Goal: Transaction & Acquisition: Purchase product/service

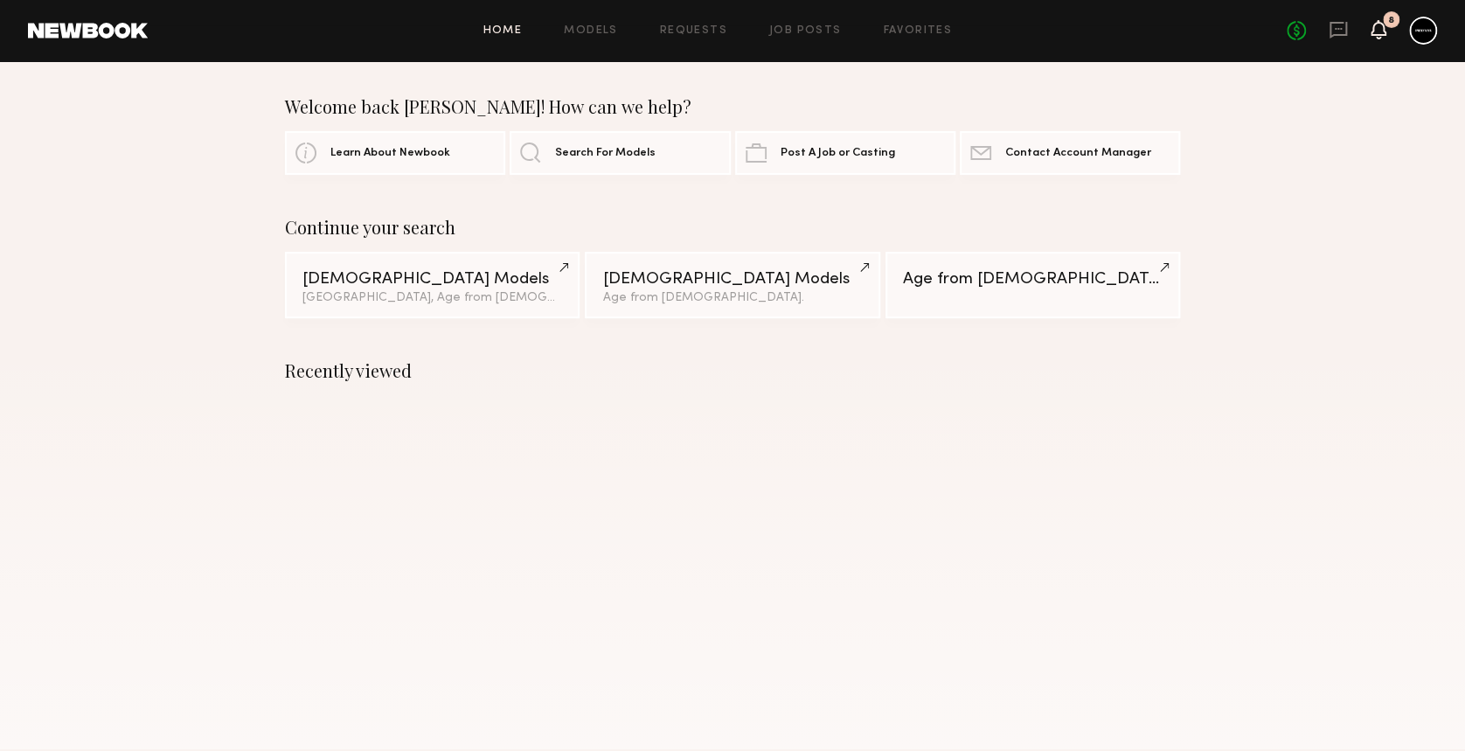
click at [1375, 28] on icon at bounding box center [1379, 29] width 14 height 12
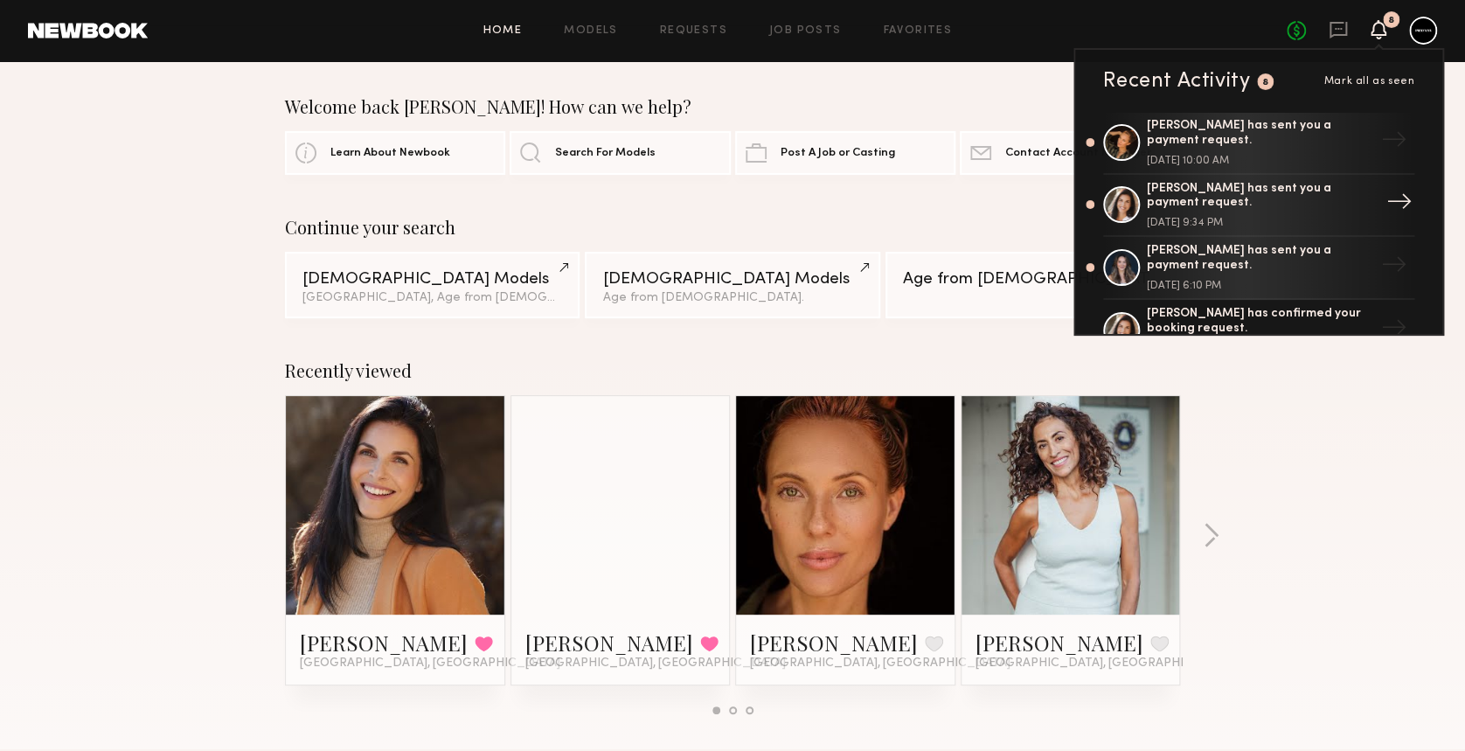
scroll to position [350, 0]
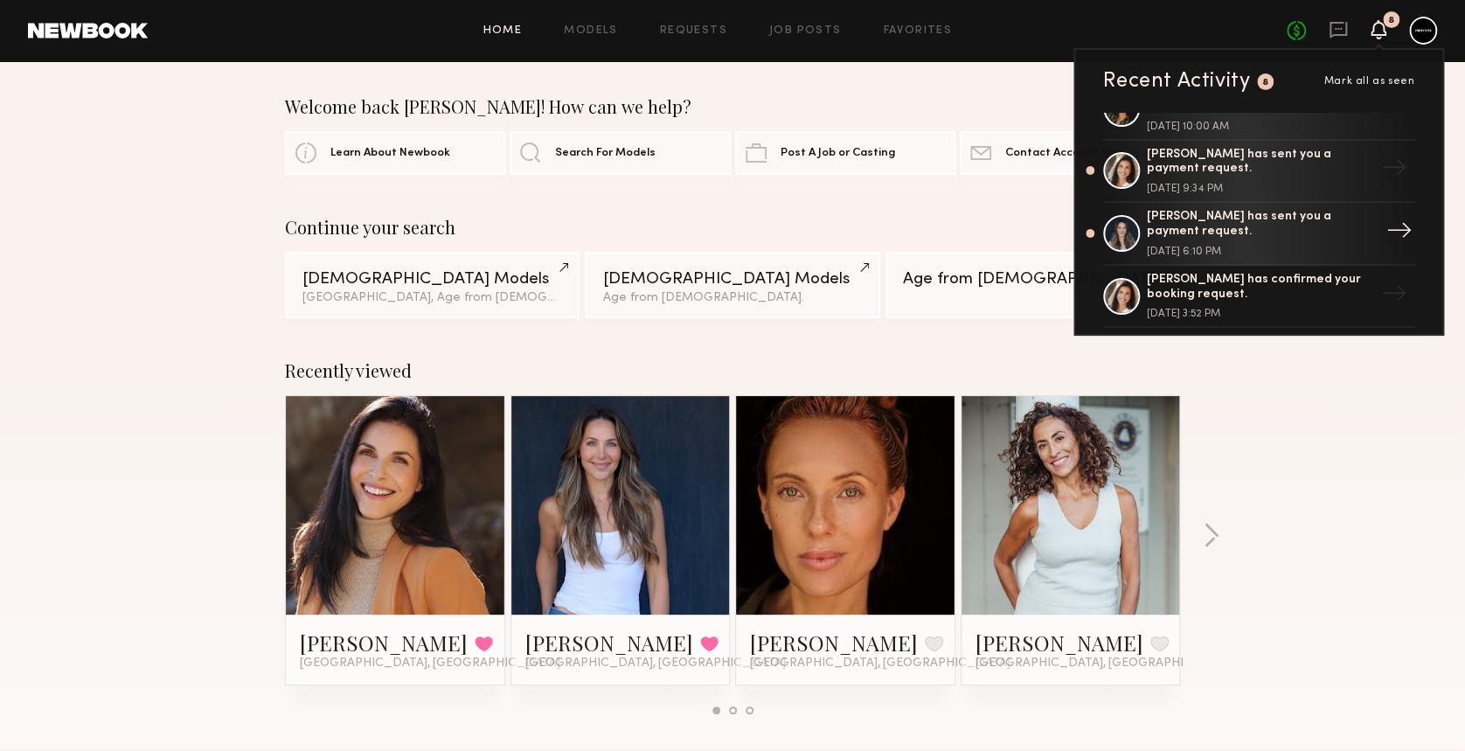
click at [1271, 227] on div "Alicia H. has sent you a payment request." at bounding box center [1260, 225] width 227 height 30
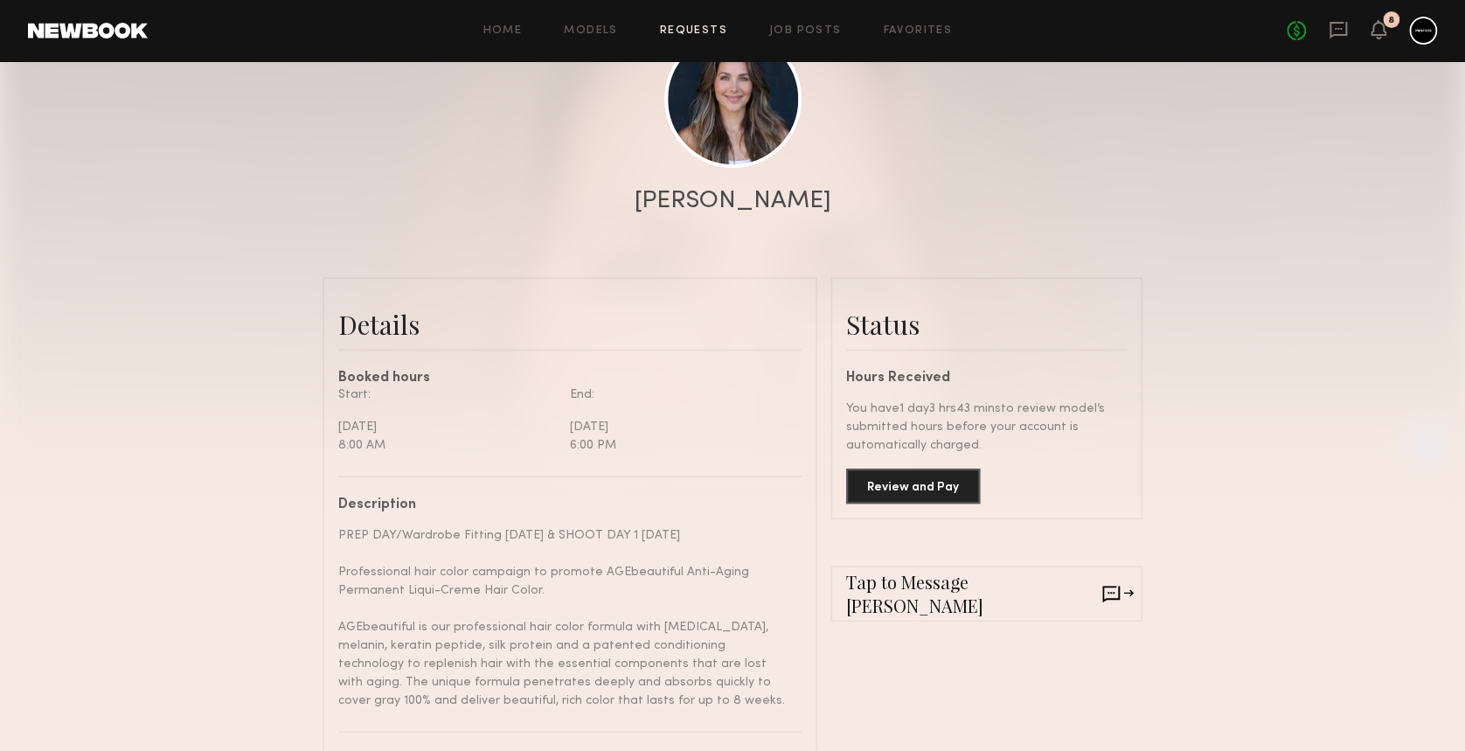
scroll to position [233, 0]
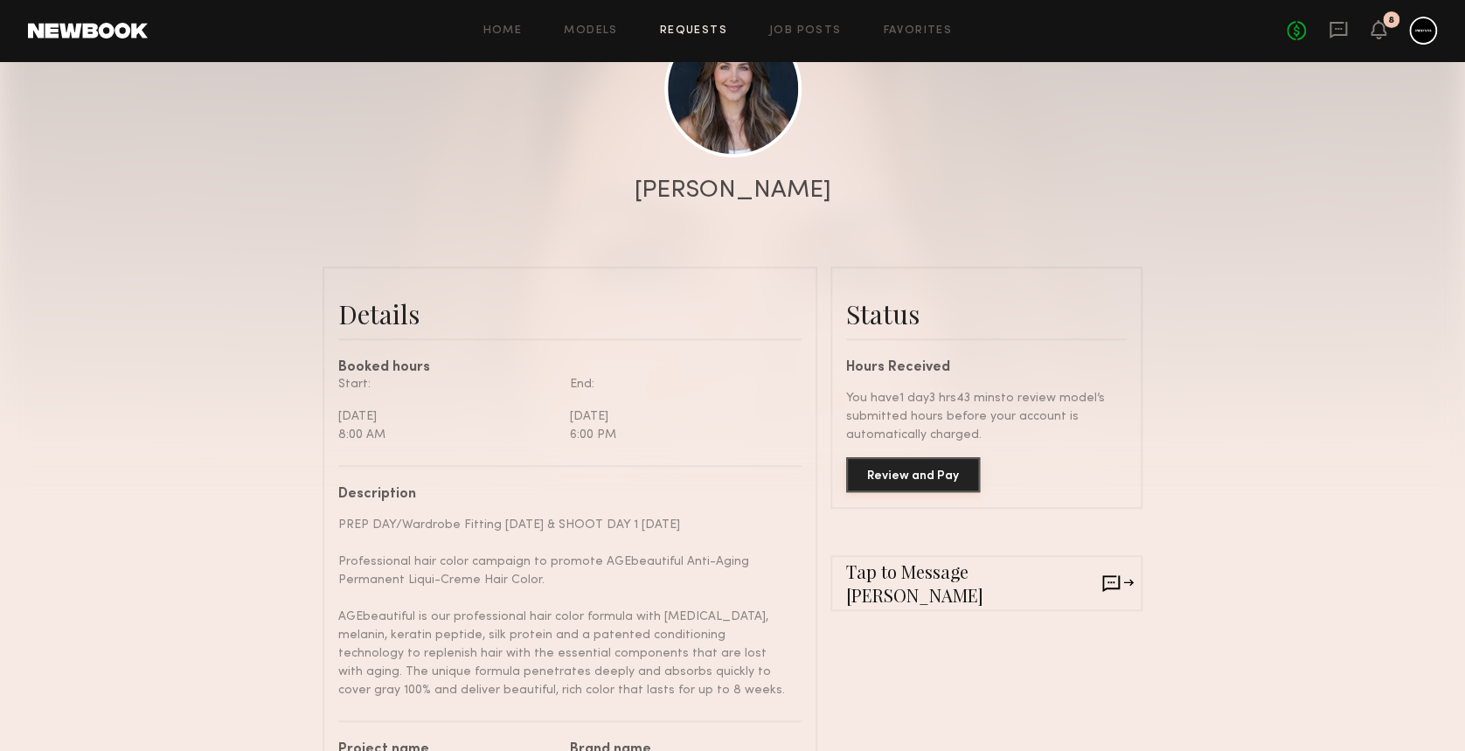
click at [916, 485] on button "Review and Pay" at bounding box center [913, 474] width 134 height 35
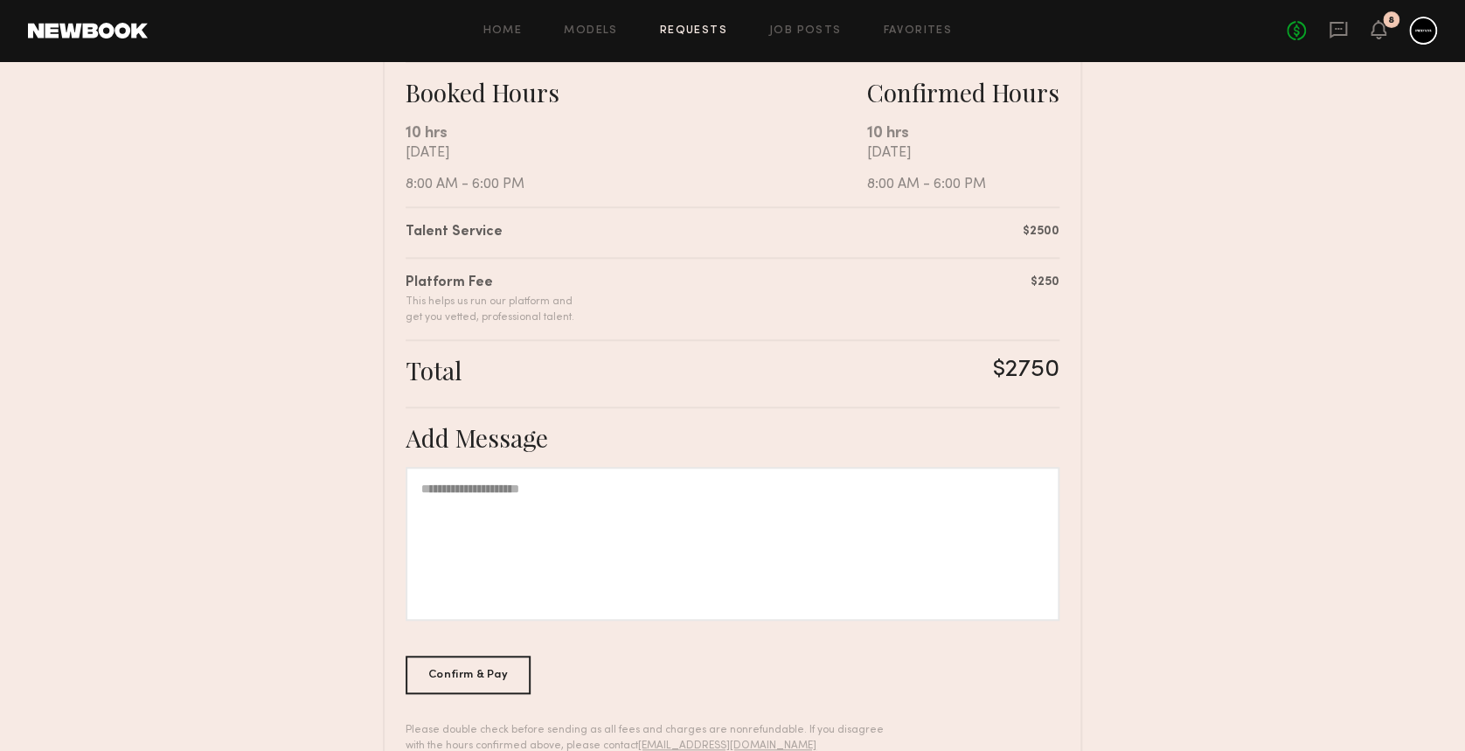
scroll to position [350, 0]
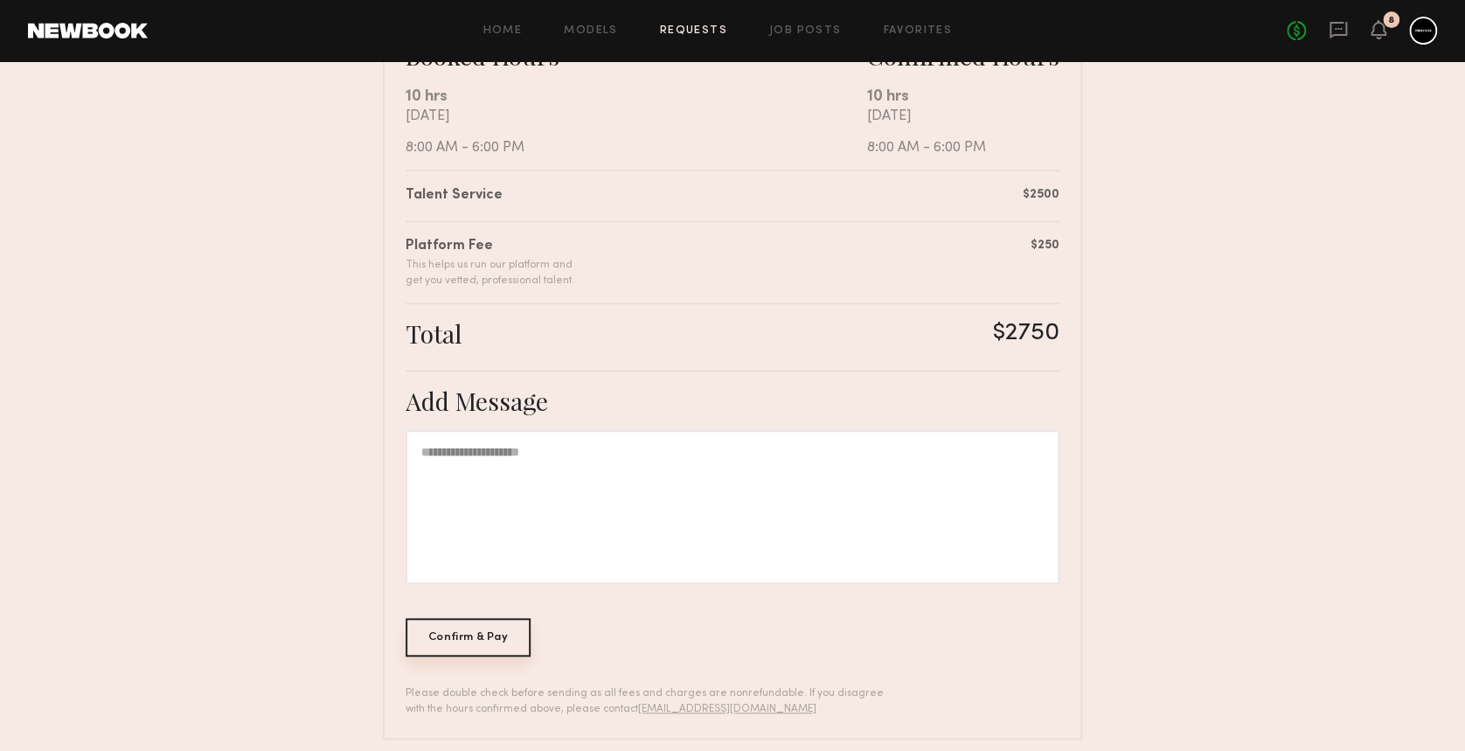
click at [451, 637] on div "Confirm & Pay" at bounding box center [468, 637] width 125 height 38
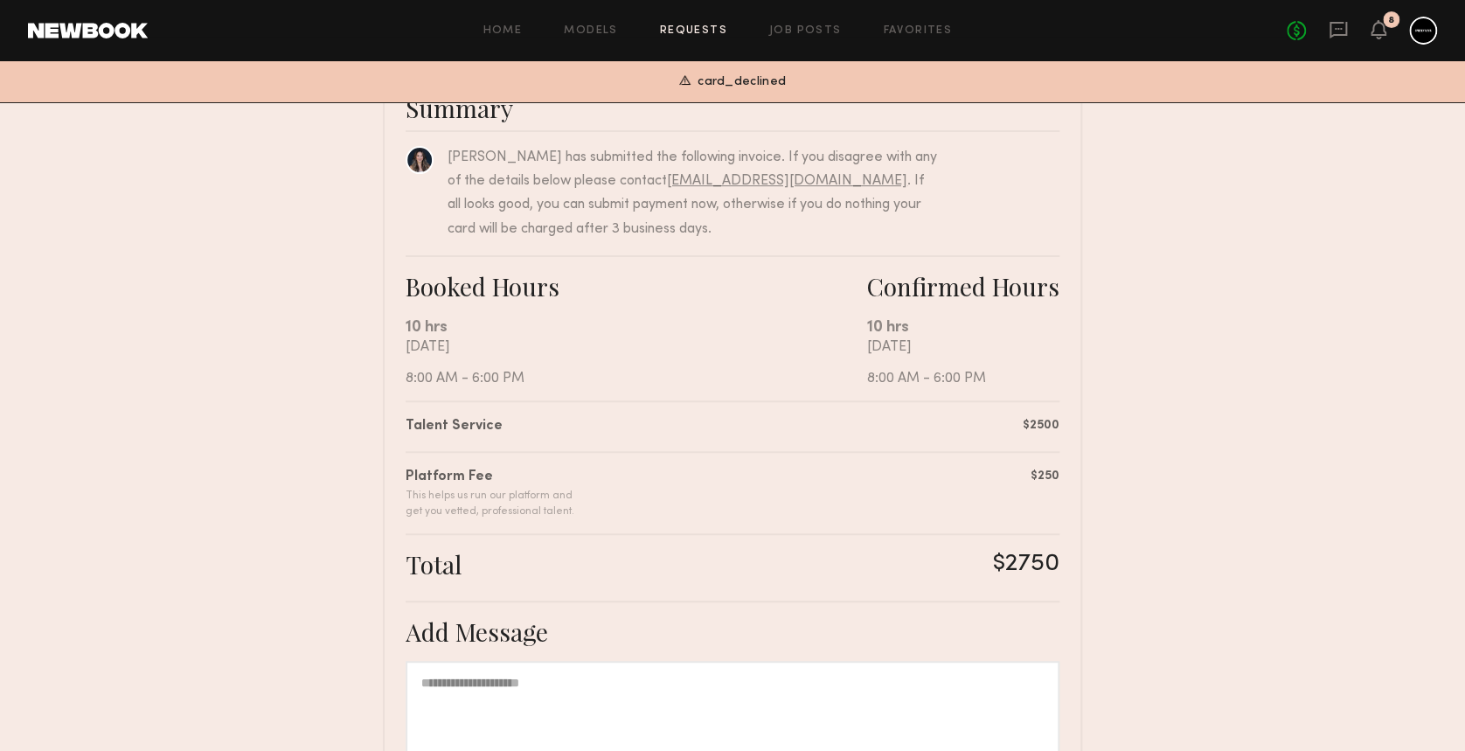
scroll to position [116, 0]
click at [1416, 34] on div at bounding box center [1424, 31] width 28 height 28
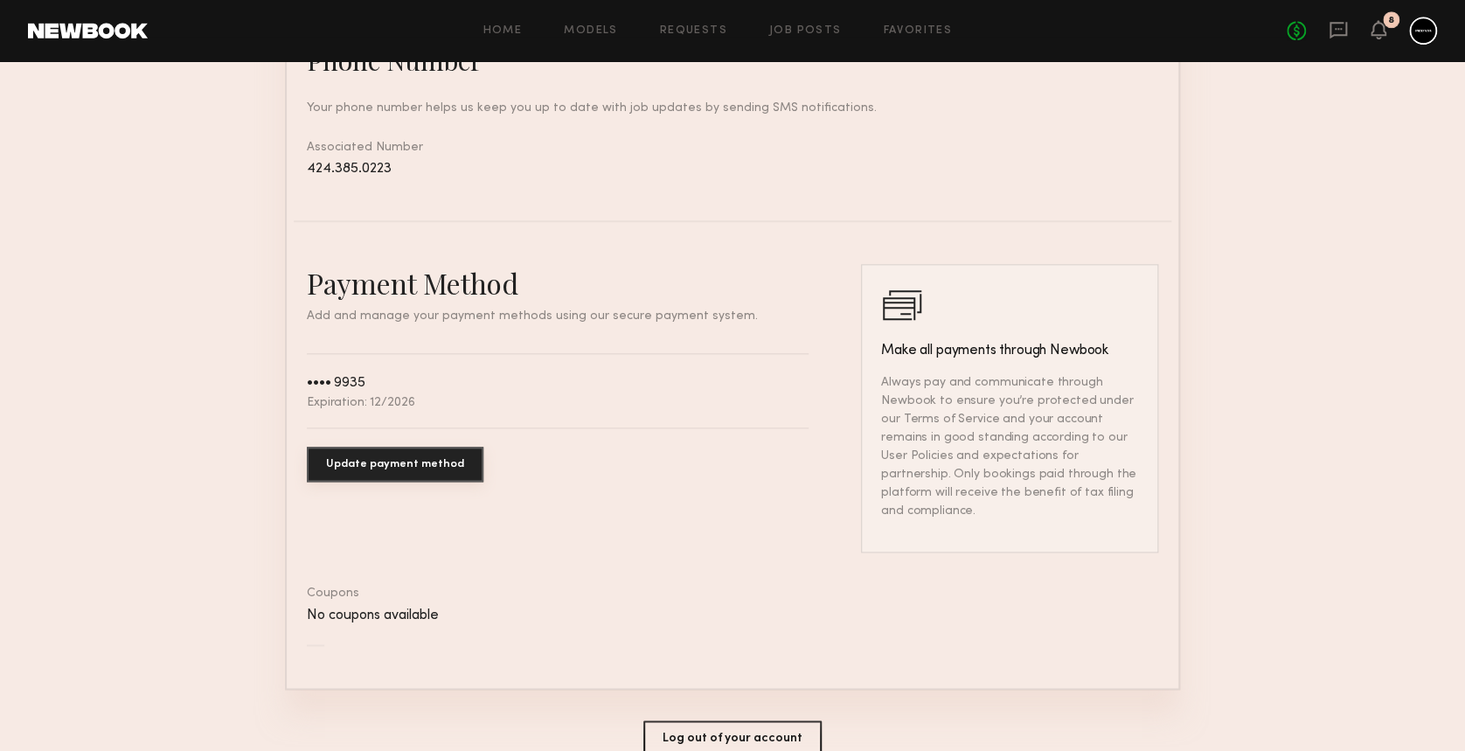
scroll to position [816, 0]
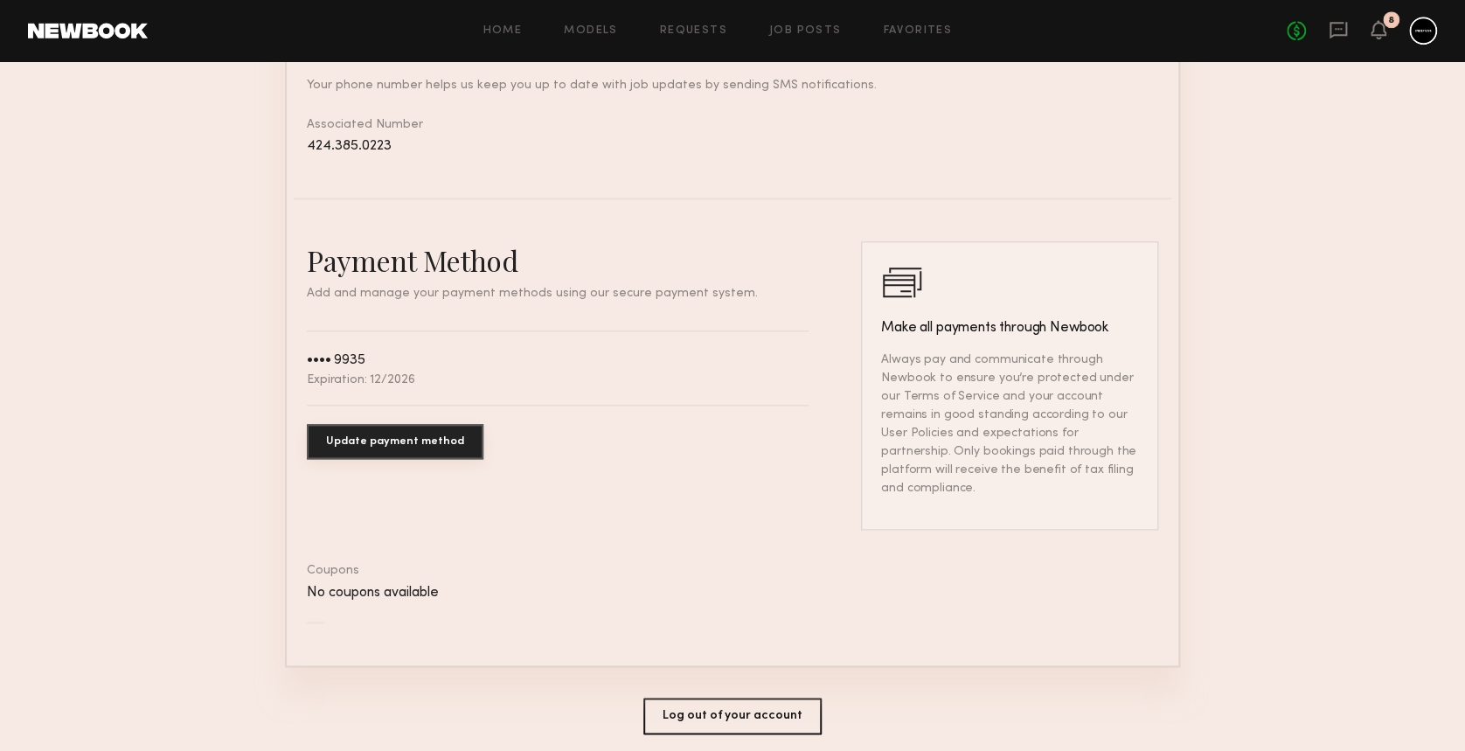
click at [366, 459] on button "Update payment method" at bounding box center [395, 441] width 177 height 35
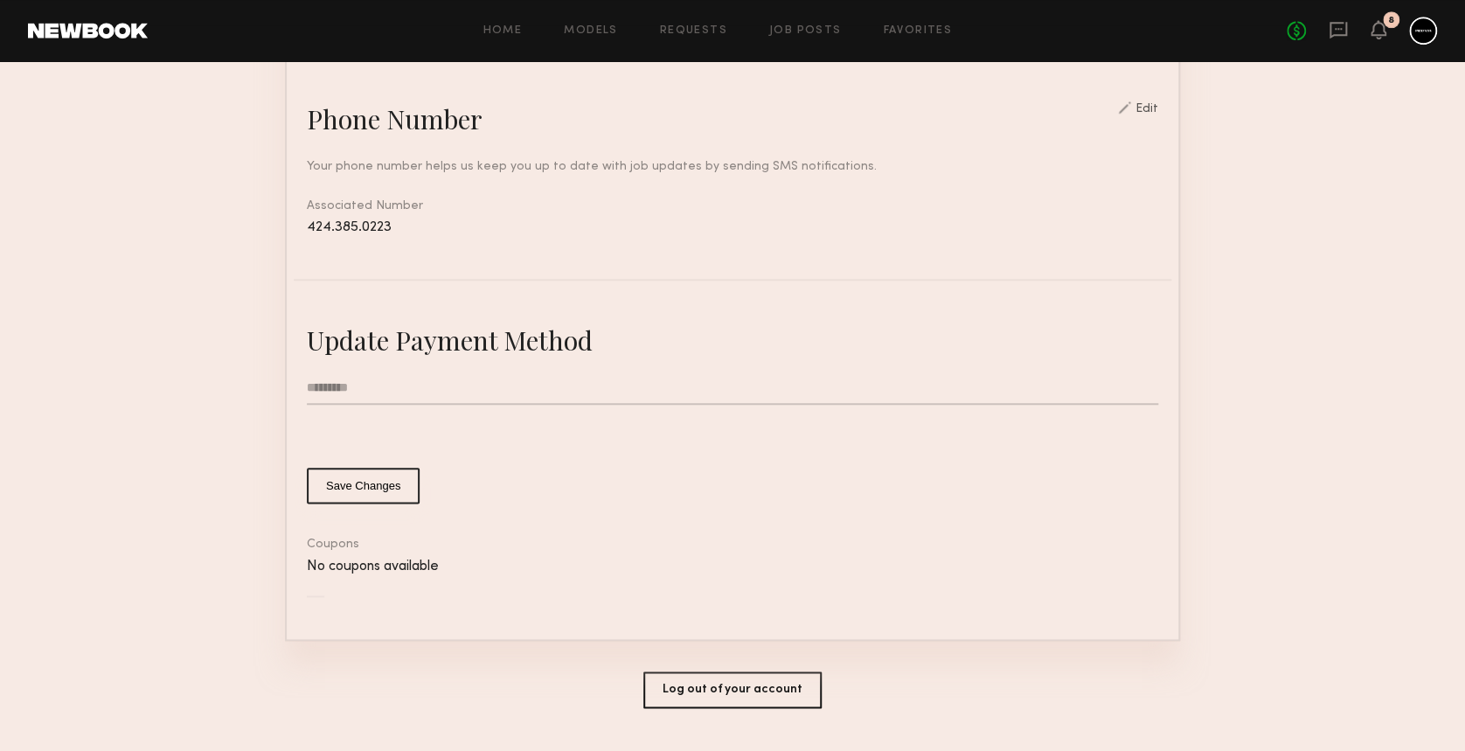
scroll to position [801, 0]
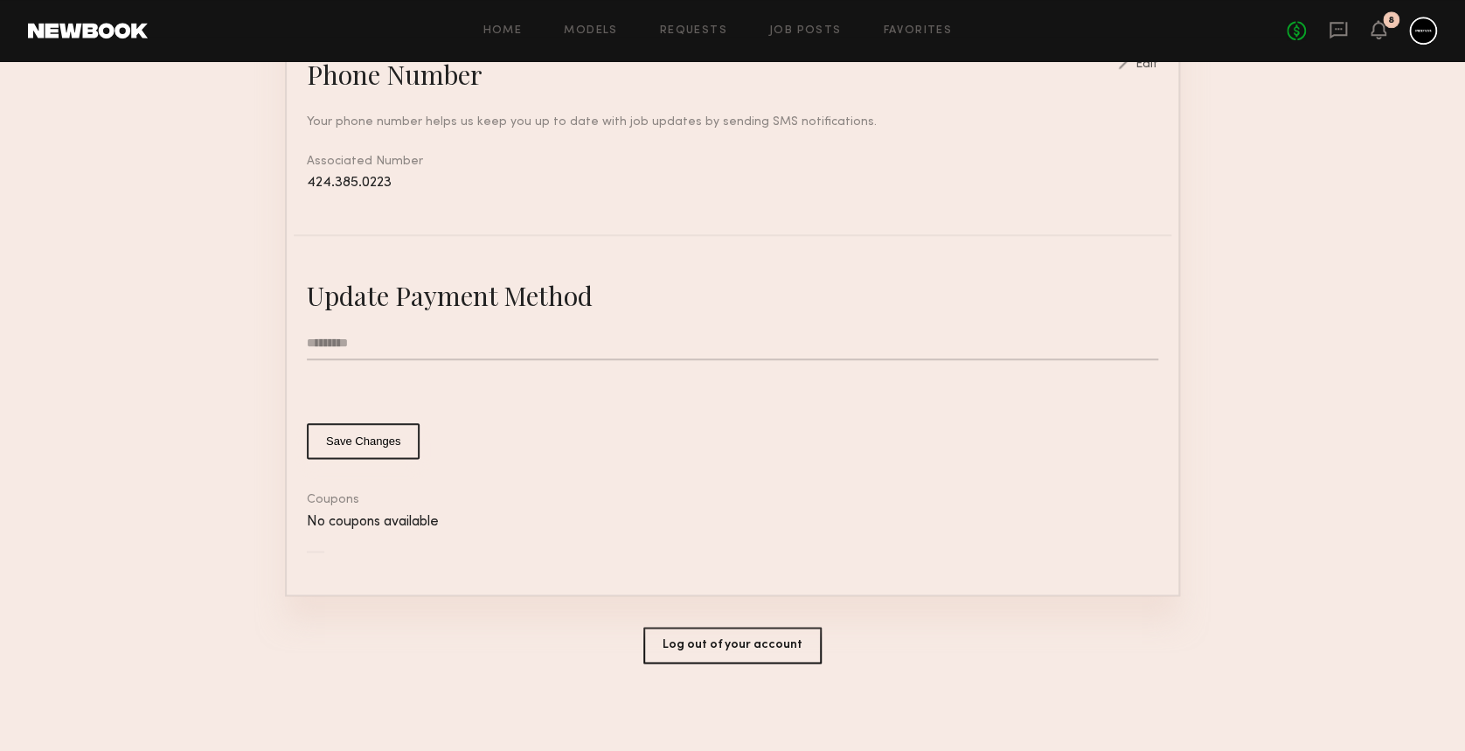
click at [331, 331] on input "text" at bounding box center [733, 343] width 852 height 33
click at [350, 338] on input "**********" at bounding box center [733, 343] width 852 height 33
type input "**********"
click at [354, 434] on button "Save Changes" at bounding box center [363, 441] width 113 height 36
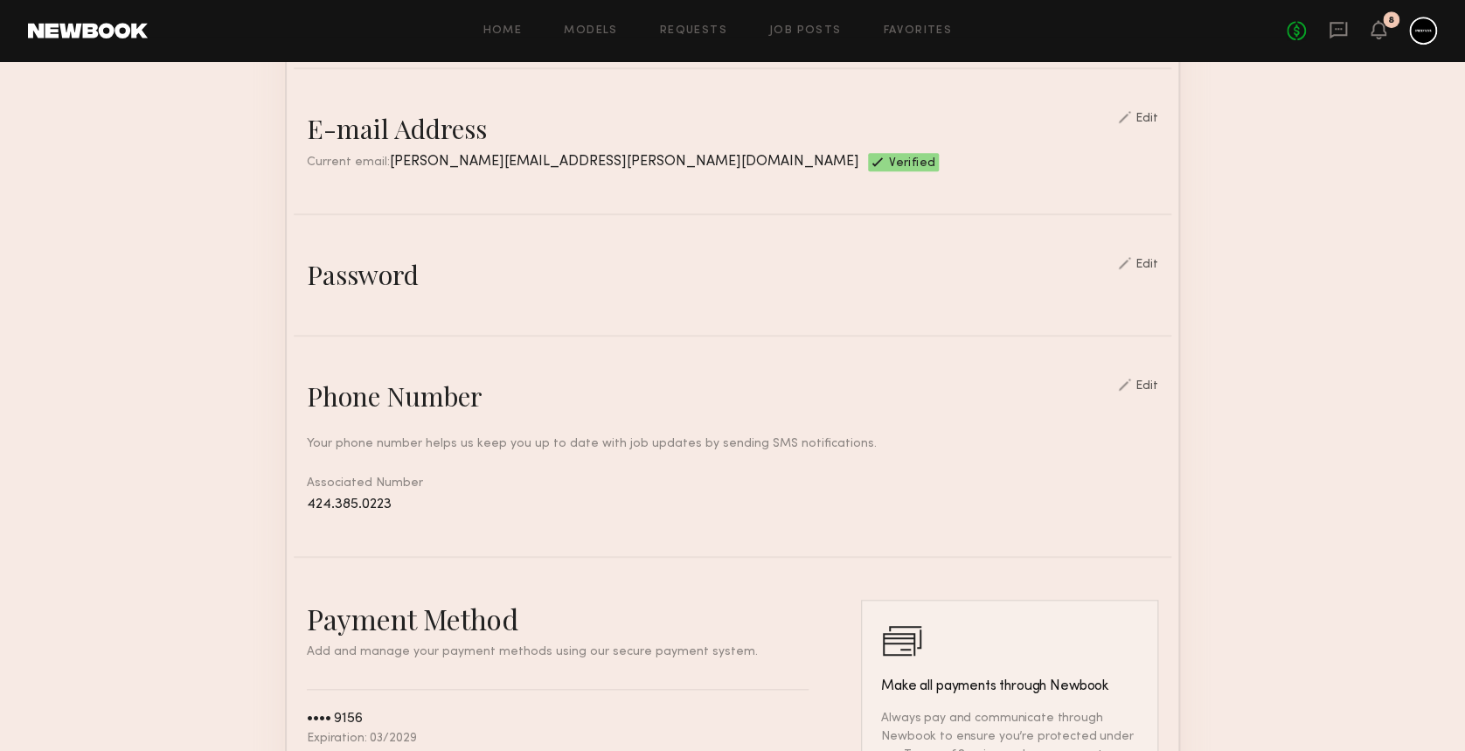
scroll to position [451, 0]
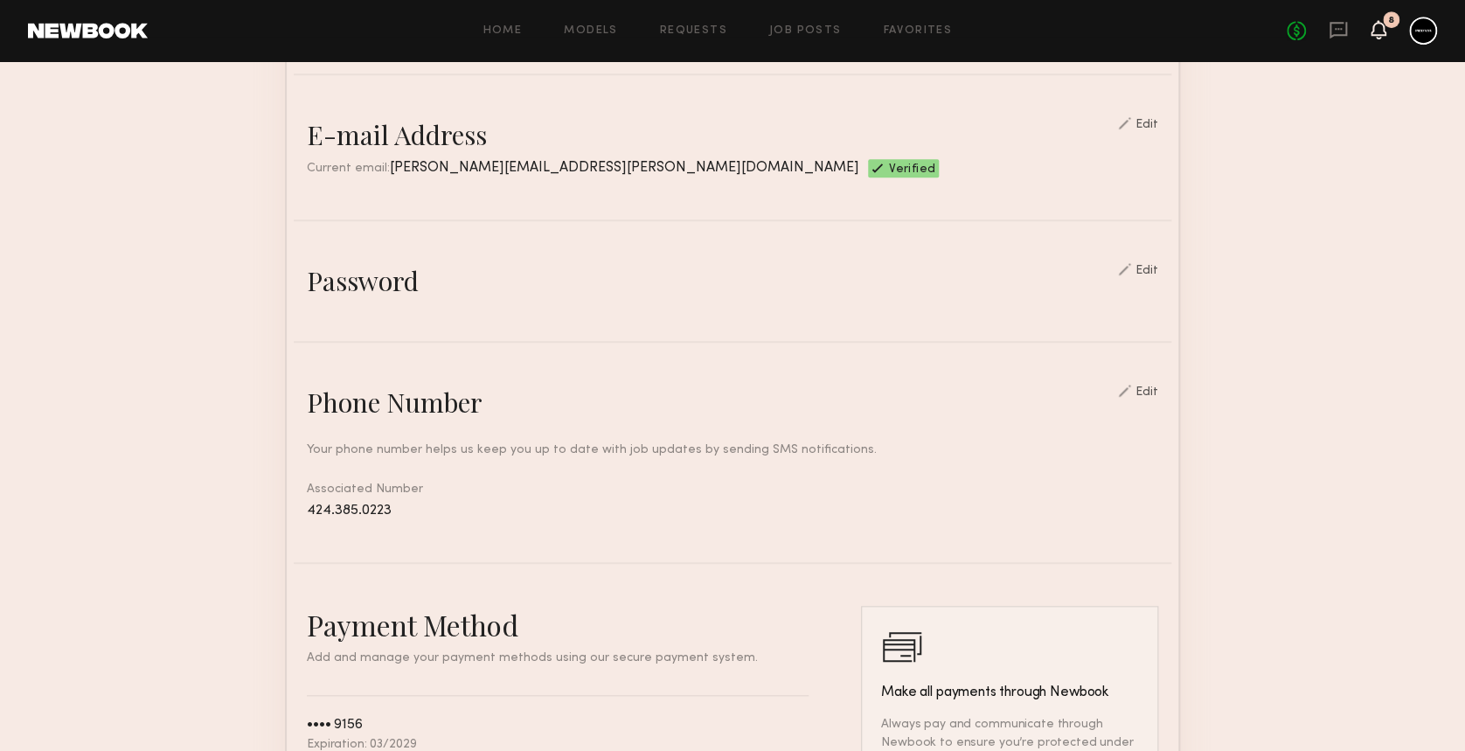
click at [1378, 29] on icon at bounding box center [1379, 29] width 14 height 12
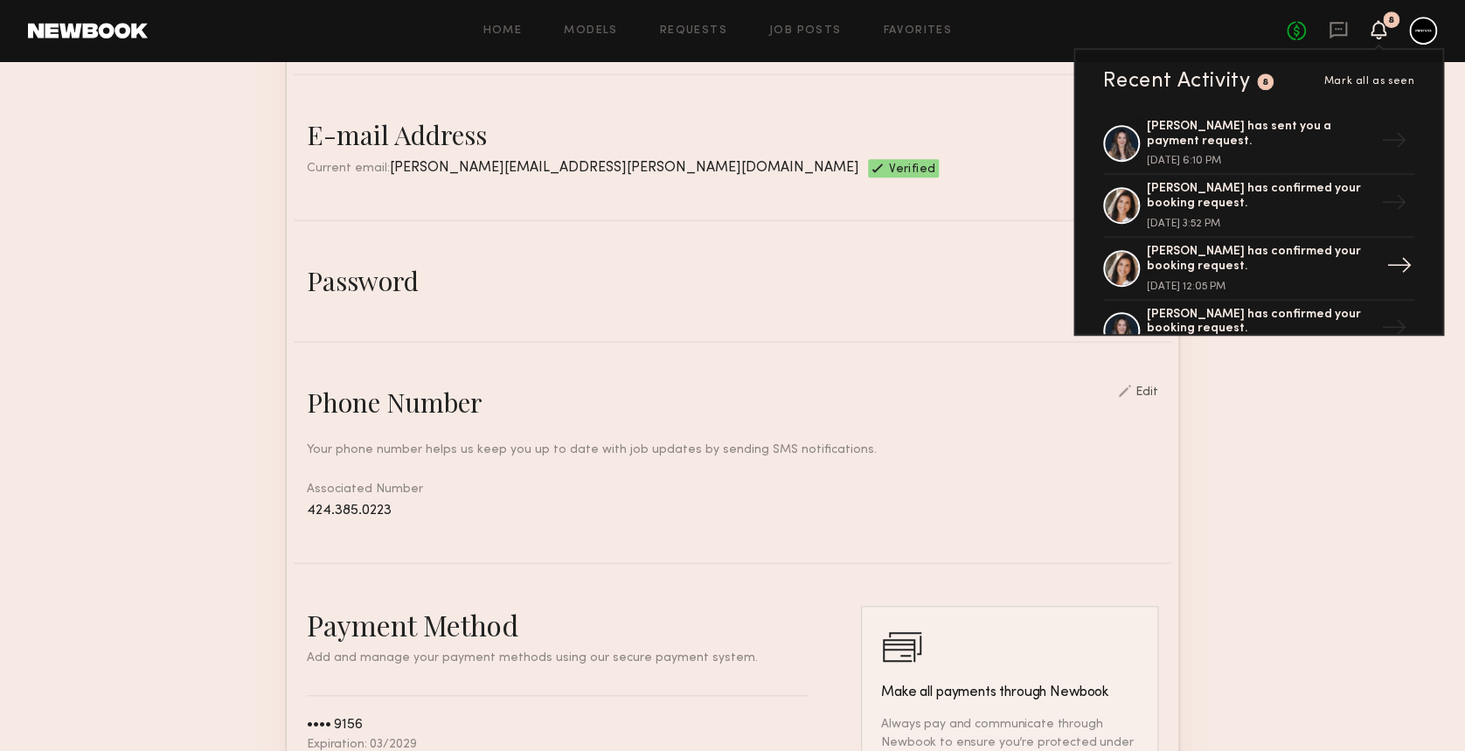
scroll to position [466, 0]
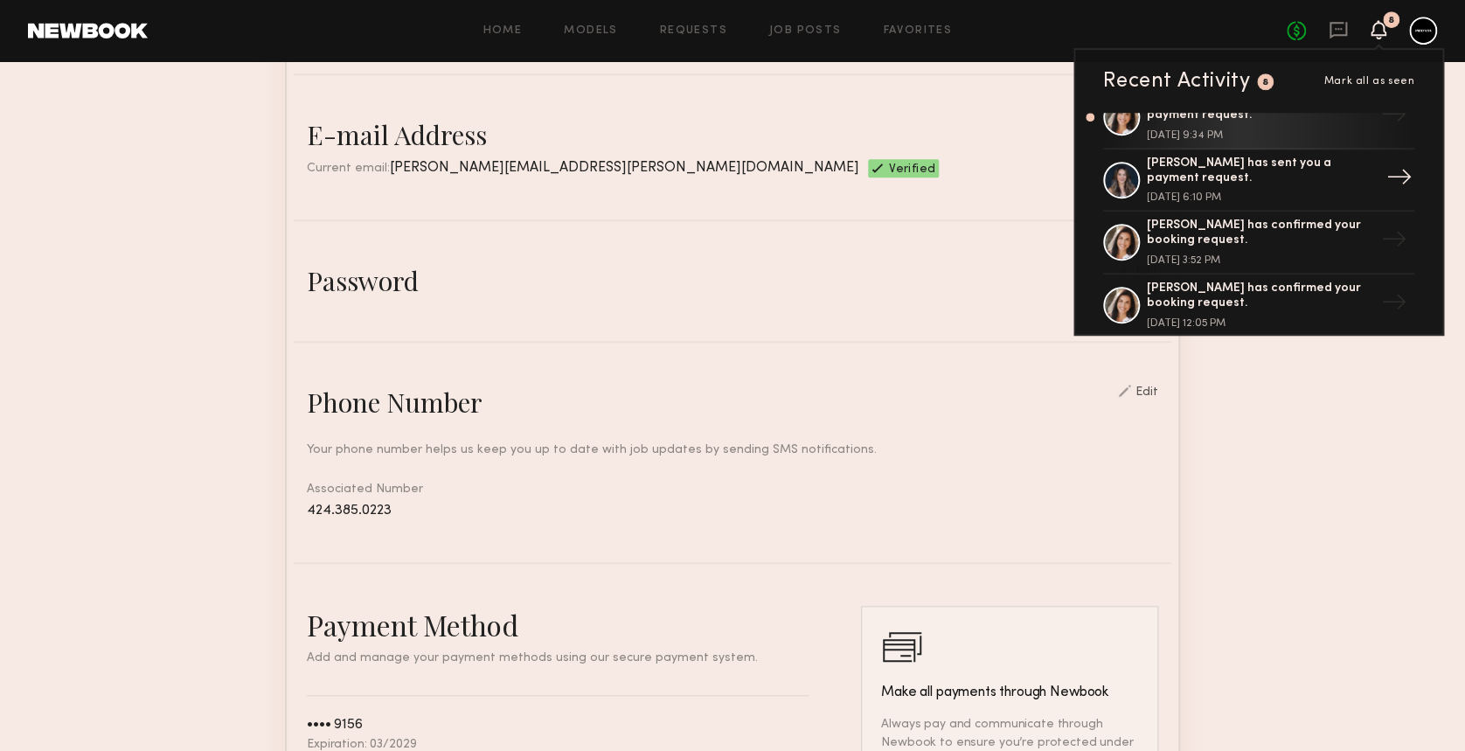
click at [1262, 173] on div "Alicia H. has sent you a payment request." at bounding box center [1260, 172] width 227 height 30
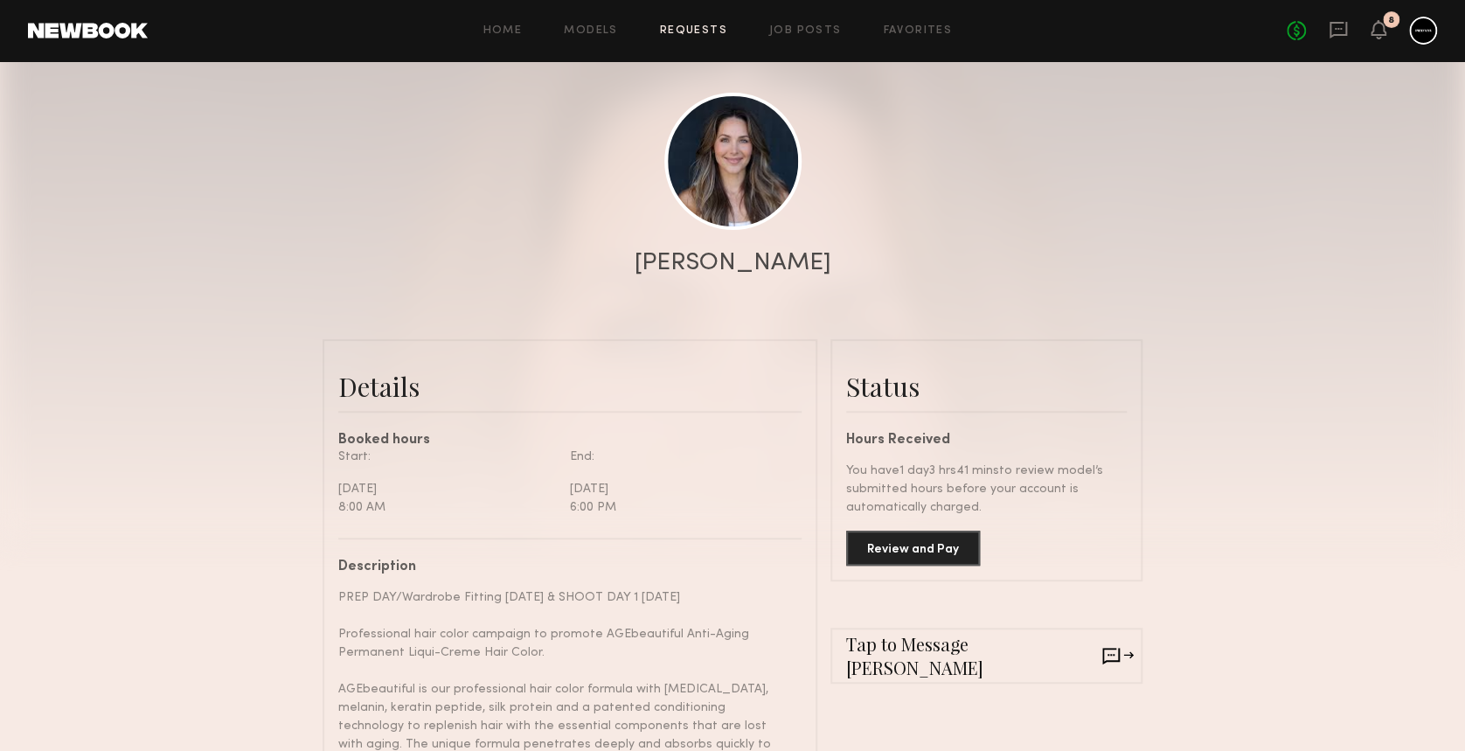
scroll to position [233, 0]
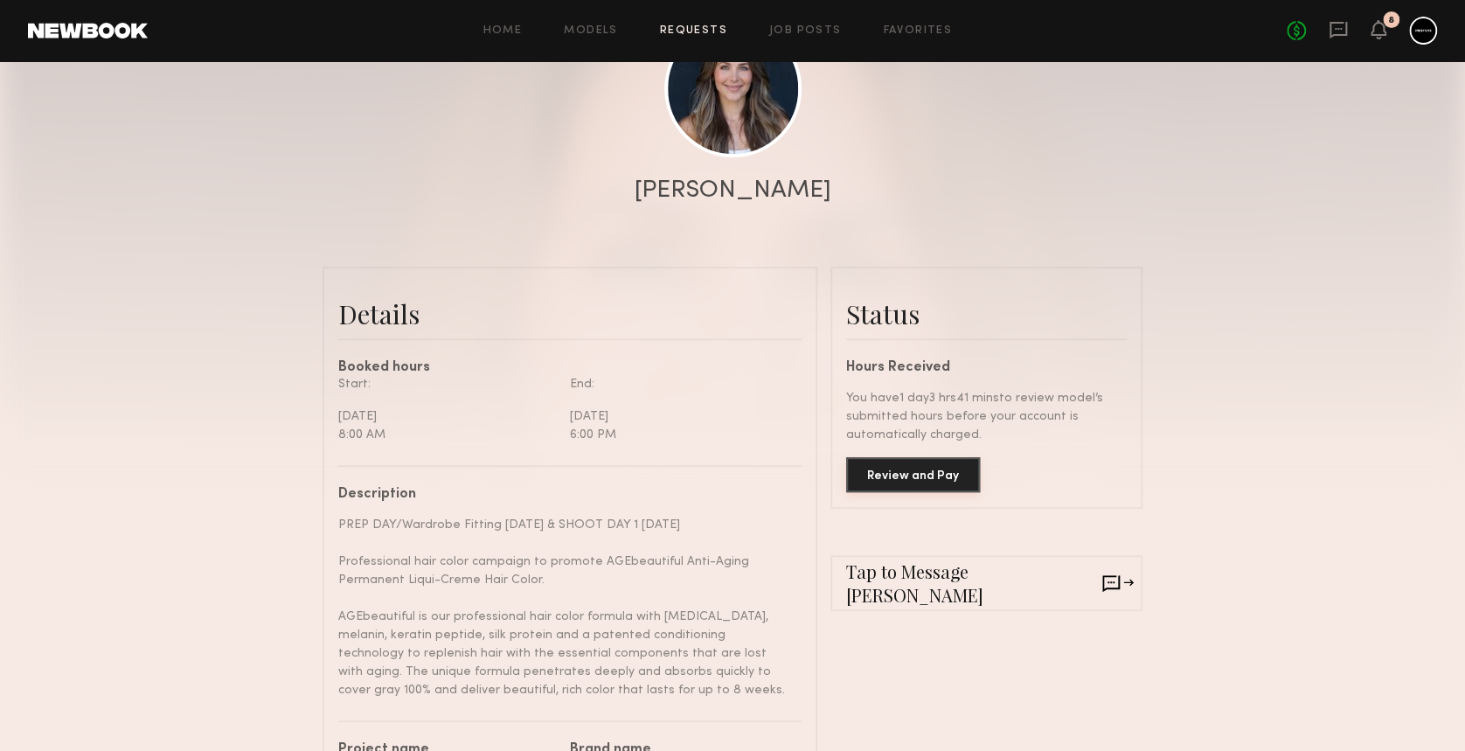
click at [905, 483] on button "Review and Pay" at bounding box center [913, 474] width 134 height 35
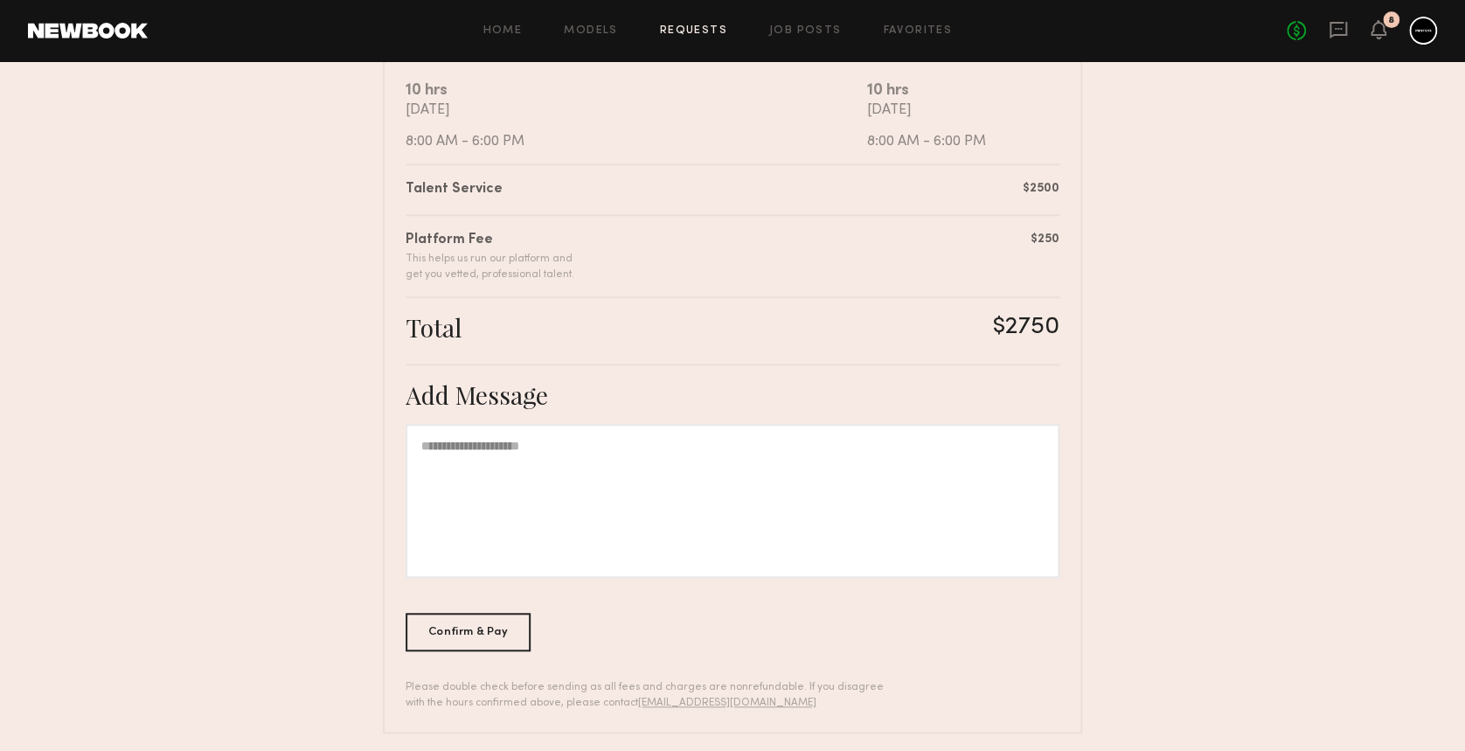
scroll to position [365, 0]
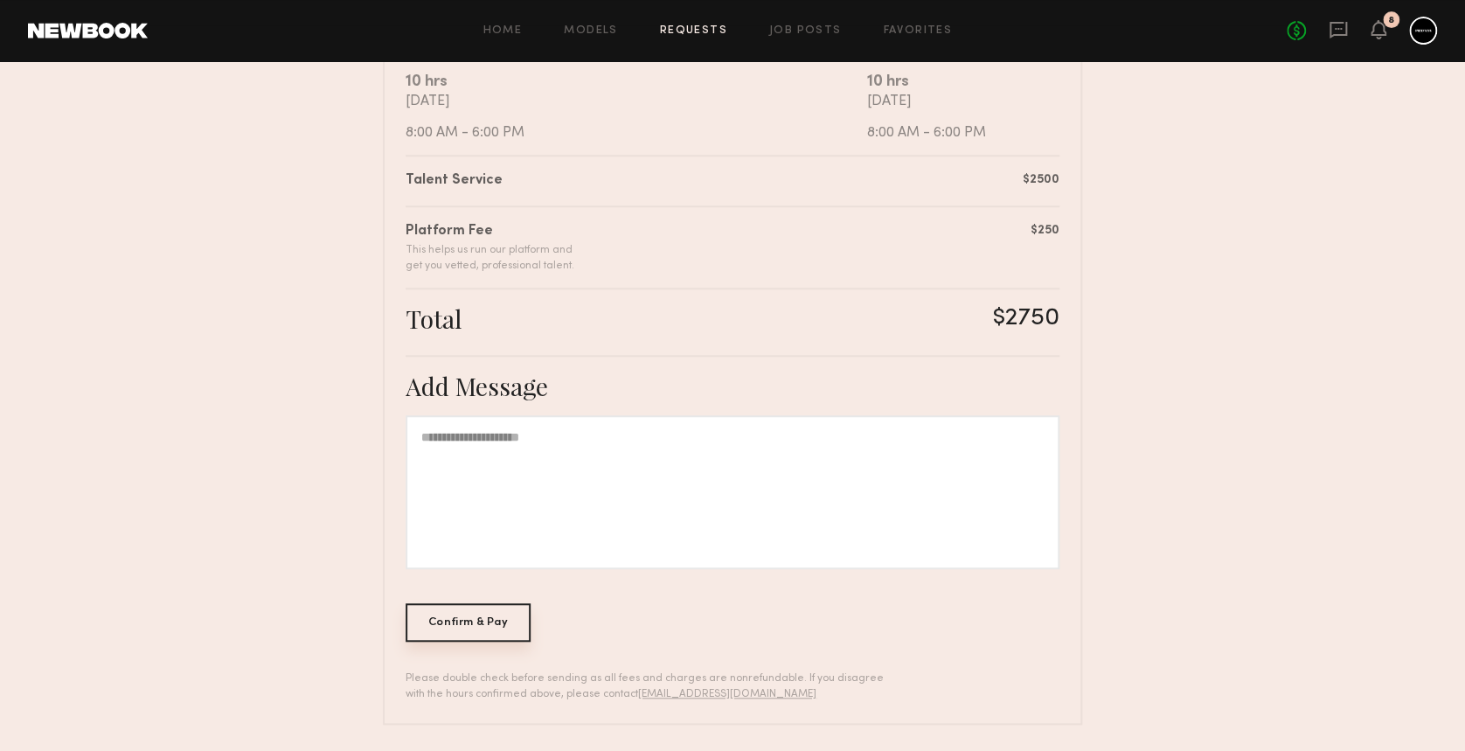
click at [497, 624] on div "Confirm & Pay" at bounding box center [468, 622] width 125 height 38
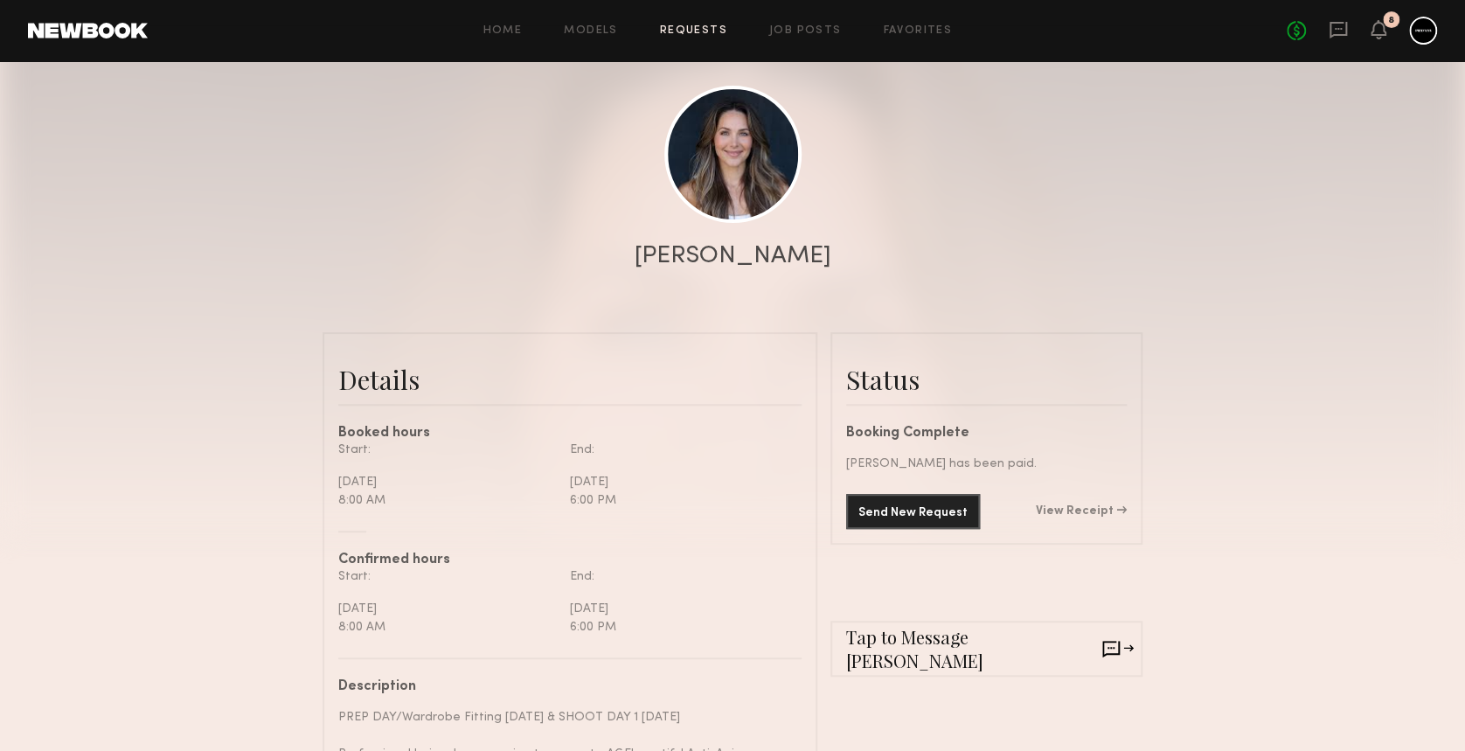
scroll to position [350, 0]
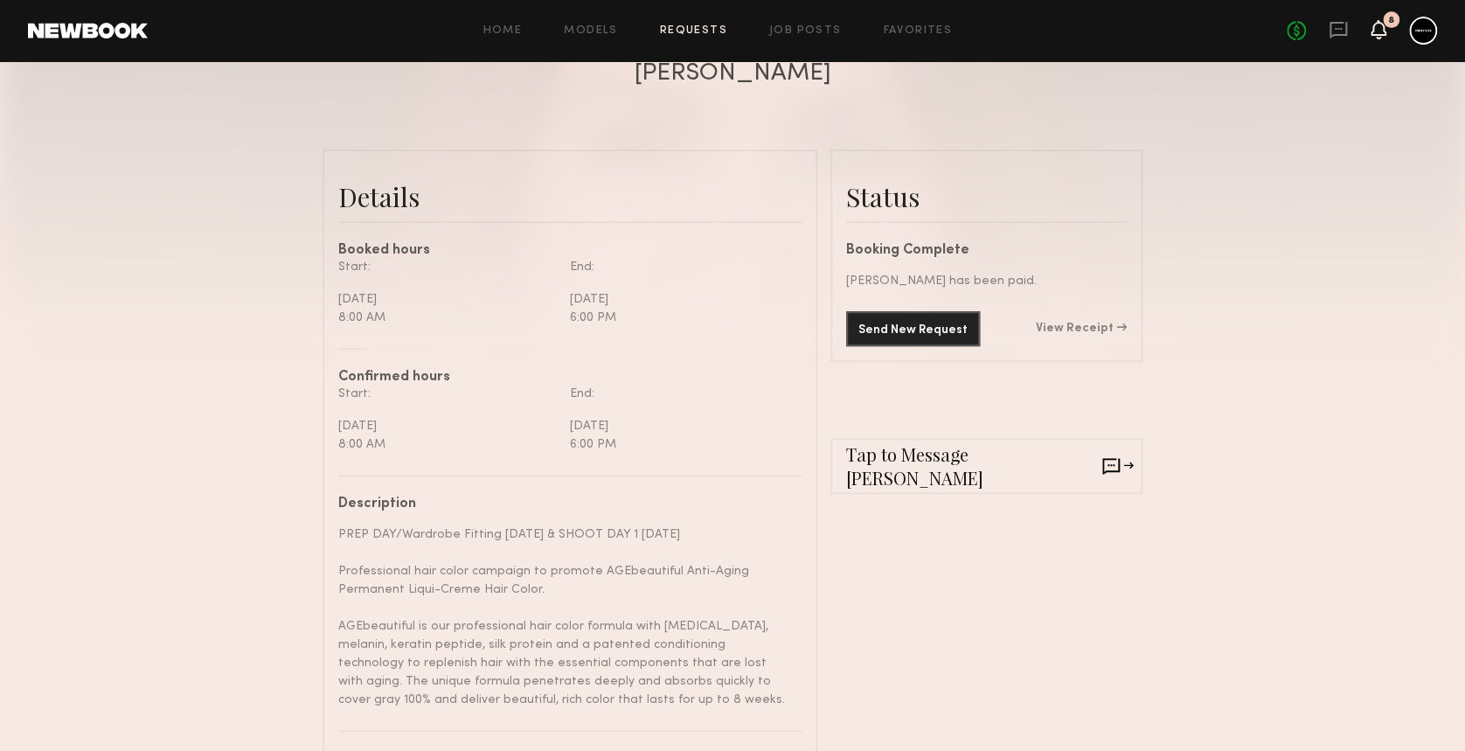
click at [1374, 27] on icon at bounding box center [1379, 29] width 14 height 12
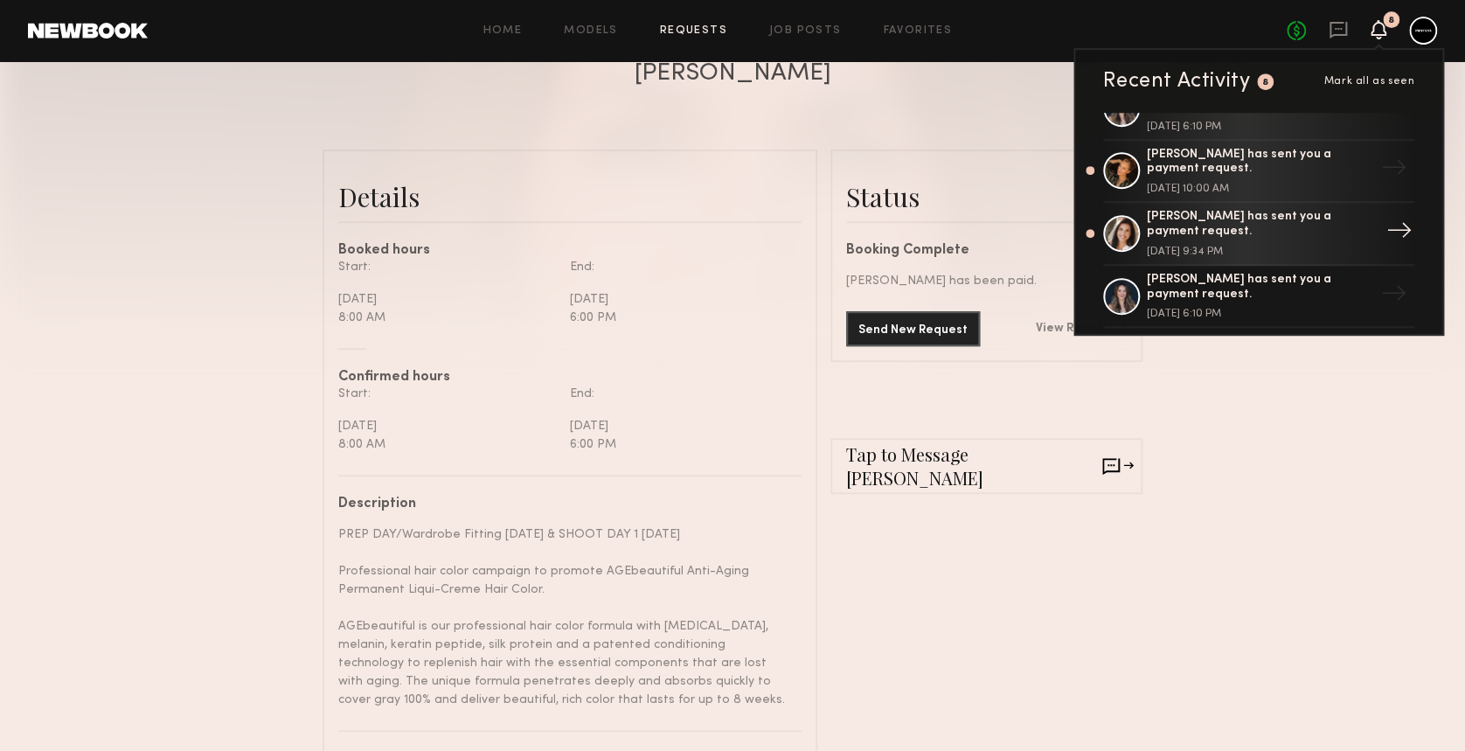
click at [1245, 225] on div "Cristina D. has sent you a payment request." at bounding box center [1260, 225] width 227 height 30
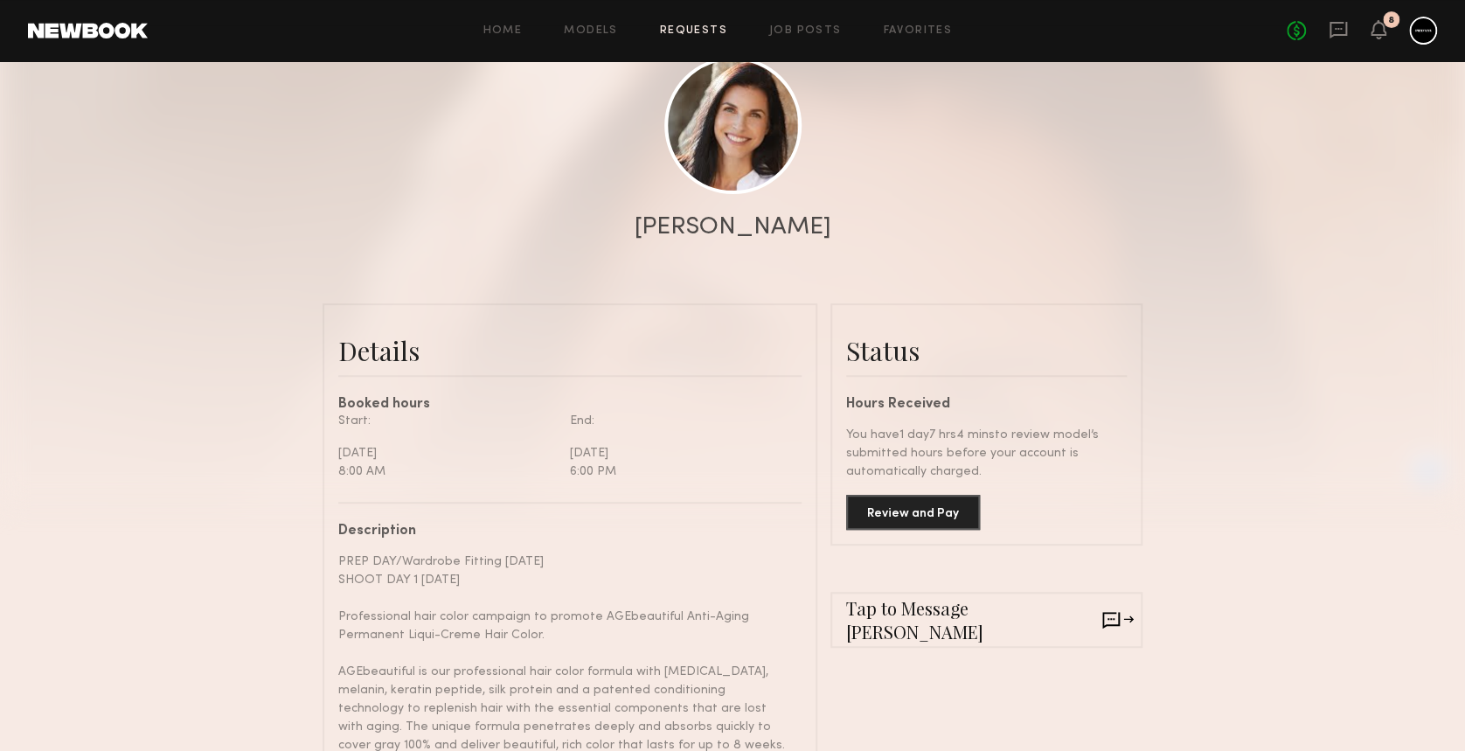
scroll to position [233, 0]
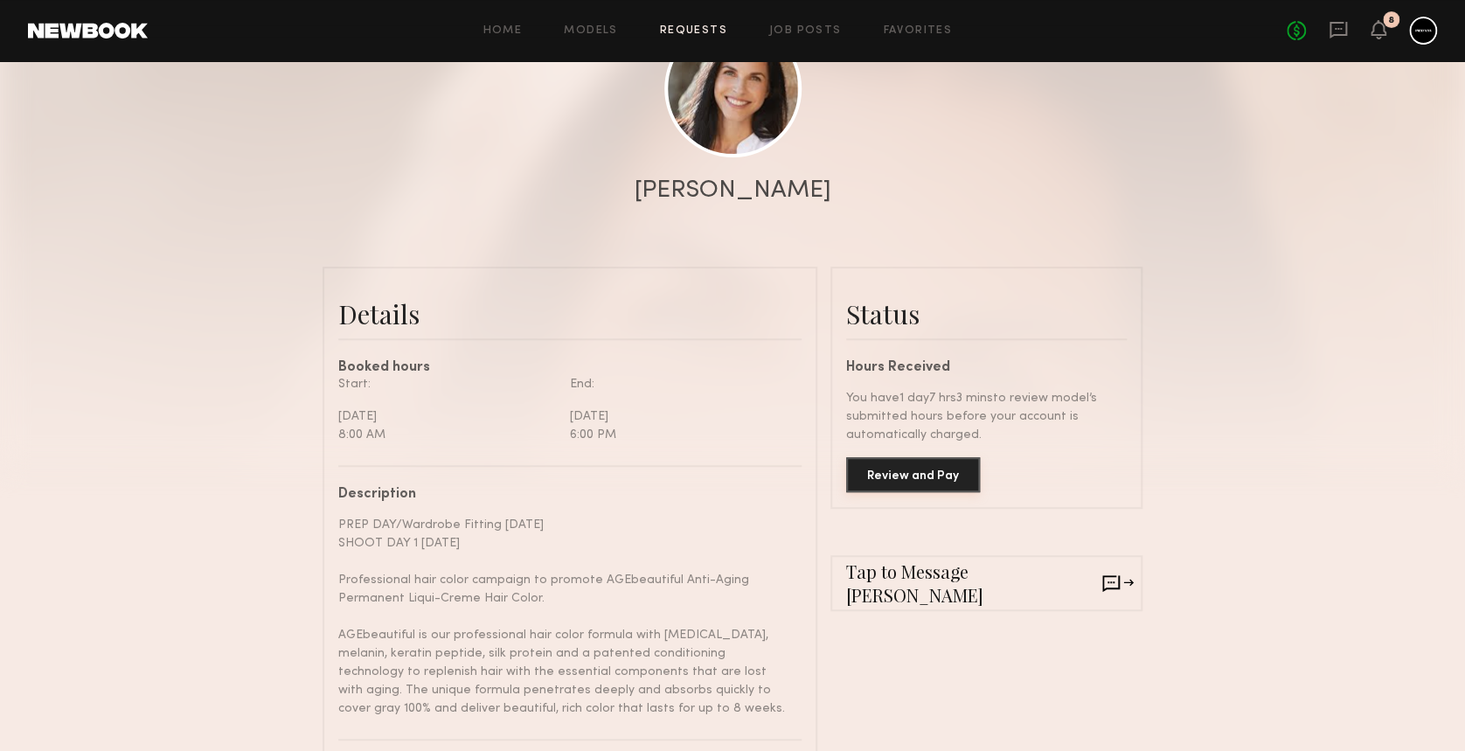
click at [898, 477] on button "Review and Pay" at bounding box center [913, 474] width 134 height 35
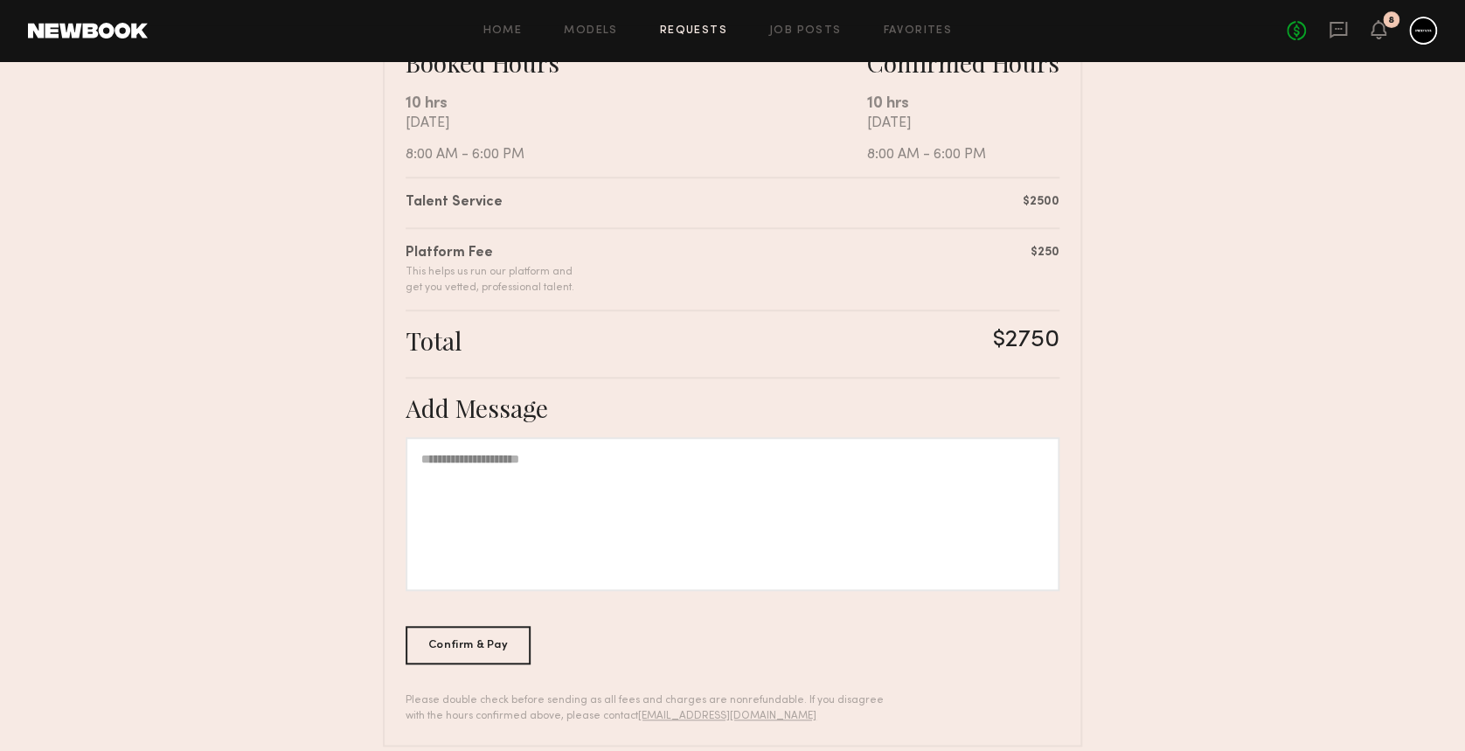
scroll to position [350, 0]
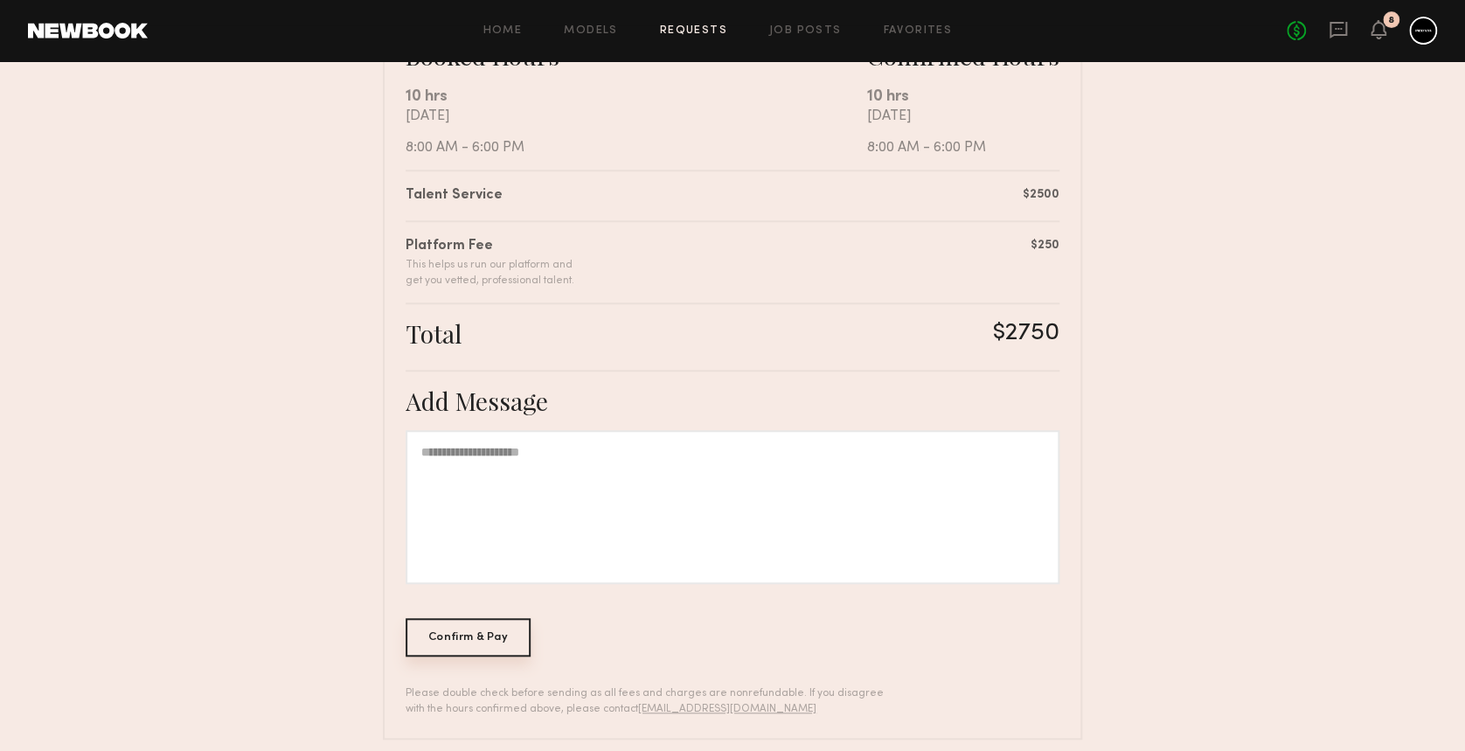
click at [413, 643] on div "Confirm & Pay" at bounding box center [468, 637] width 125 height 38
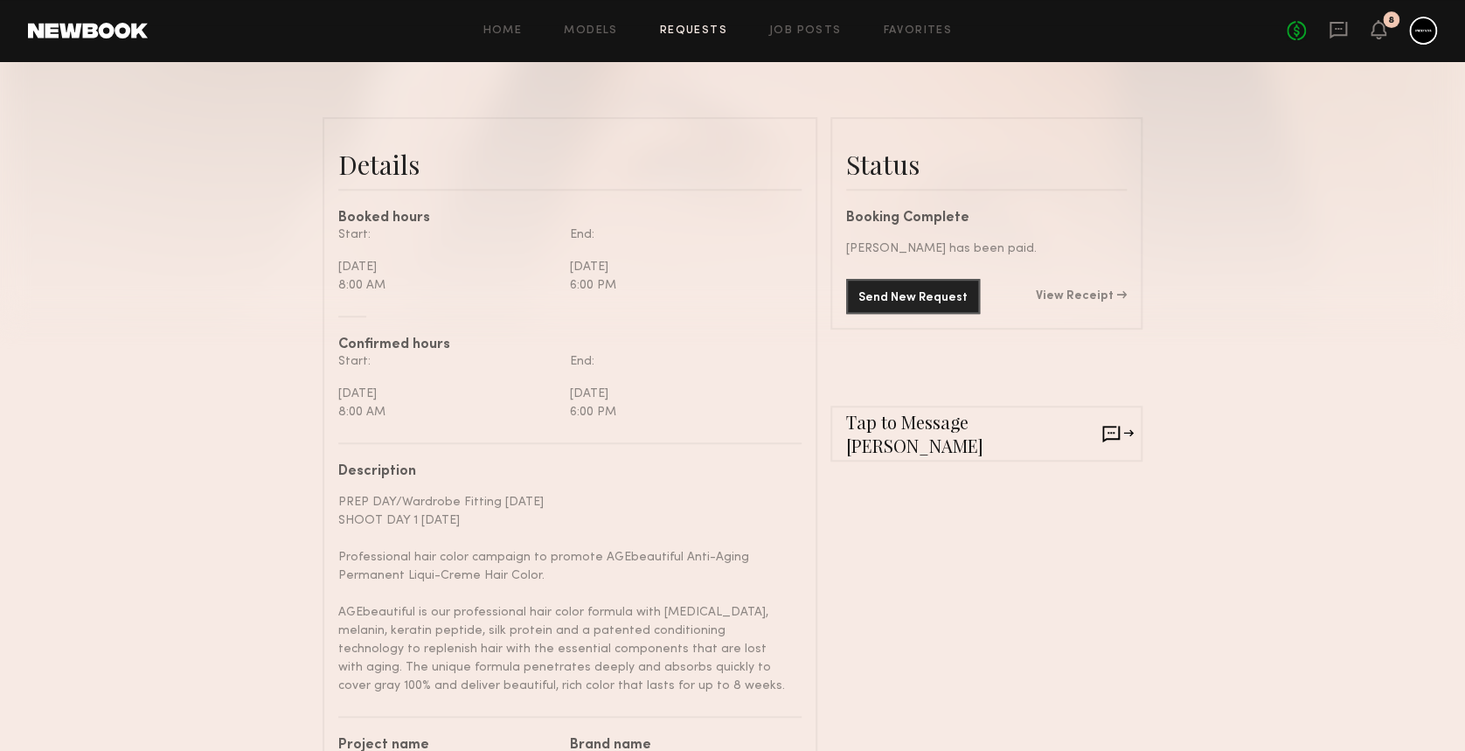
scroll to position [233, 0]
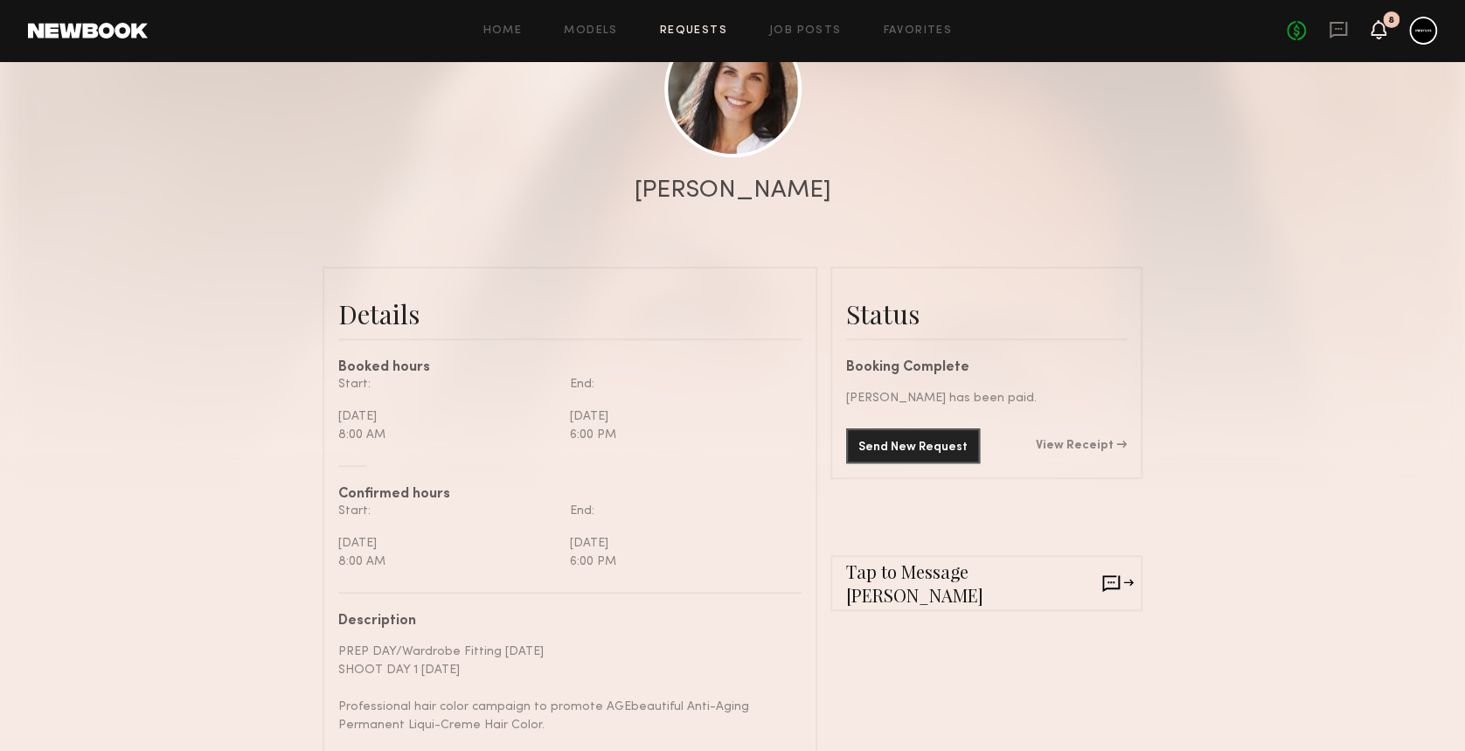
click at [1375, 26] on icon at bounding box center [1379, 29] width 14 height 12
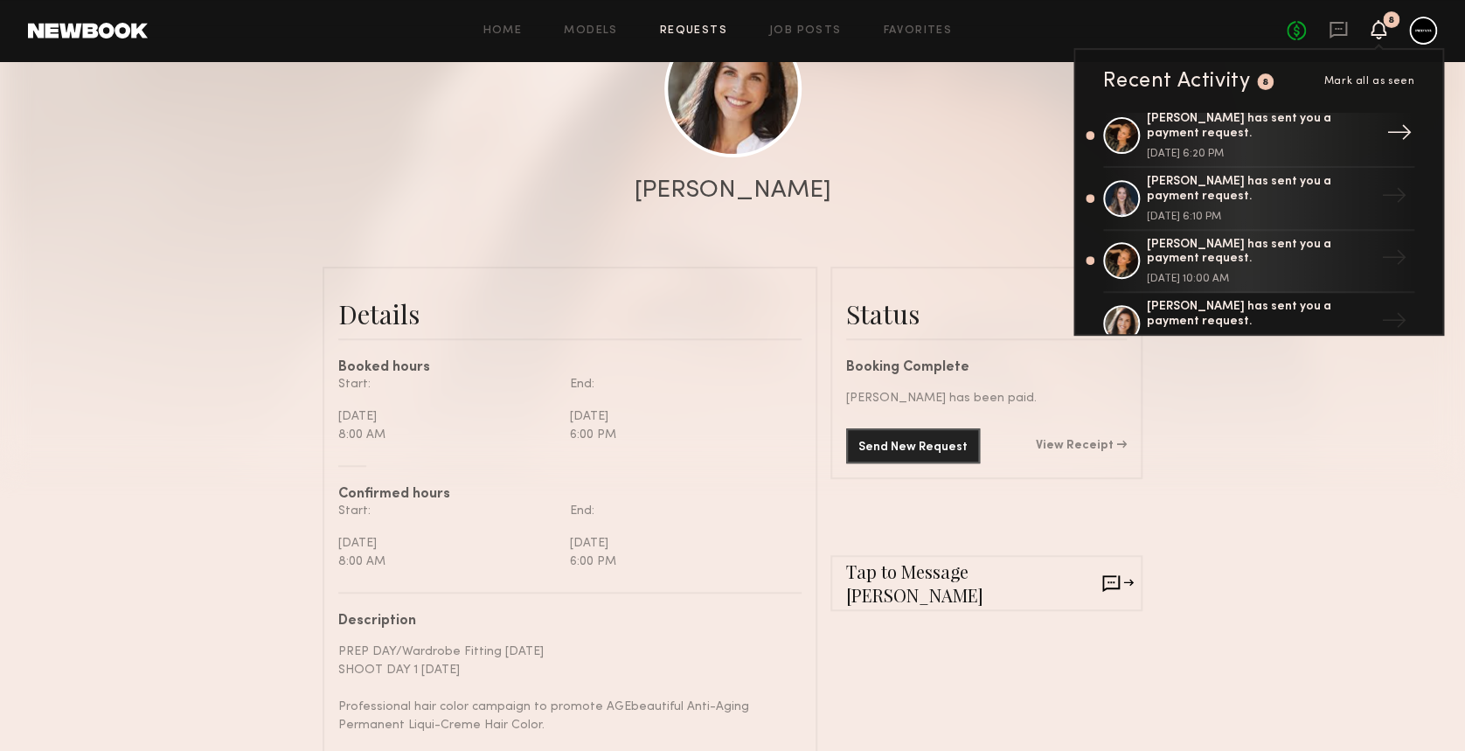
scroll to position [350, 0]
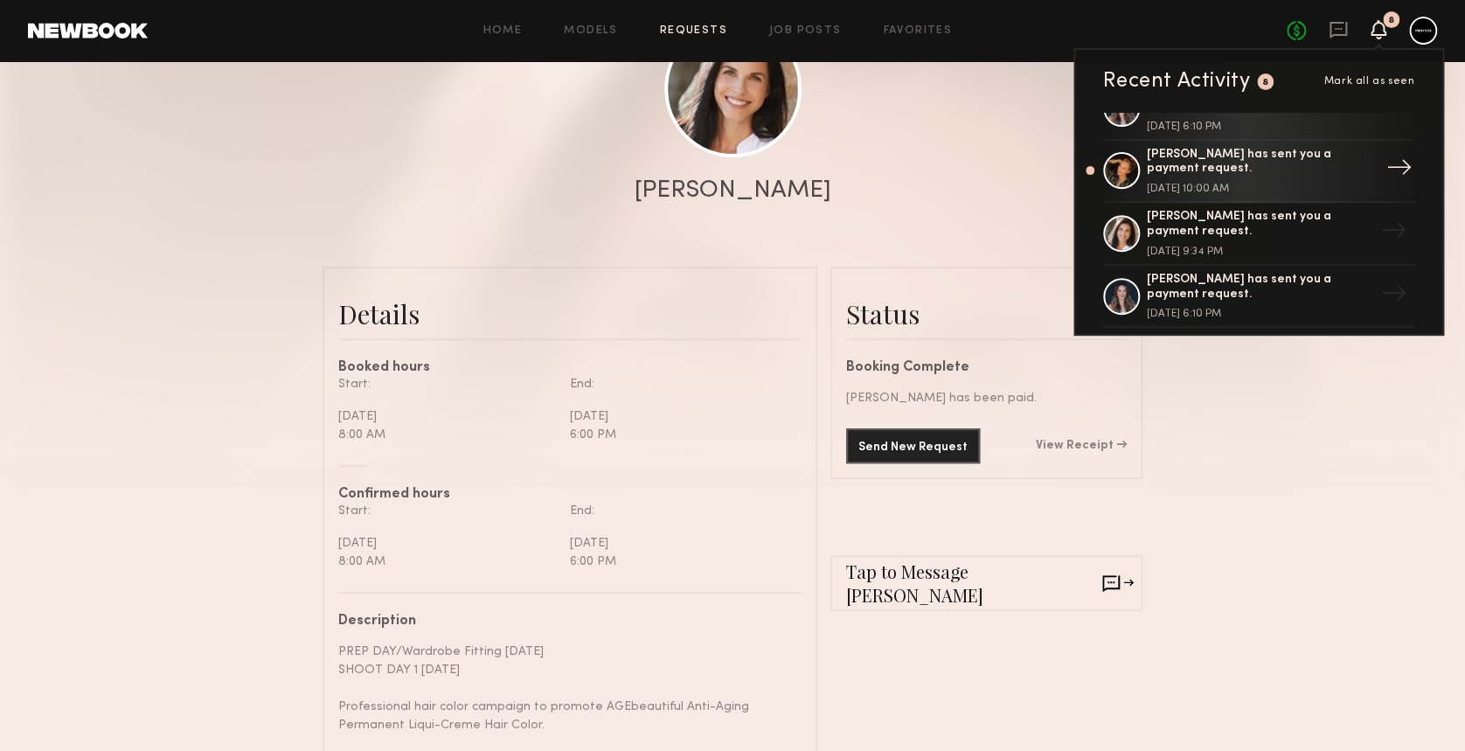
click at [1236, 148] on div "Sarah K. has sent you a payment request." at bounding box center [1260, 163] width 227 height 30
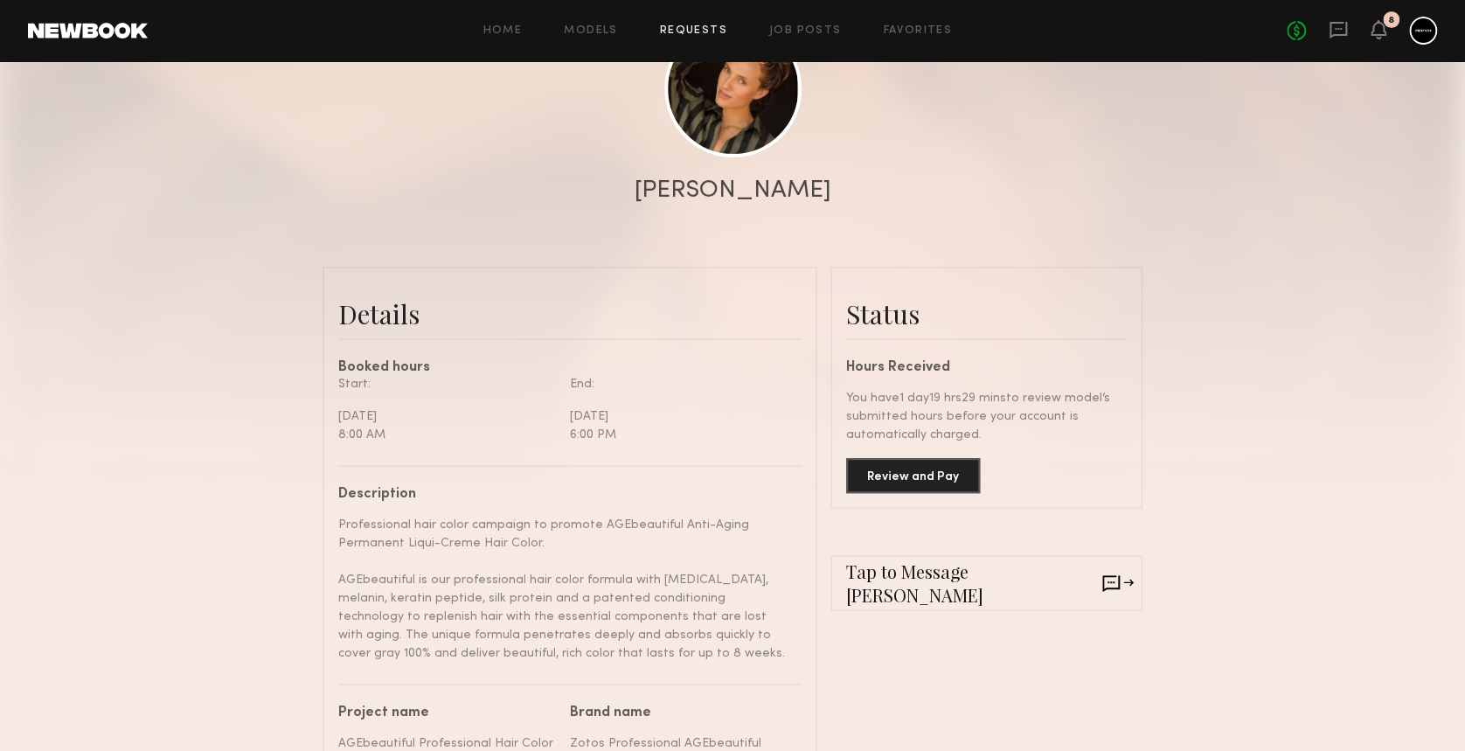
scroll to position [350, 0]
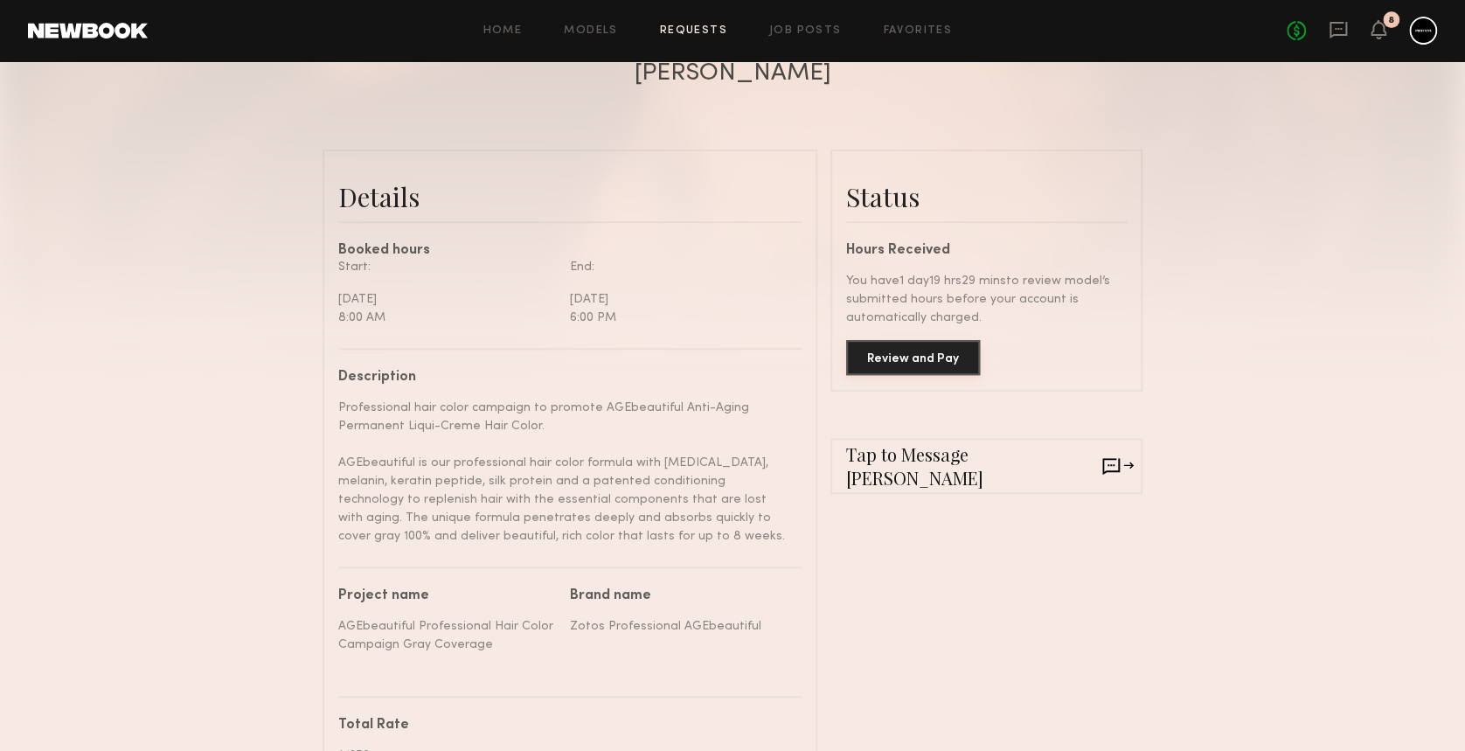
click at [885, 367] on button "Review and Pay" at bounding box center [913, 357] width 134 height 35
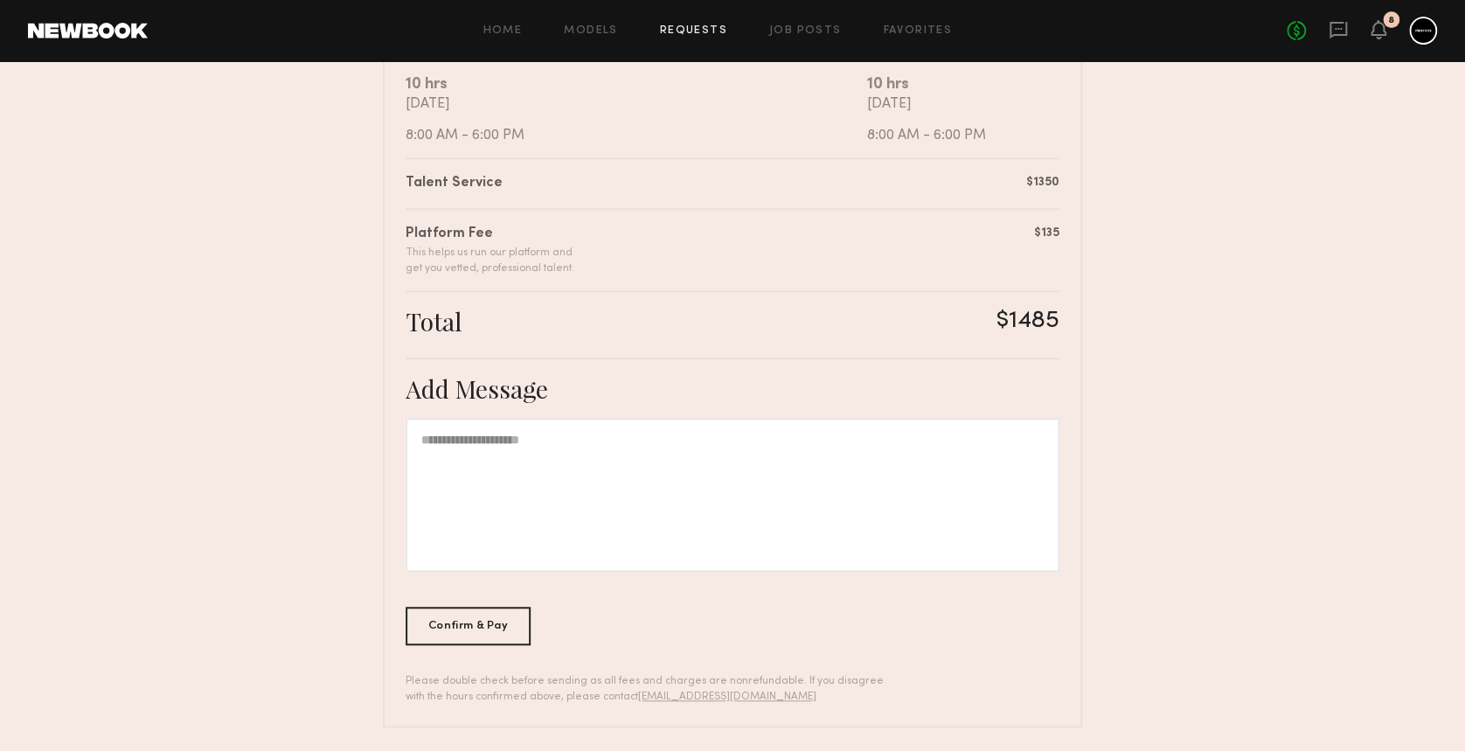
scroll to position [365, 0]
click at [457, 618] on div "Confirm & Pay" at bounding box center [468, 622] width 125 height 38
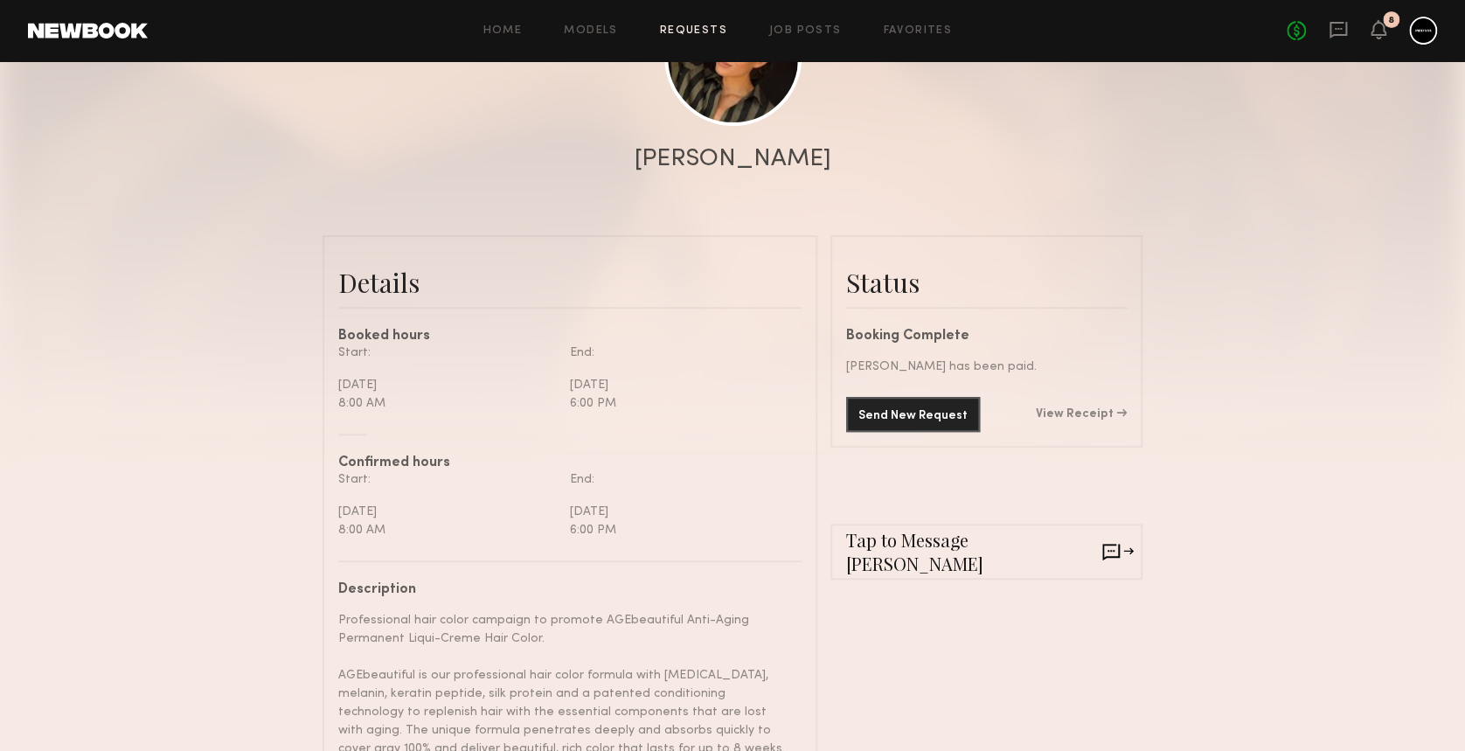
scroll to position [350, 0]
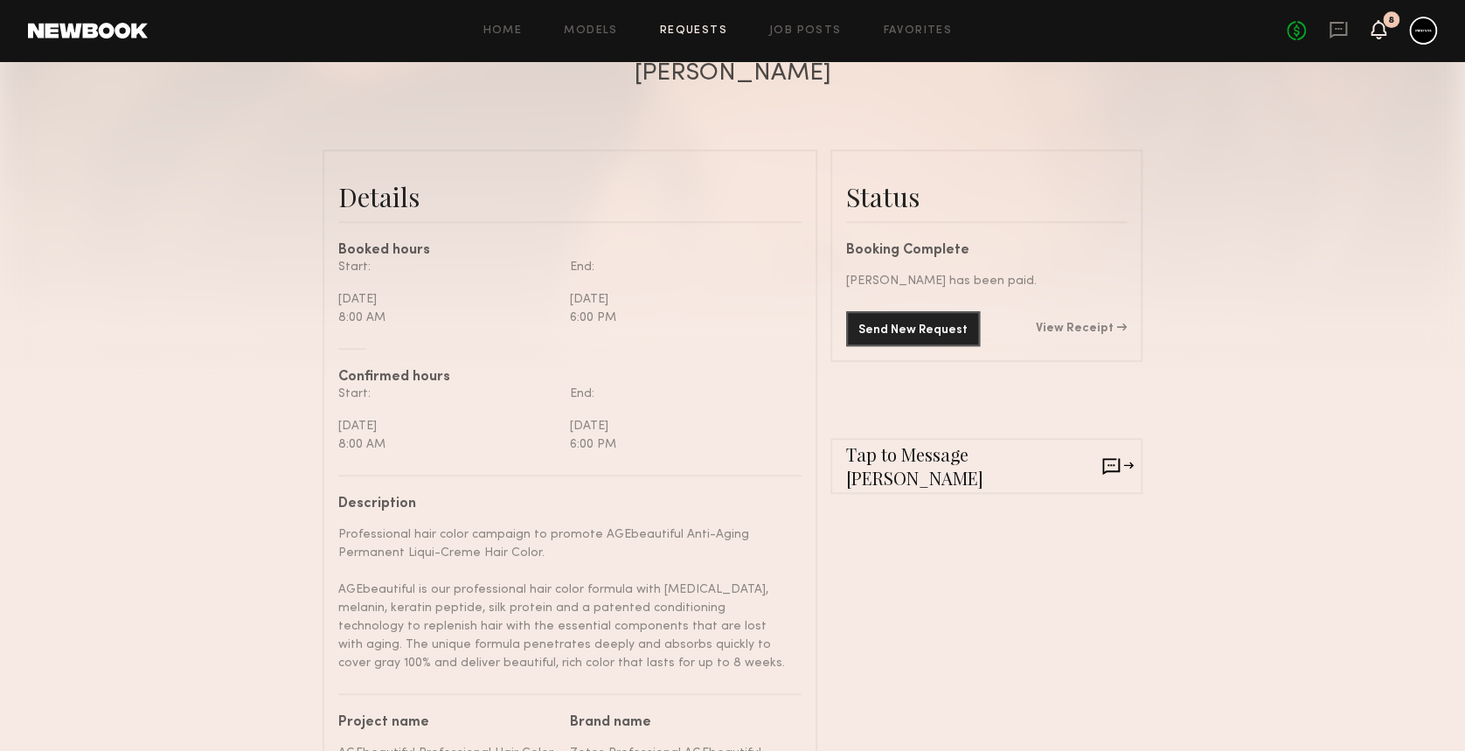
click at [1385, 27] on icon at bounding box center [1379, 29] width 16 height 19
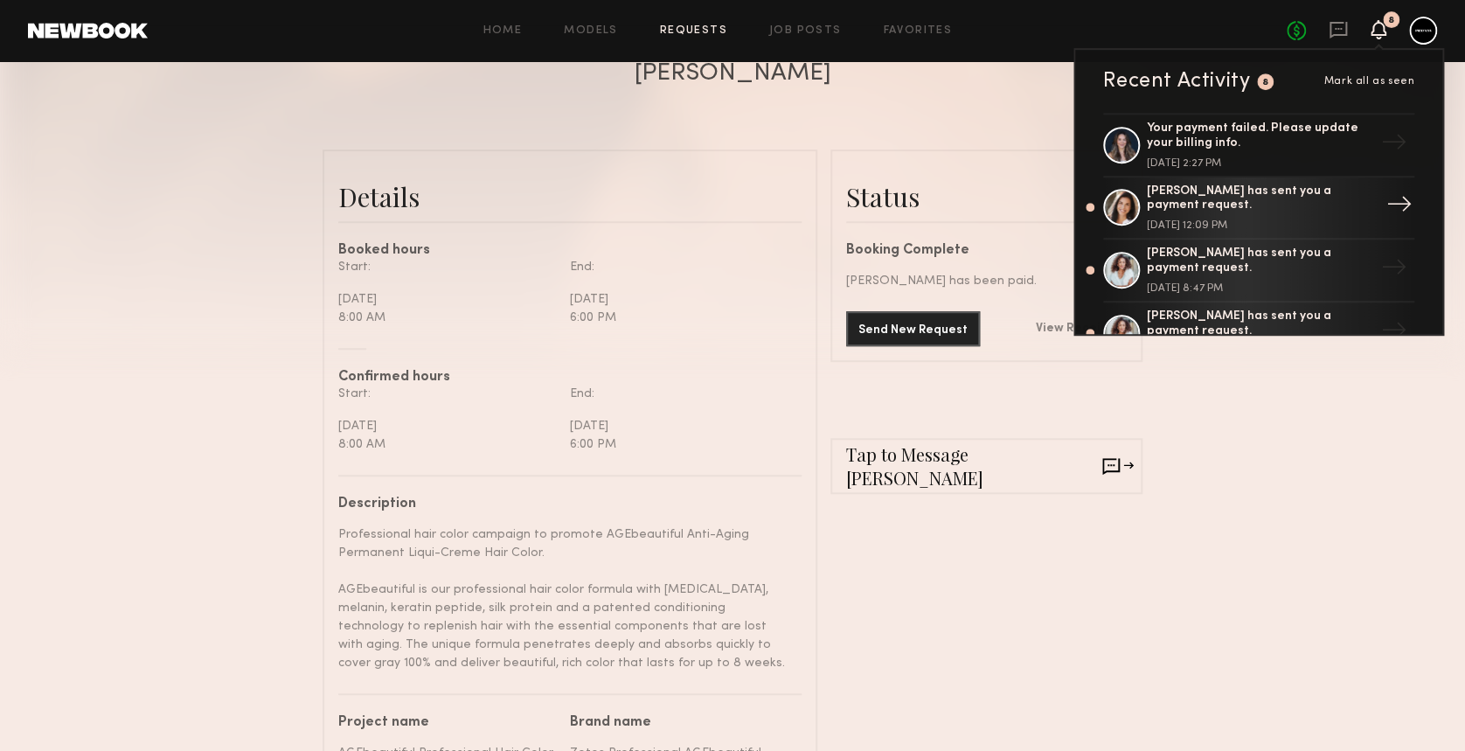
scroll to position [116, 0]
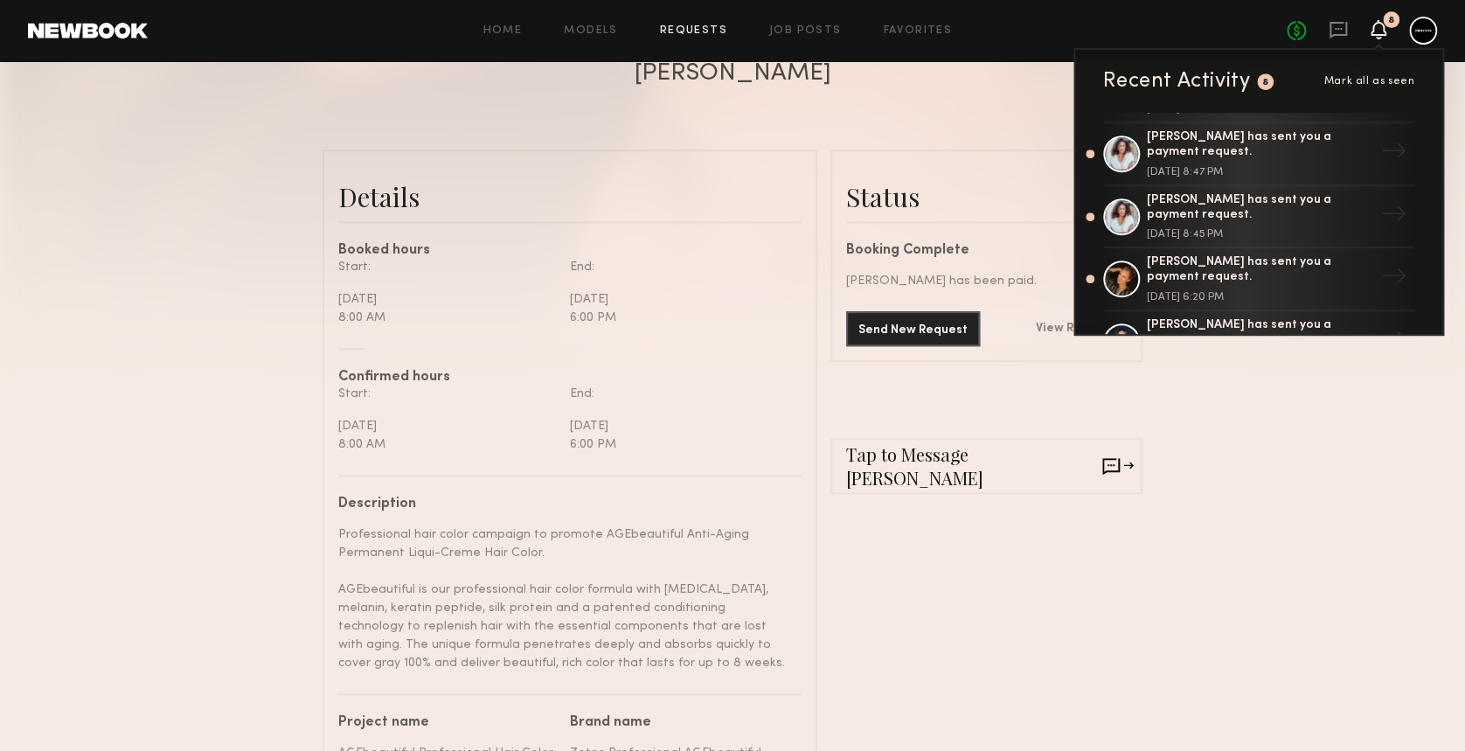
click at [1302, 222] on div "Cathy M. has sent you a payment request. September 19, 2025 @ 8:45 PM" at bounding box center [1260, 216] width 227 height 47
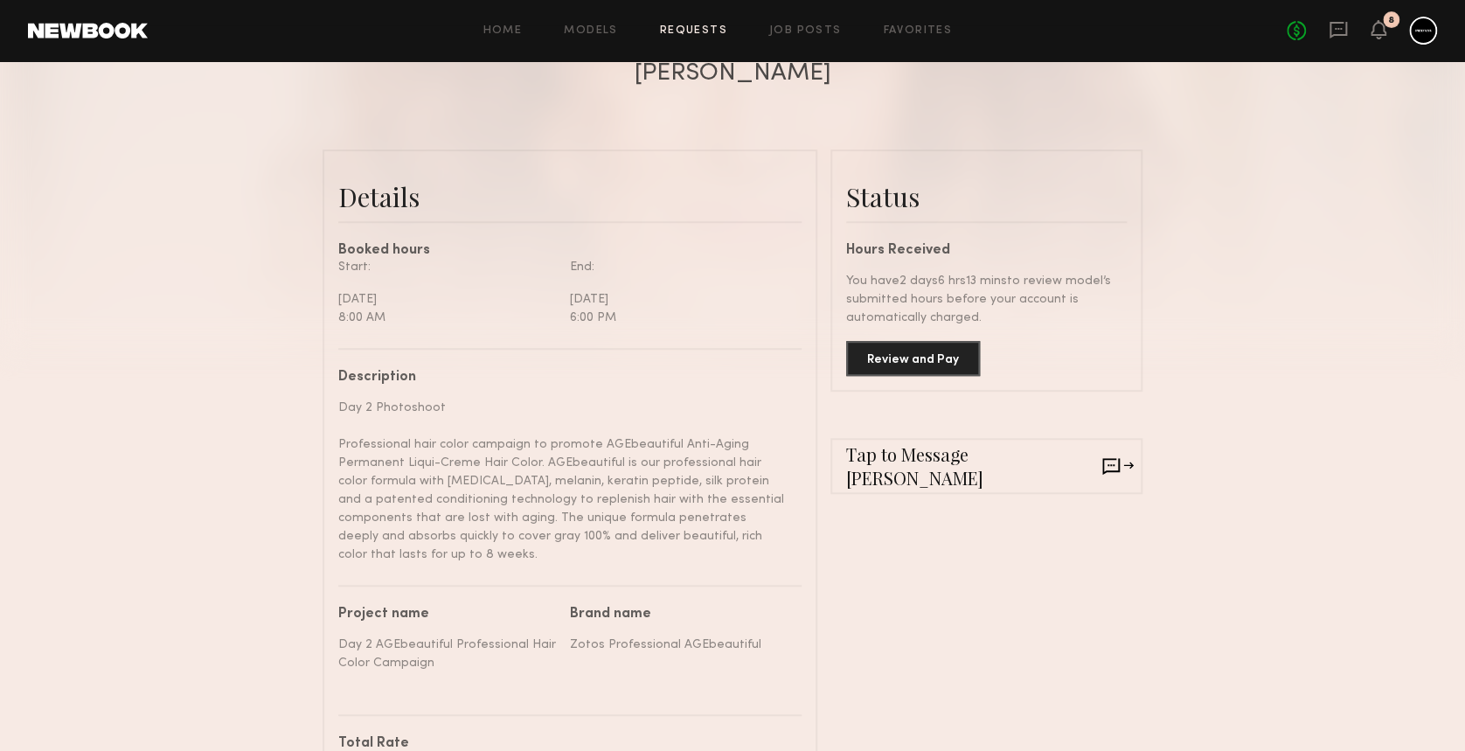
scroll to position [233, 0]
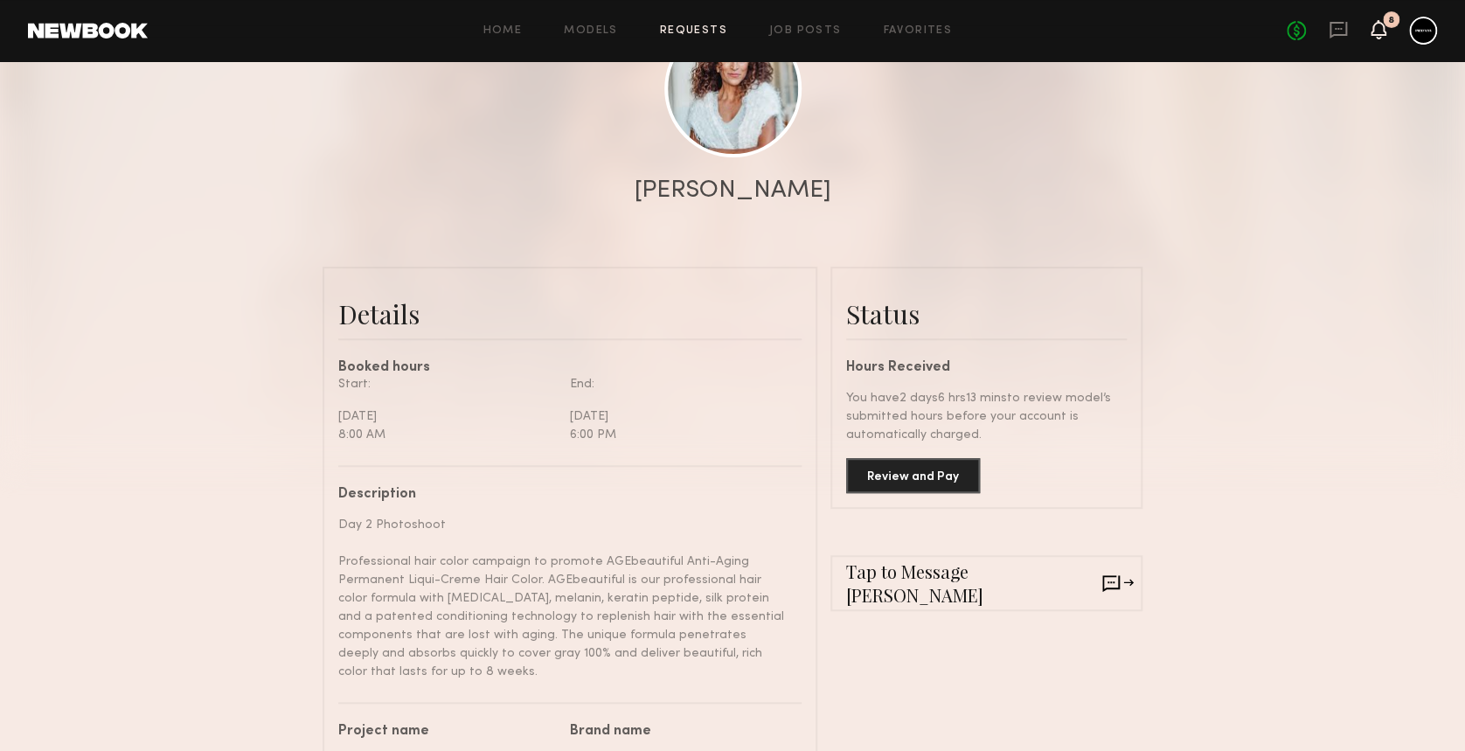
click at [1382, 24] on icon at bounding box center [1379, 29] width 14 height 12
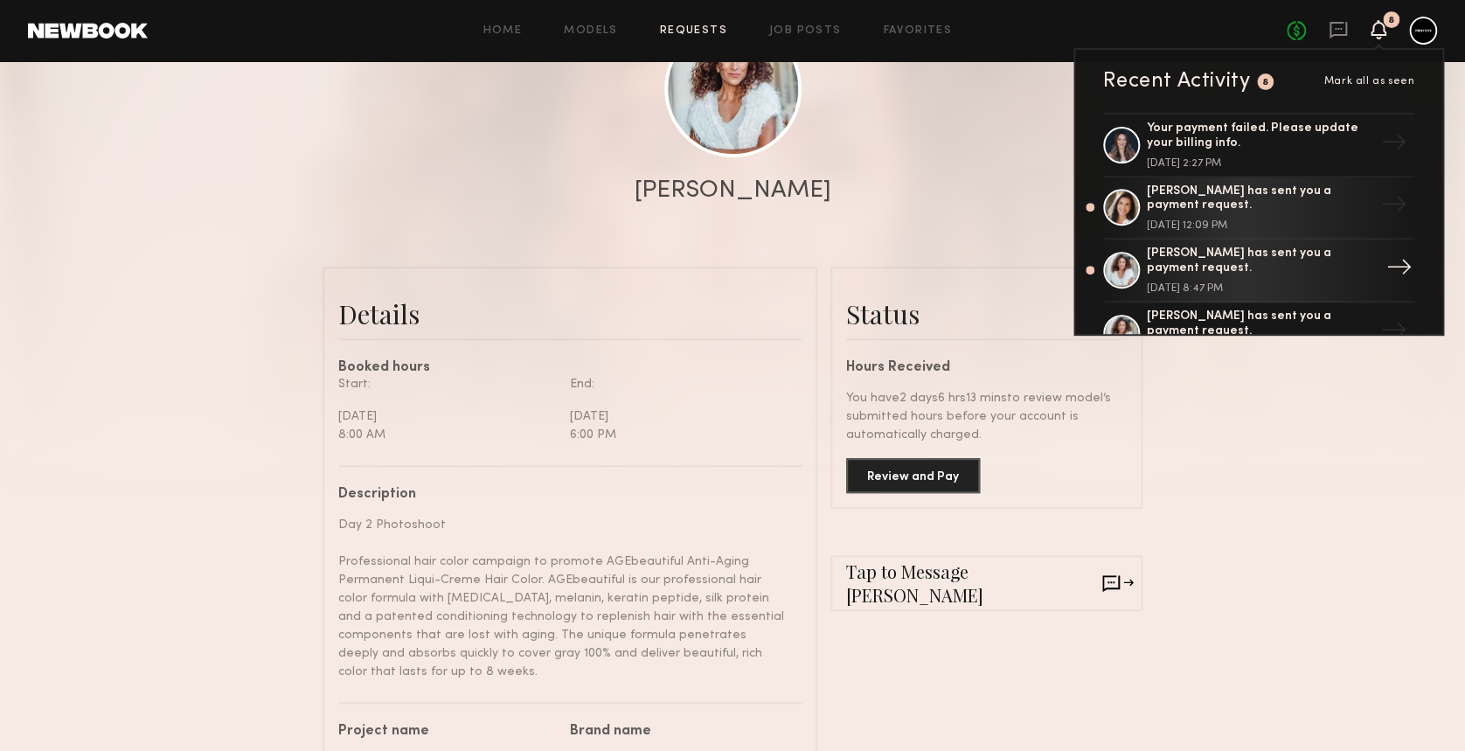
click at [1282, 257] on div "Cathy M. has sent you a payment request." at bounding box center [1260, 262] width 227 height 30
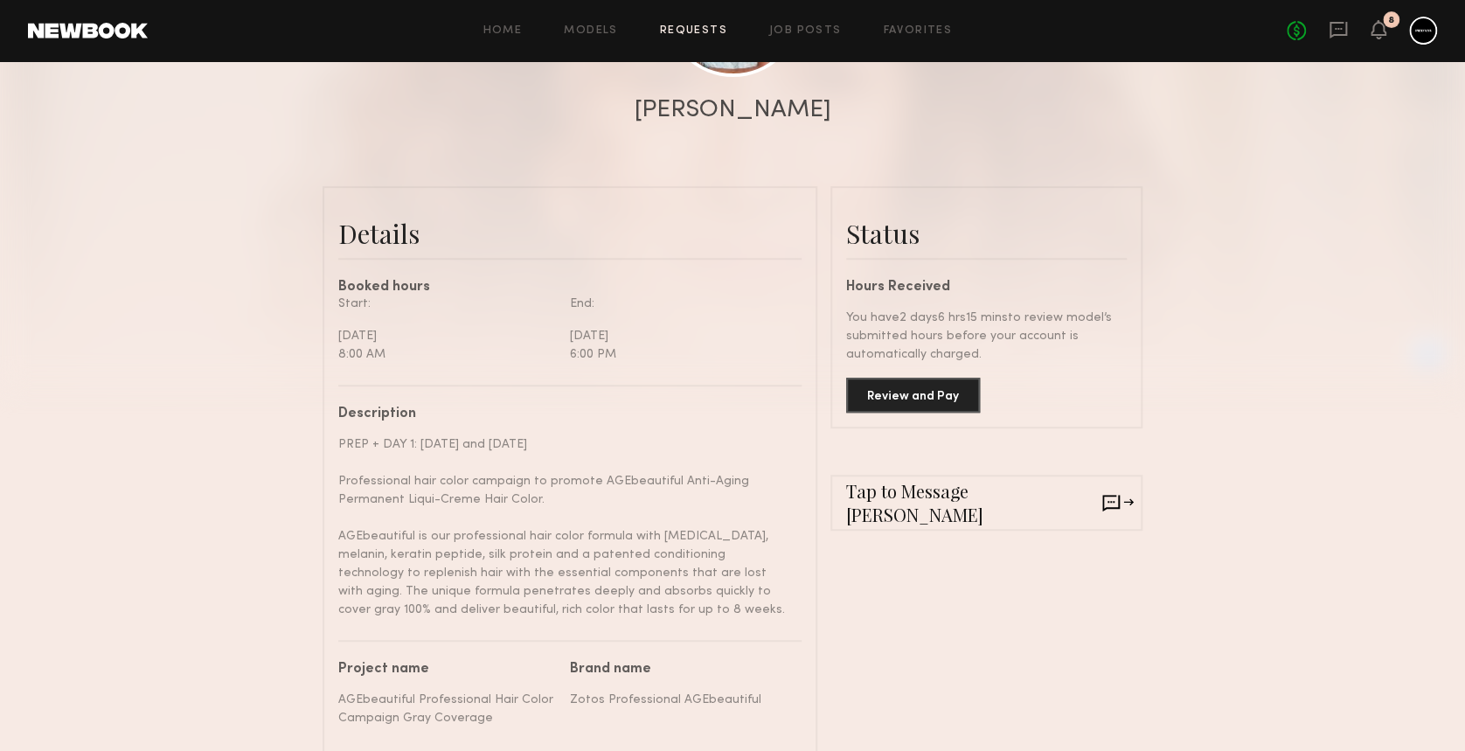
scroll to position [350, 0]
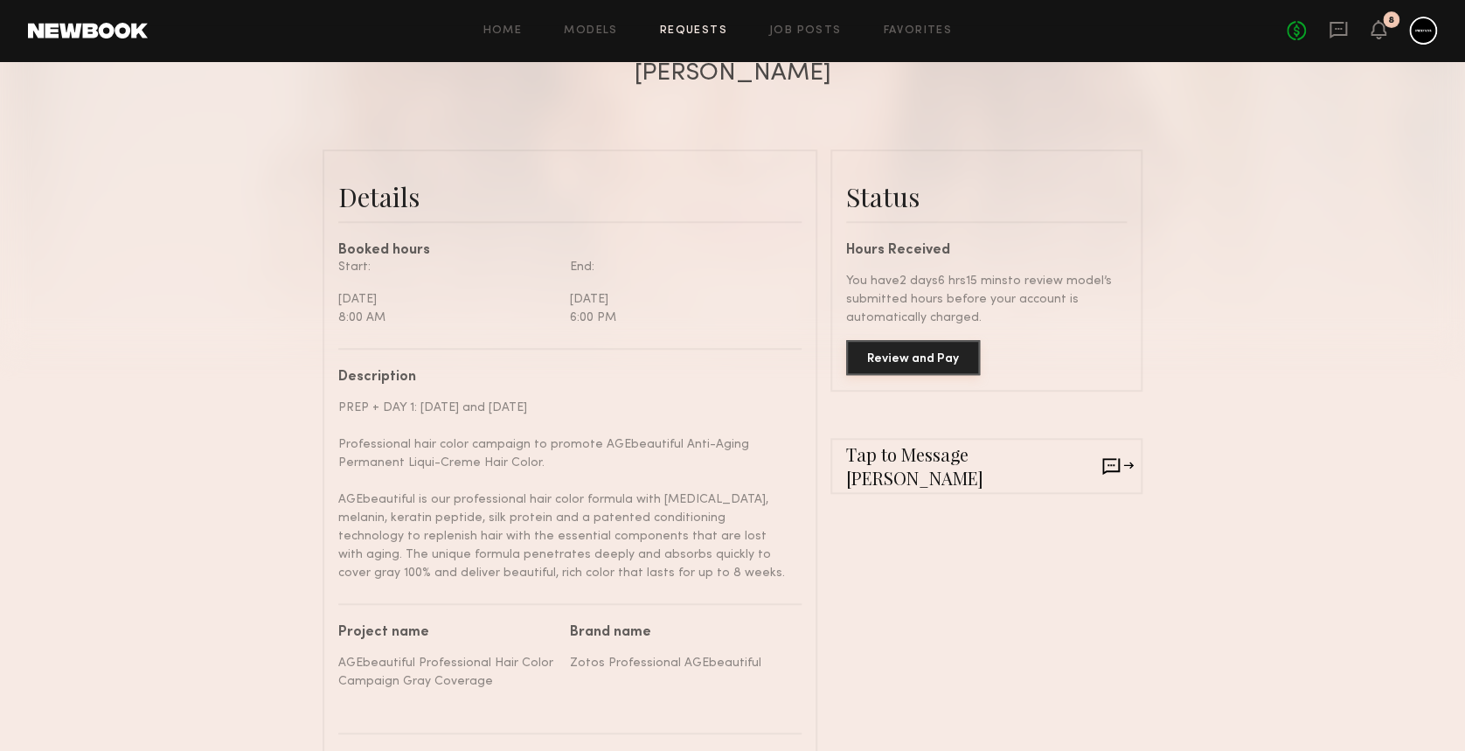
click at [899, 368] on button "Review and Pay" at bounding box center [913, 357] width 134 height 35
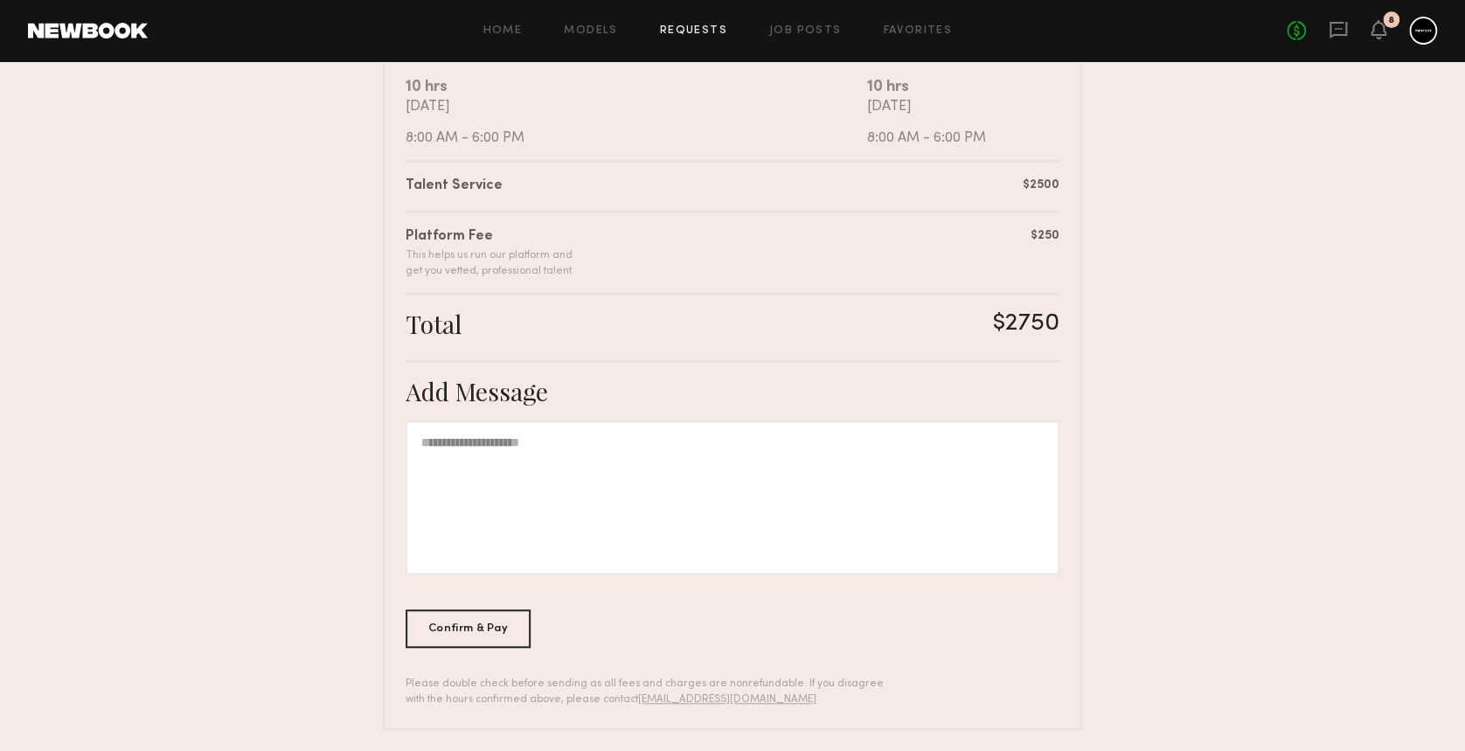
scroll to position [365, 0]
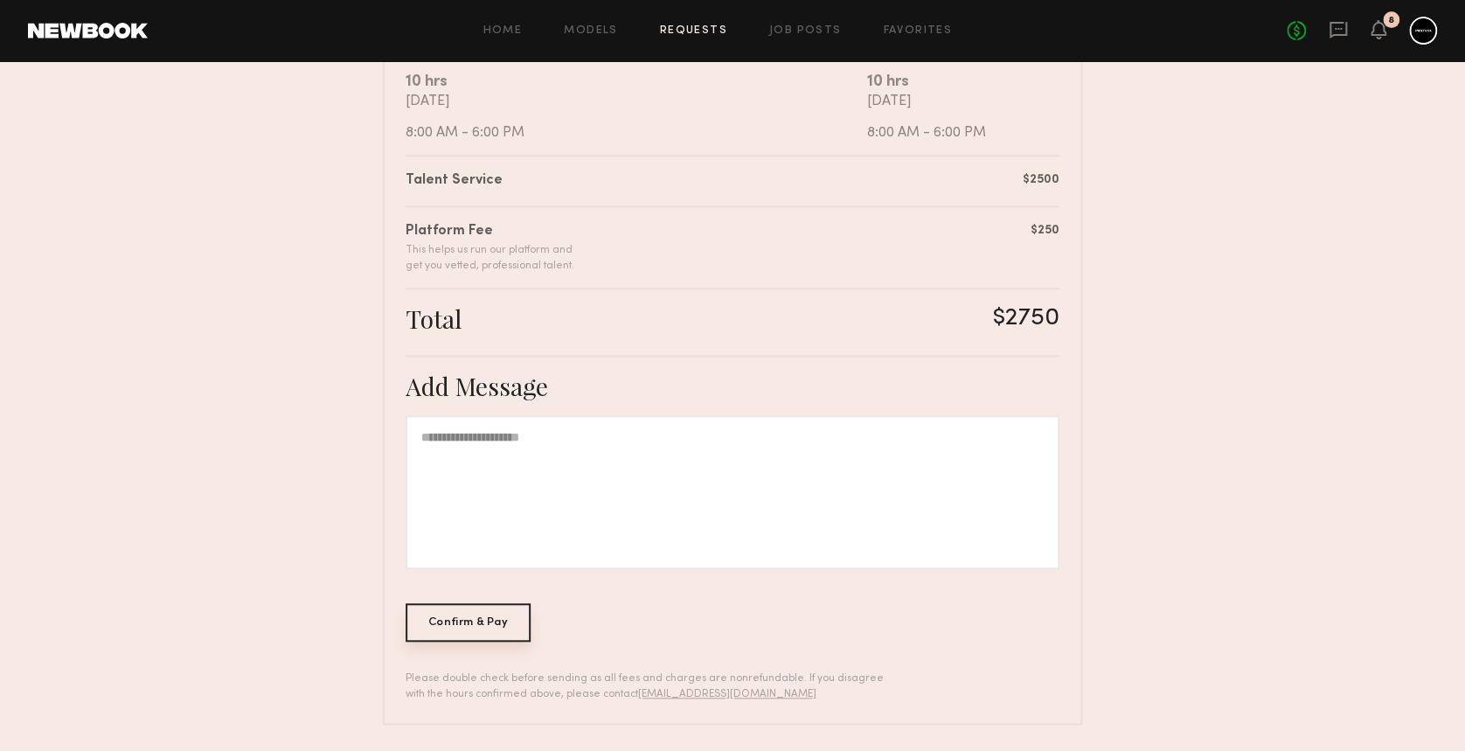
click at [476, 609] on div "Confirm & Pay" at bounding box center [468, 622] width 125 height 38
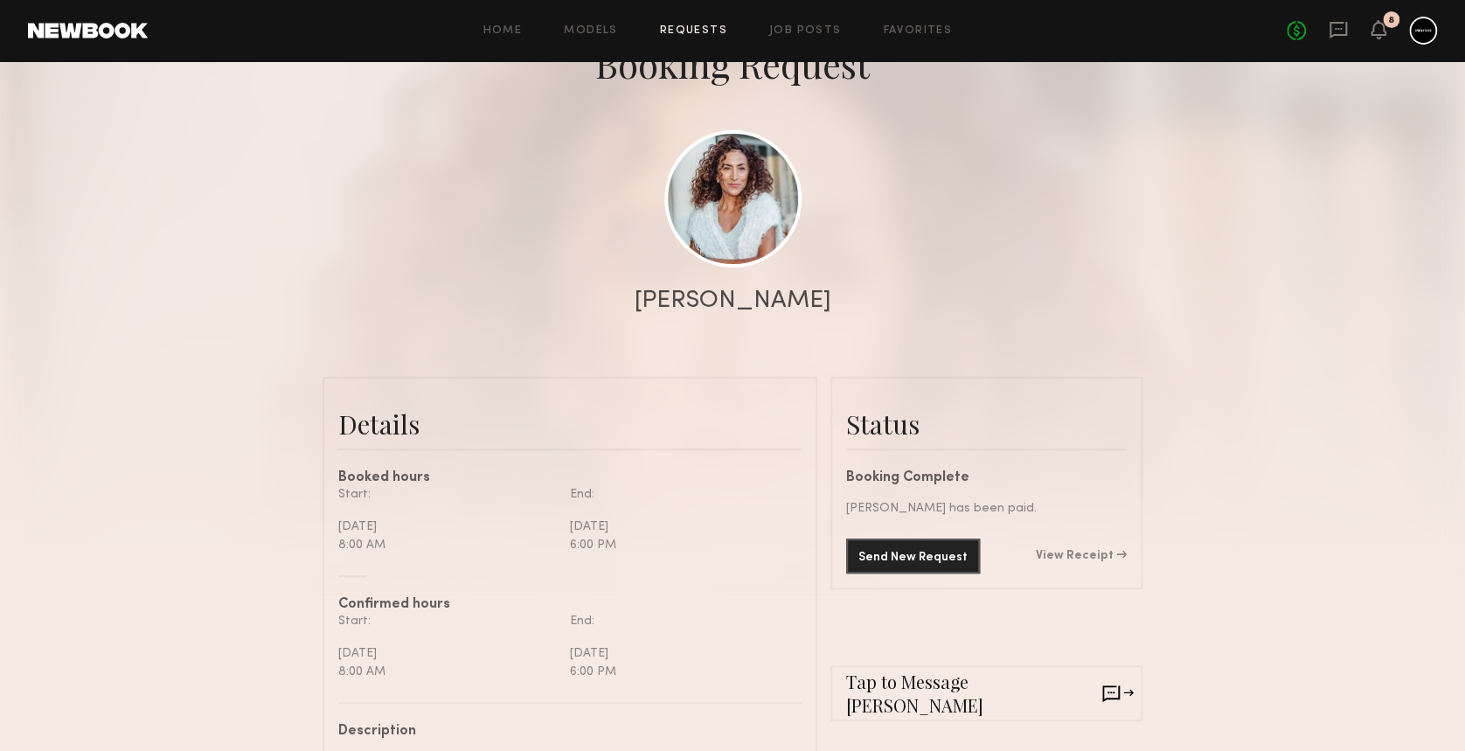
scroll to position [233, 0]
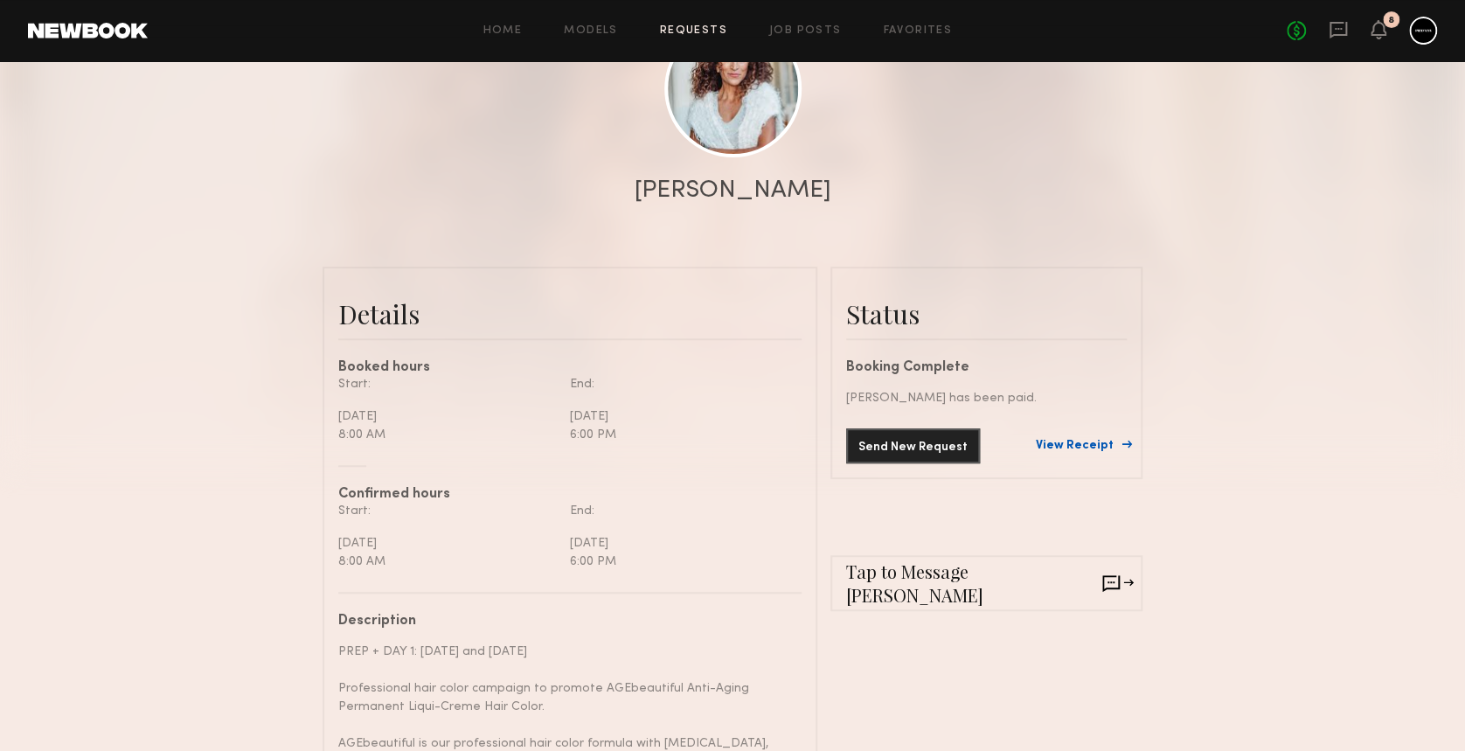
click at [1063, 452] on link "View Receipt" at bounding box center [1081, 446] width 91 height 12
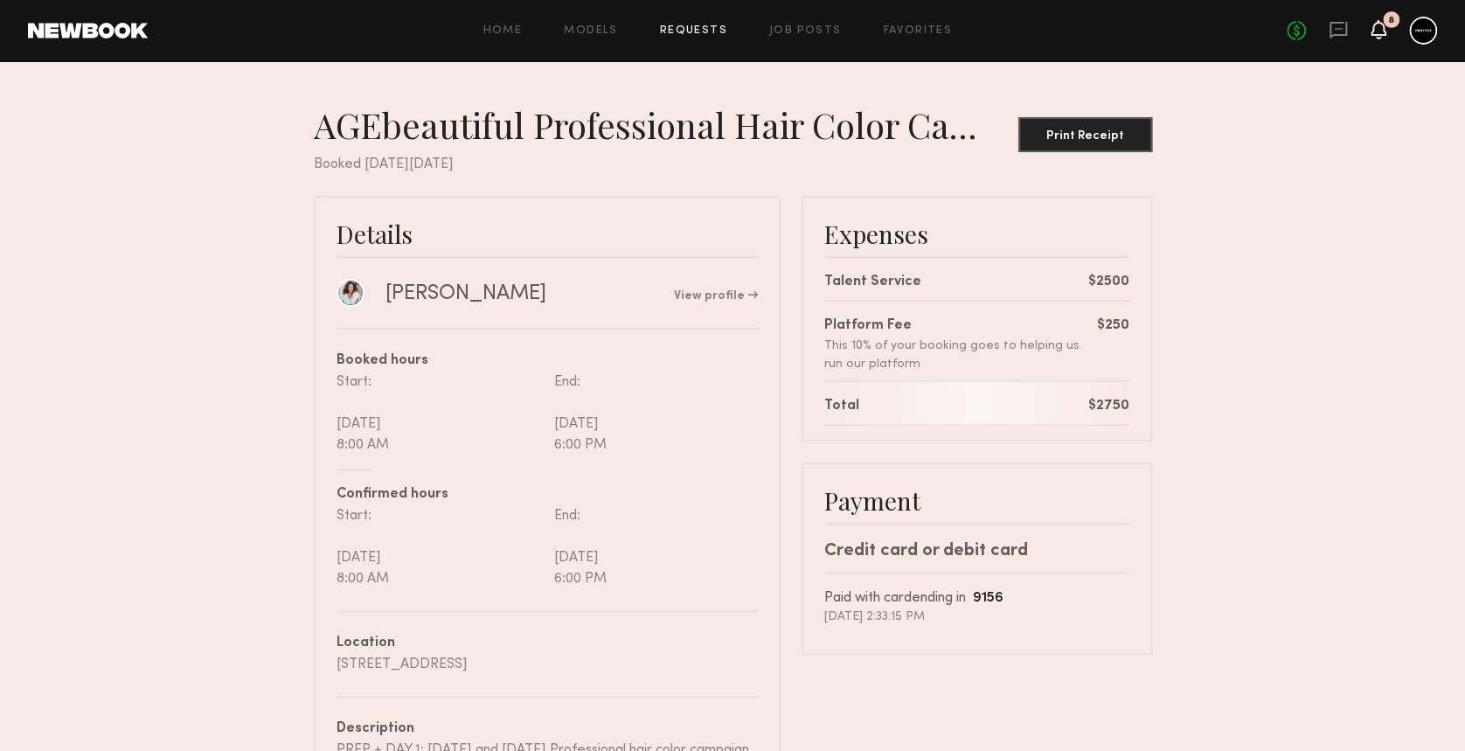
click at [1380, 27] on icon at bounding box center [1379, 29] width 14 height 12
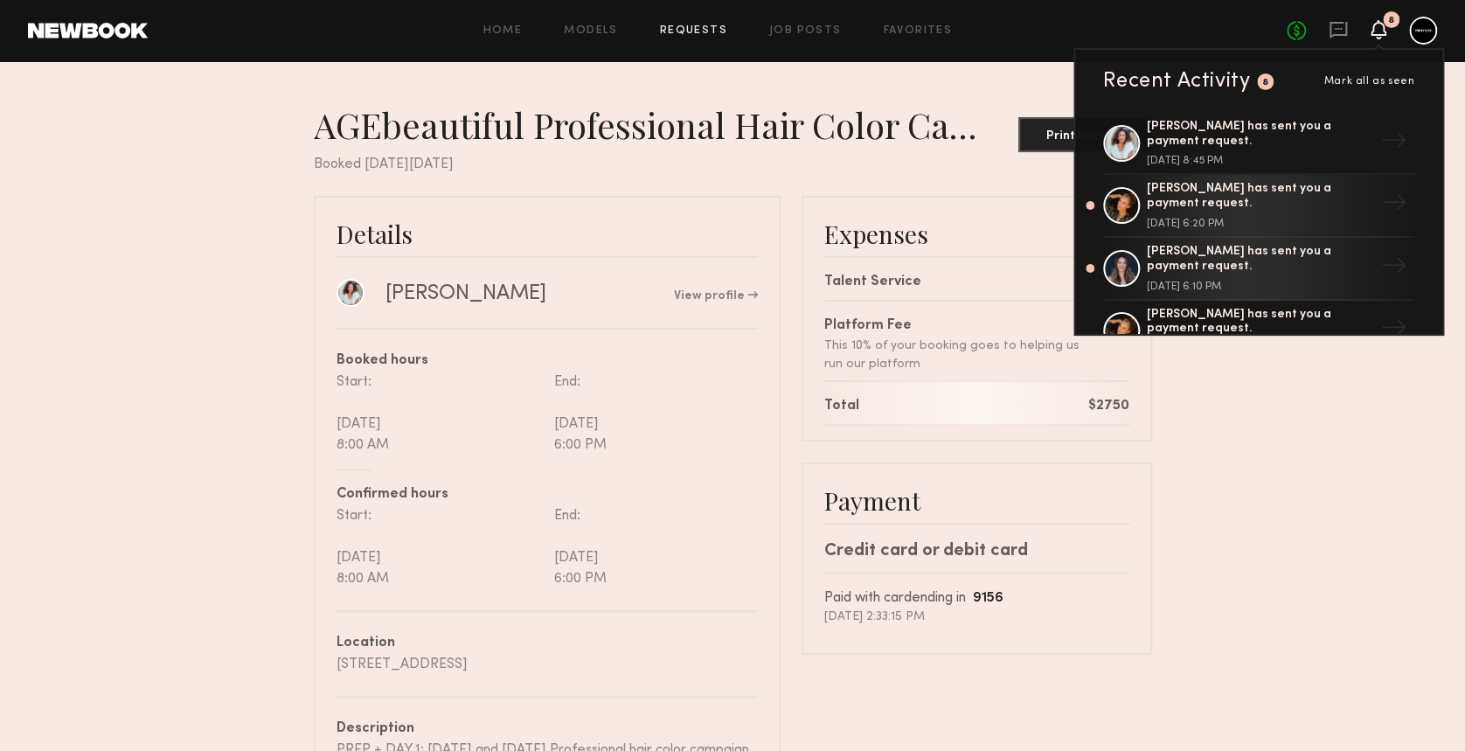
scroll to position [233, 0]
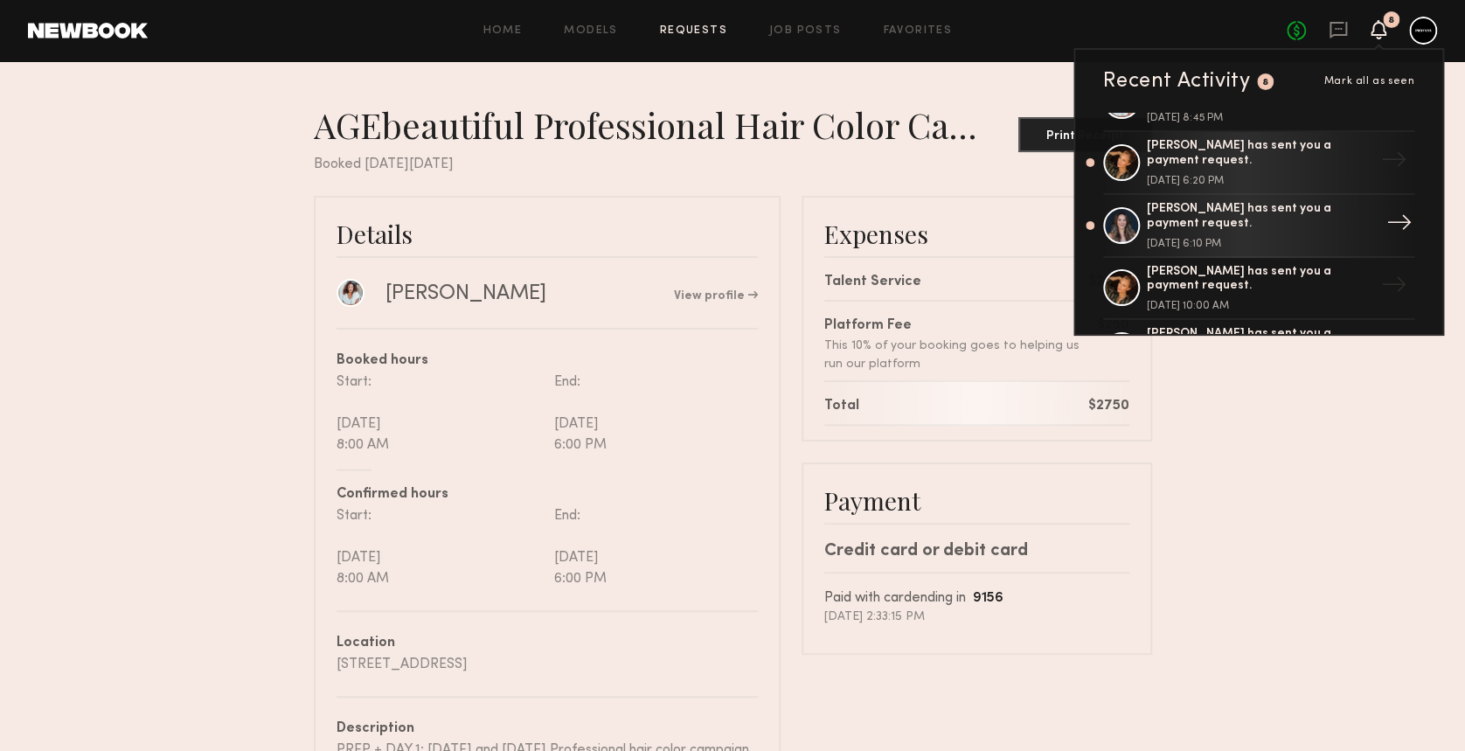
click at [1252, 217] on div "Alicia H. has sent you a payment request." at bounding box center [1260, 217] width 227 height 30
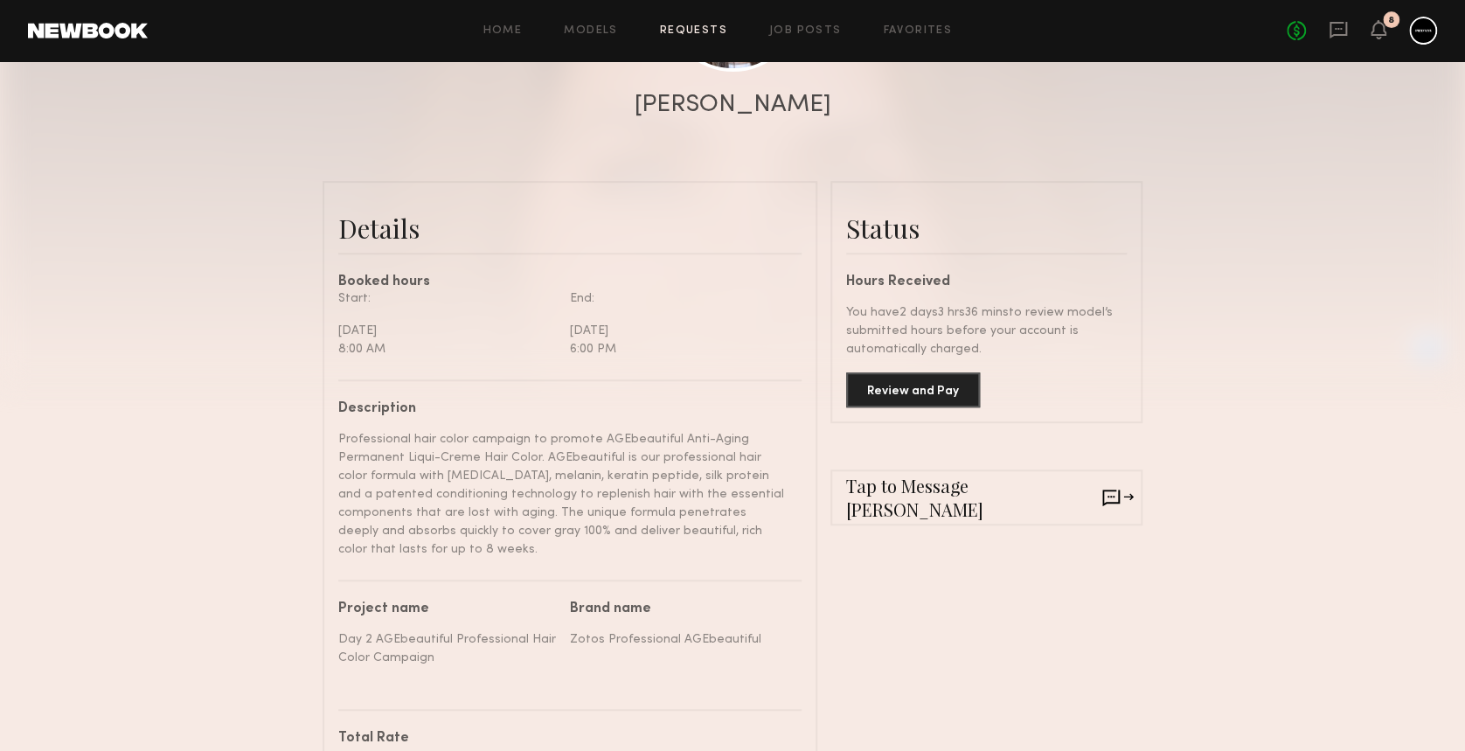
scroll to position [350, 0]
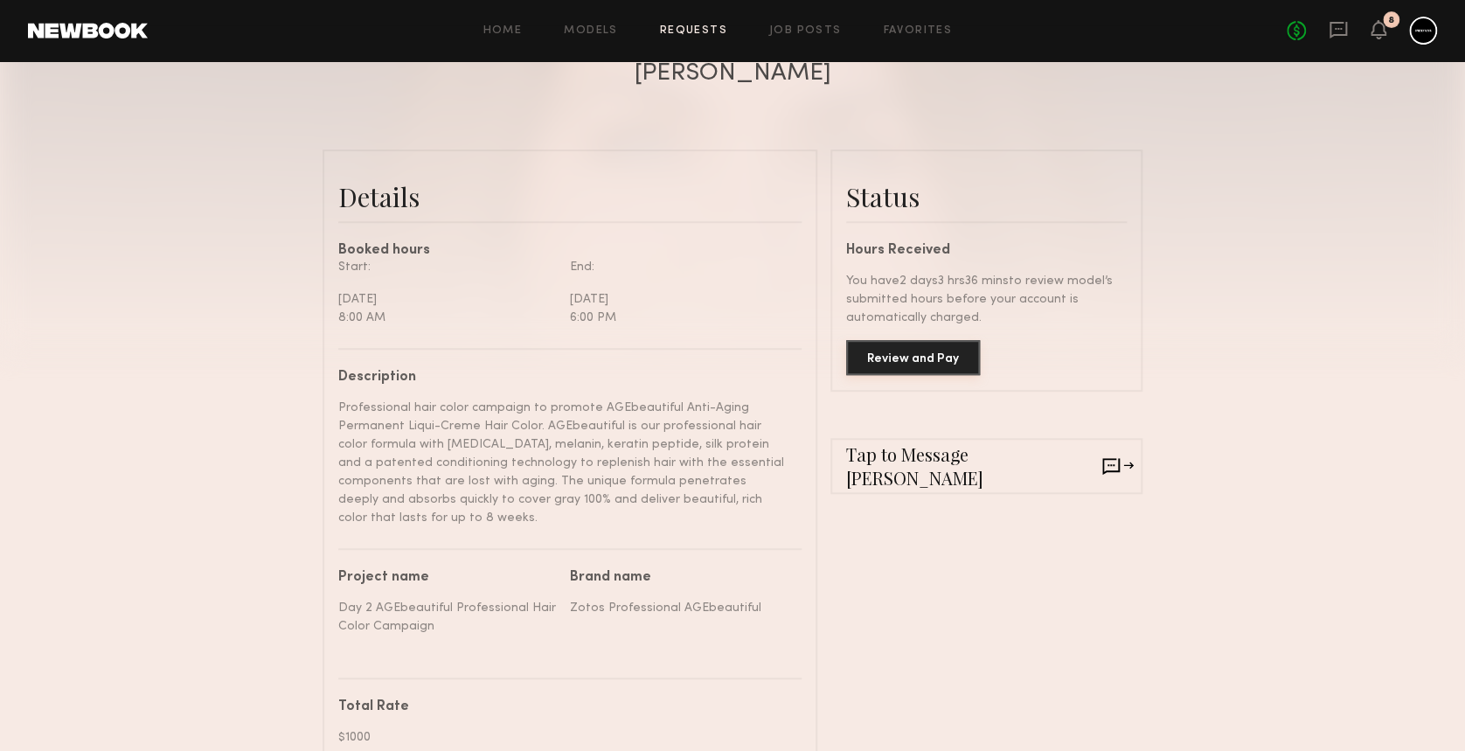
click at [918, 365] on button "Review and Pay" at bounding box center [913, 357] width 134 height 35
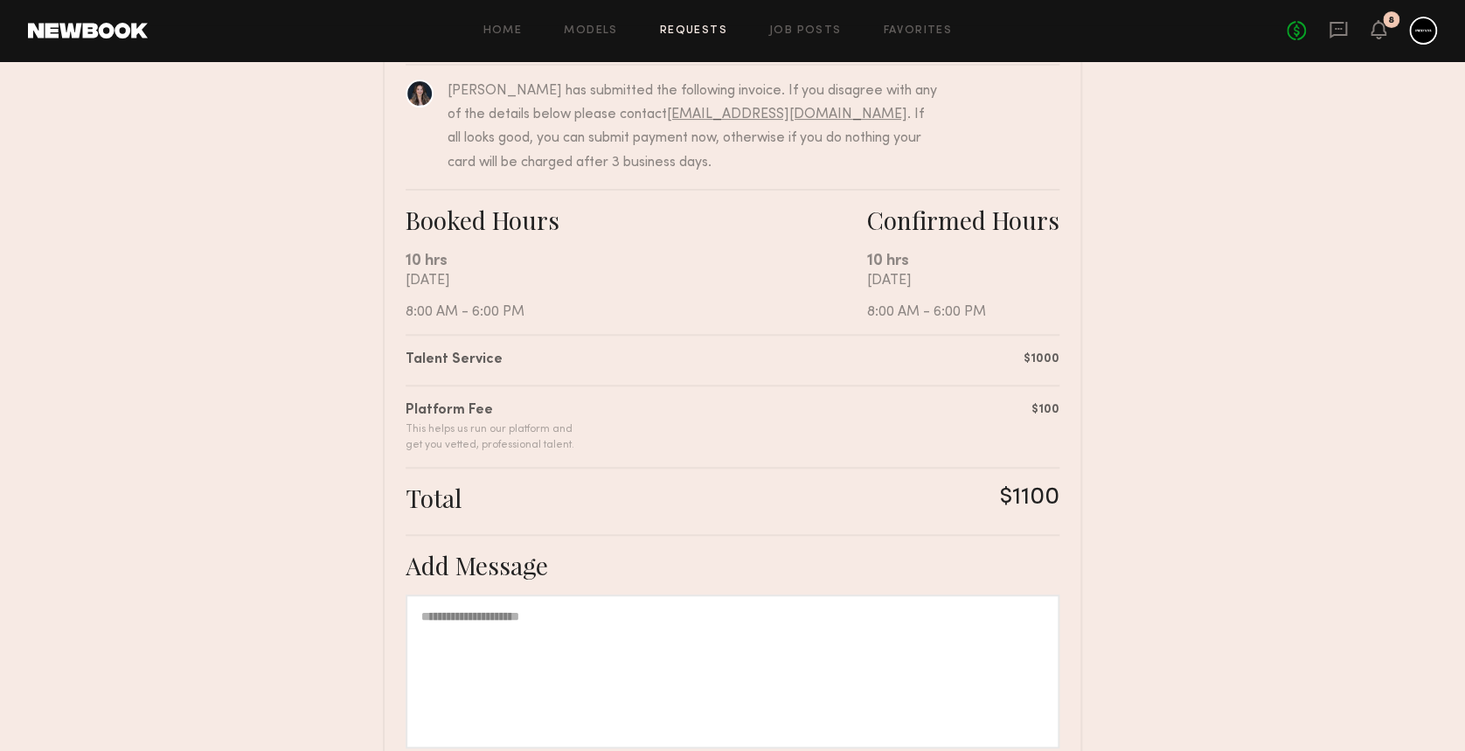
scroll to position [233, 0]
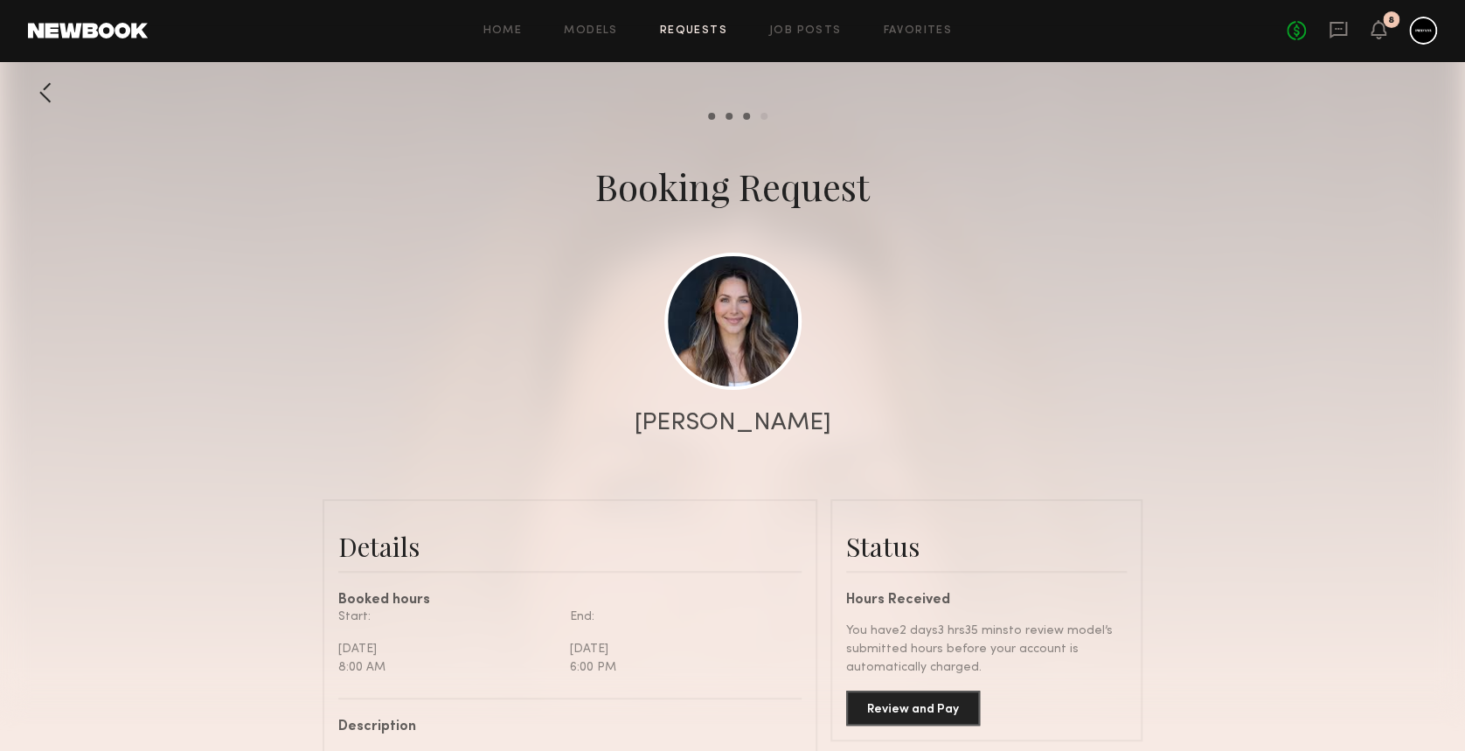
click at [1369, 27] on div "No fees up to $5,000 8" at bounding box center [1362, 31] width 150 height 28
click at [1379, 29] on icon at bounding box center [1379, 29] width 14 height 12
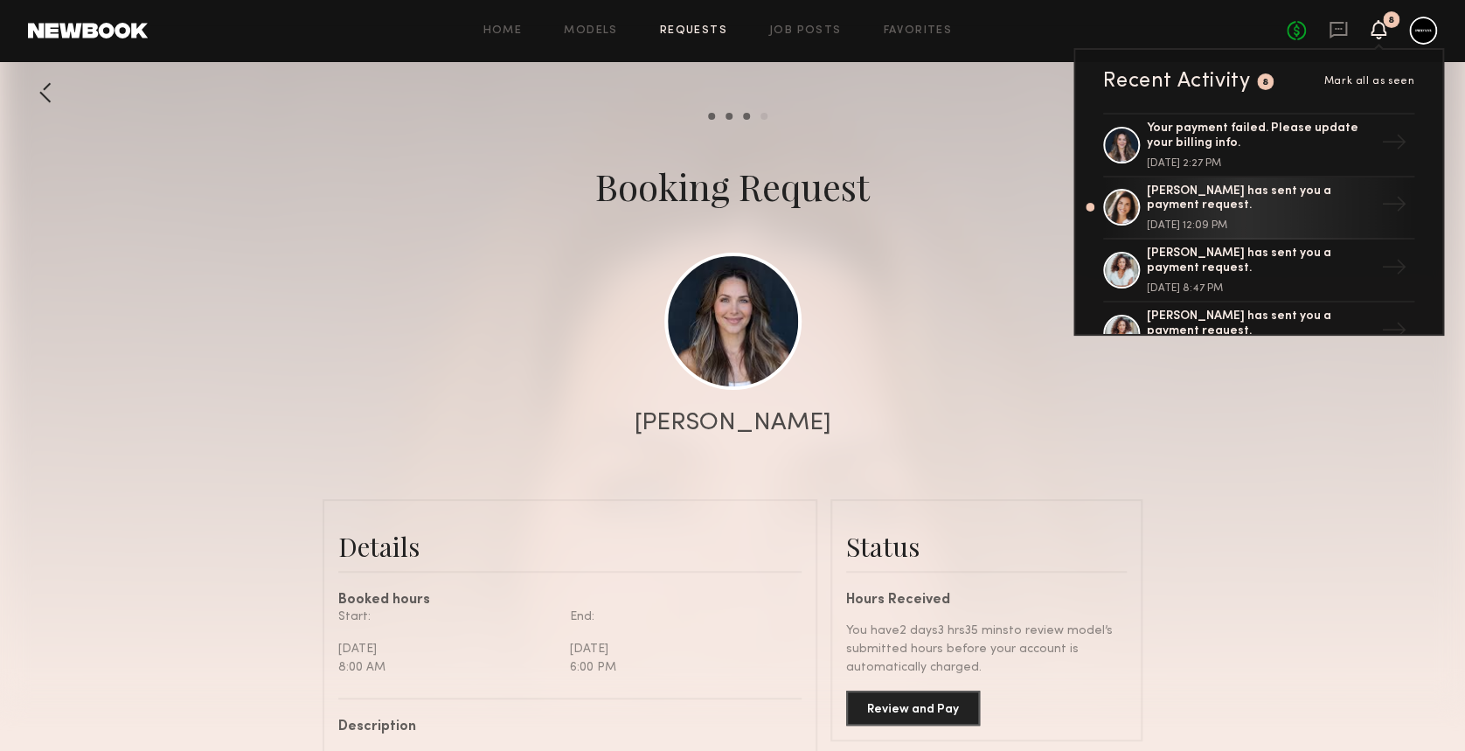
click at [1426, 28] on div at bounding box center [1424, 31] width 28 height 28
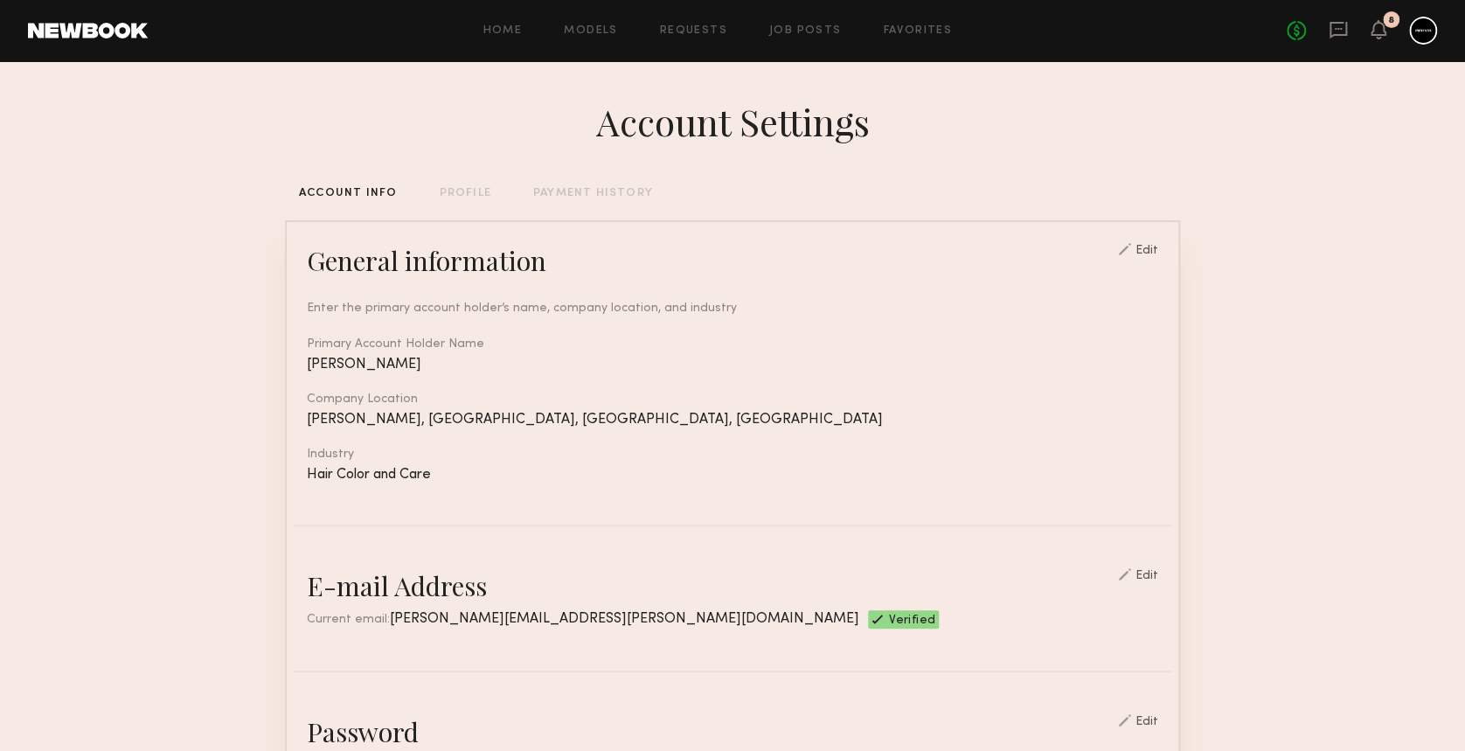
click at [580, 197] on div "PAYMENT HISTORY" at bounding box center [593, 193] width 120 height 11
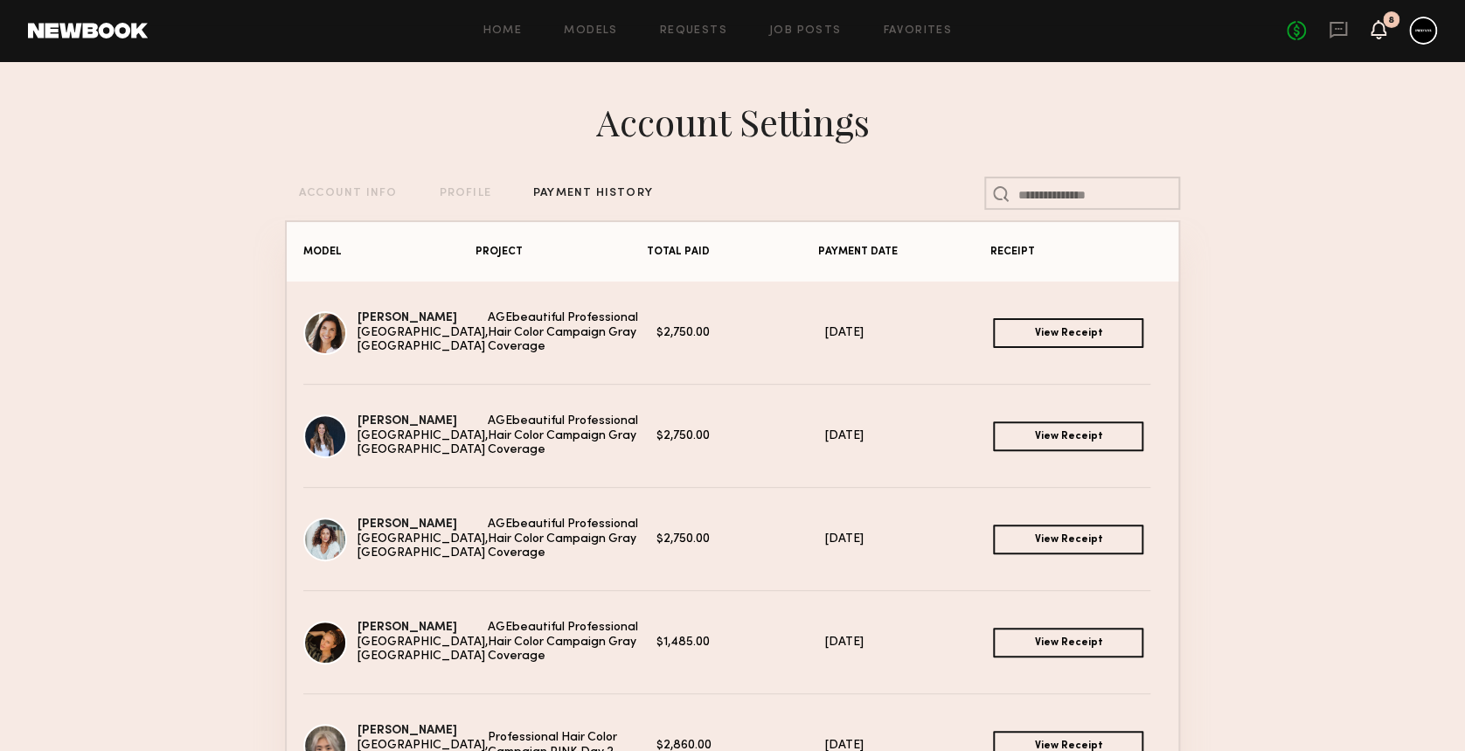
click at [1378, 25] on icon at bounding box center [1379, 29] width 14 height 12
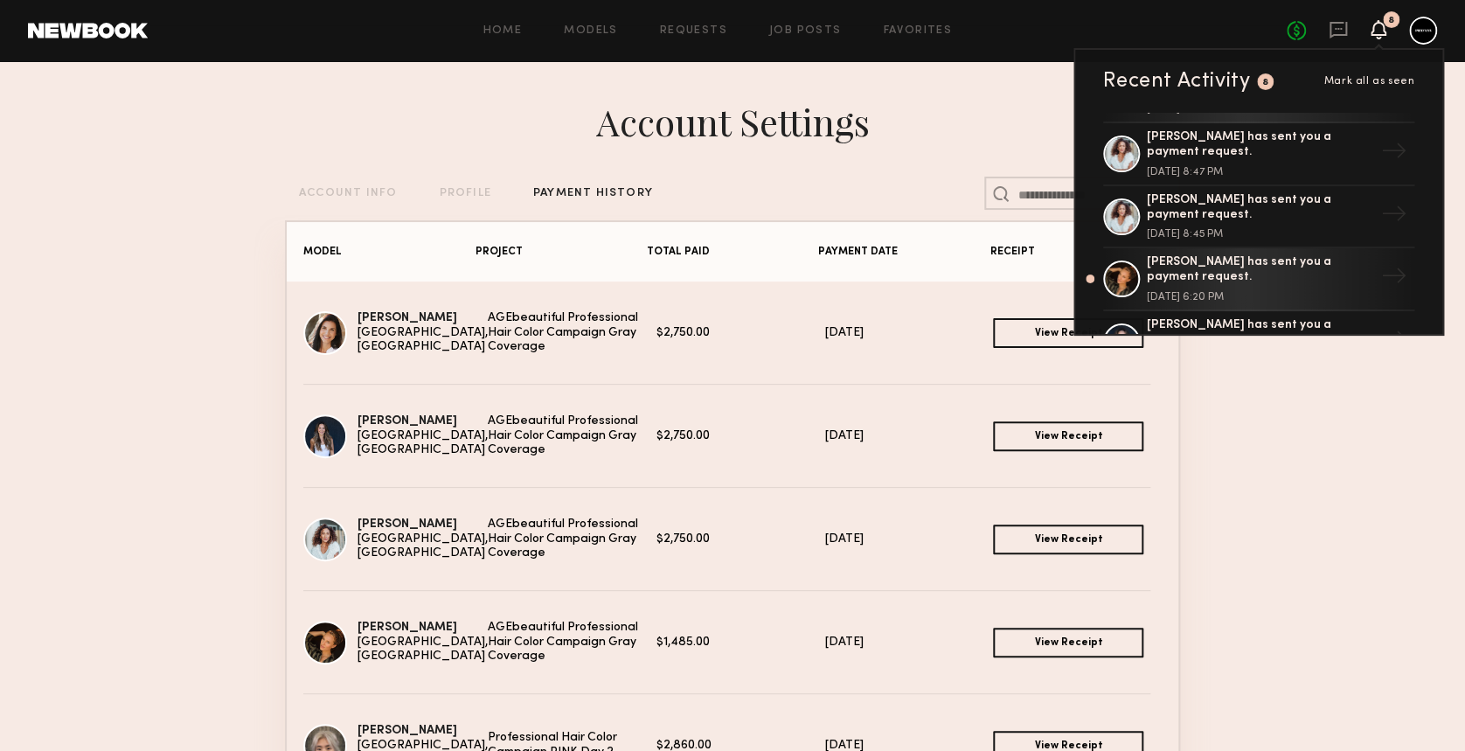
scroll to position [233, 0]
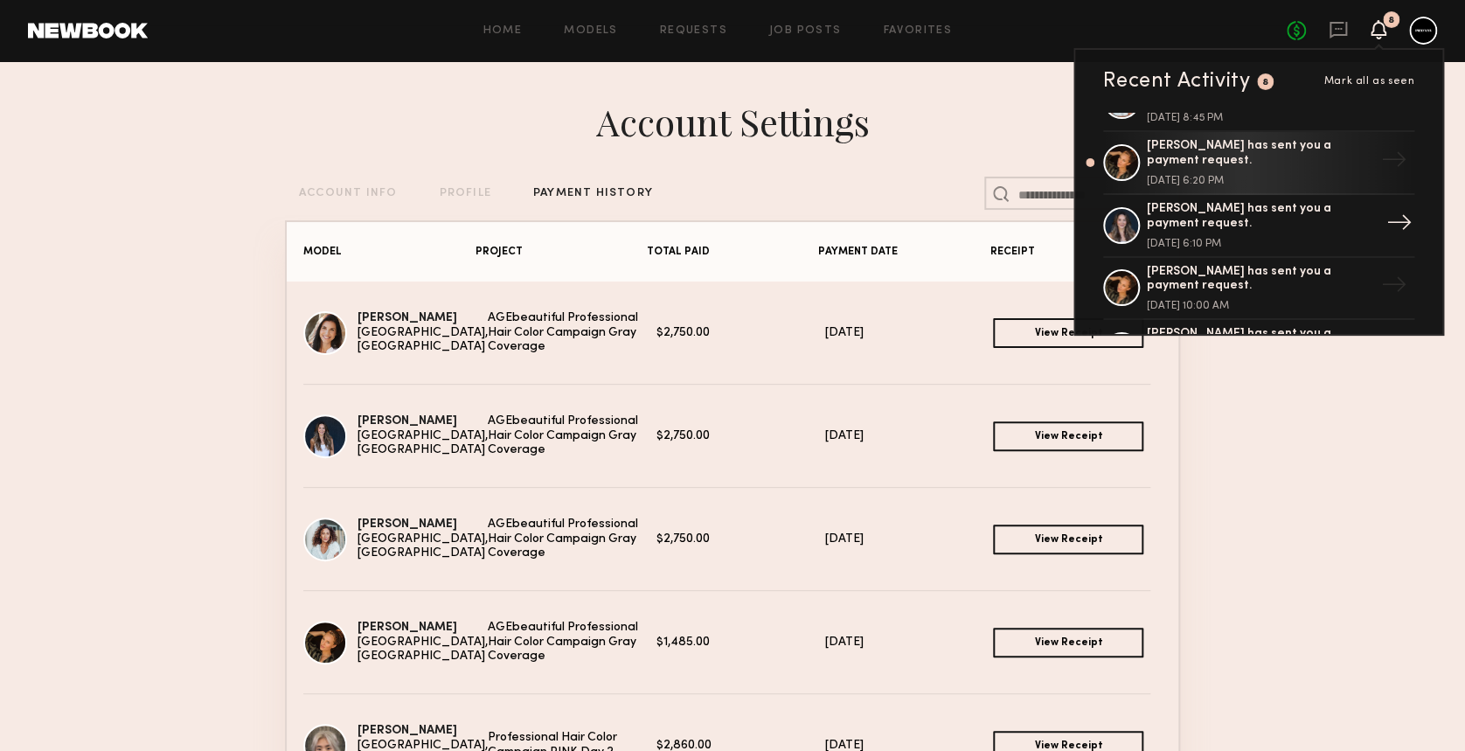
click at [1215, 209] on div "Alicia H. has sent you a payment request." at bounding box center [1260, 217] width 227 height 30
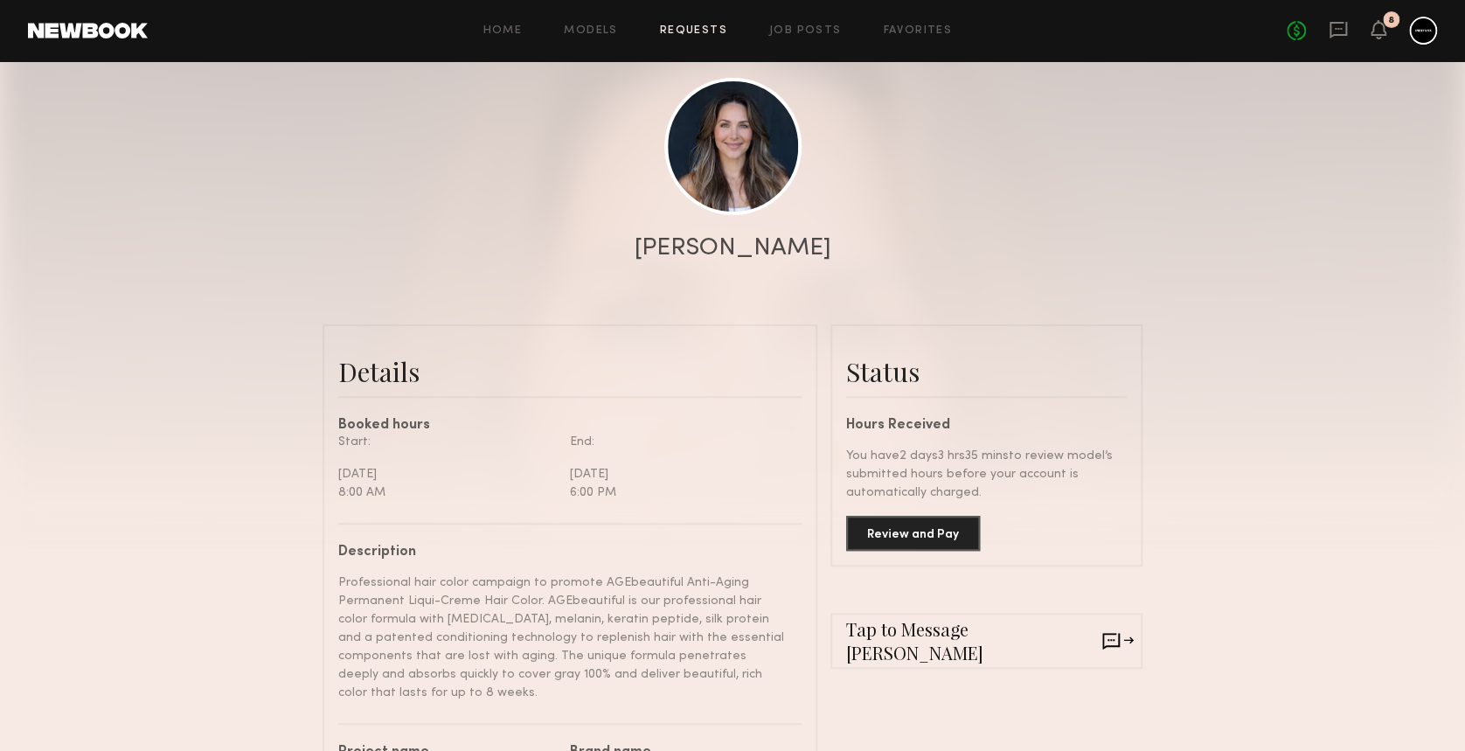
scroll to position [233, 0]
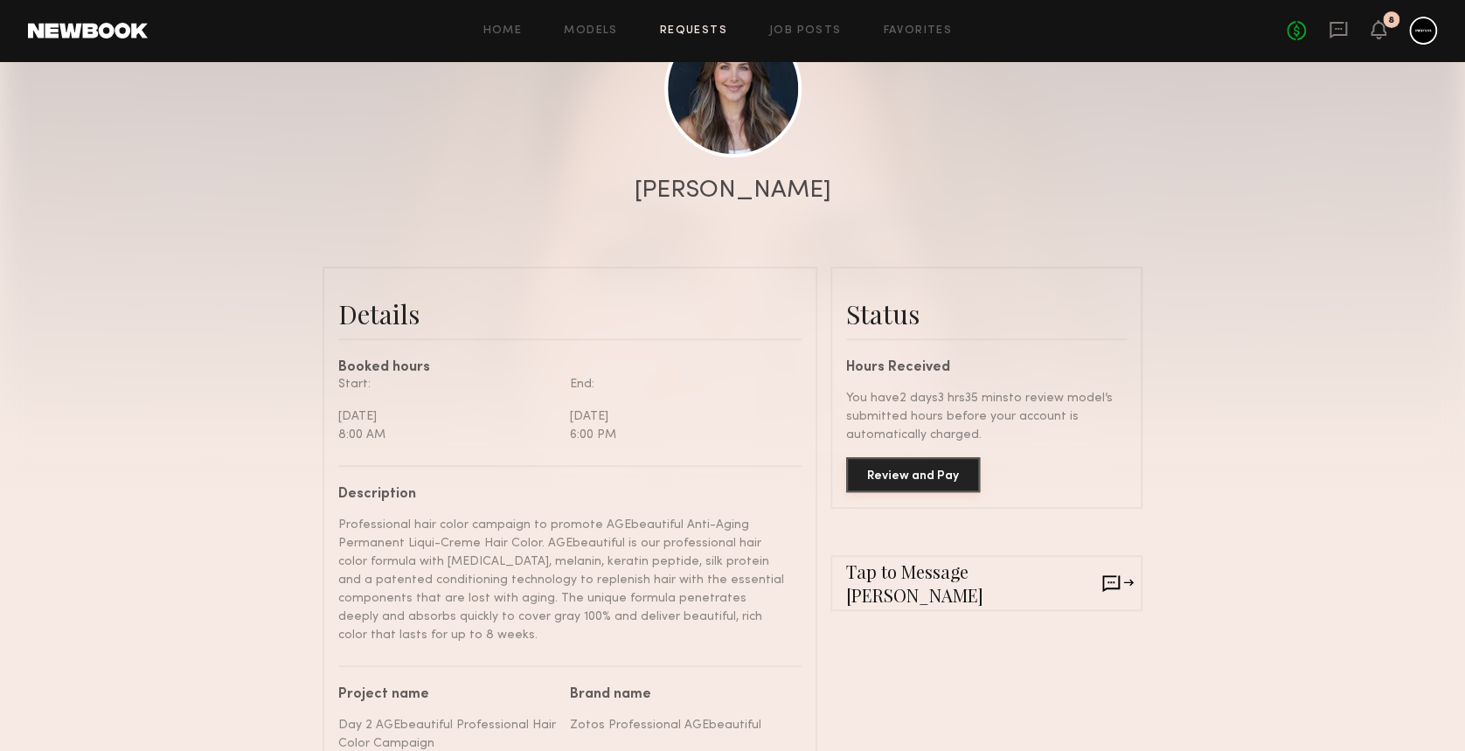
click at [929, 474] on button "Review and Pay" at bounding box center [913, 474] width 134 height 35
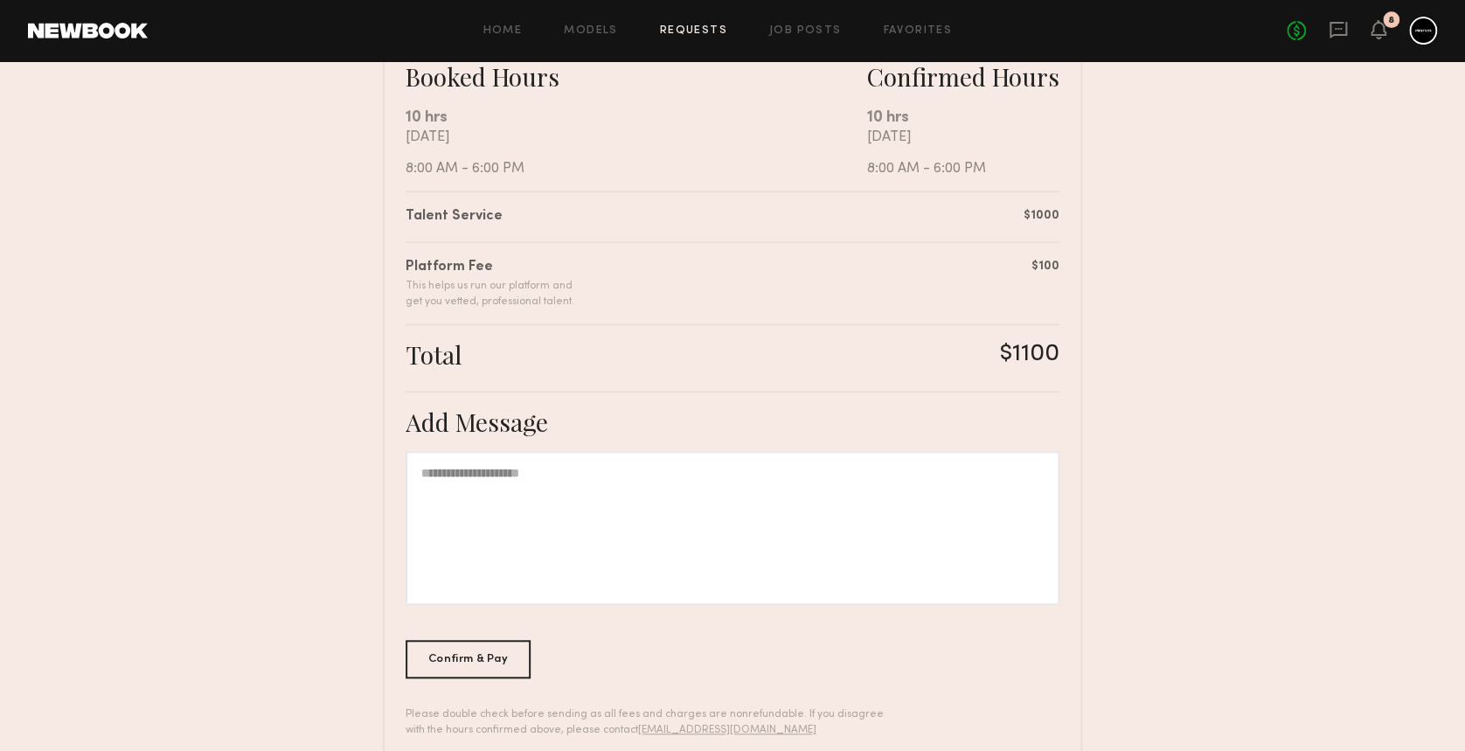
scroll to position [350, 0]
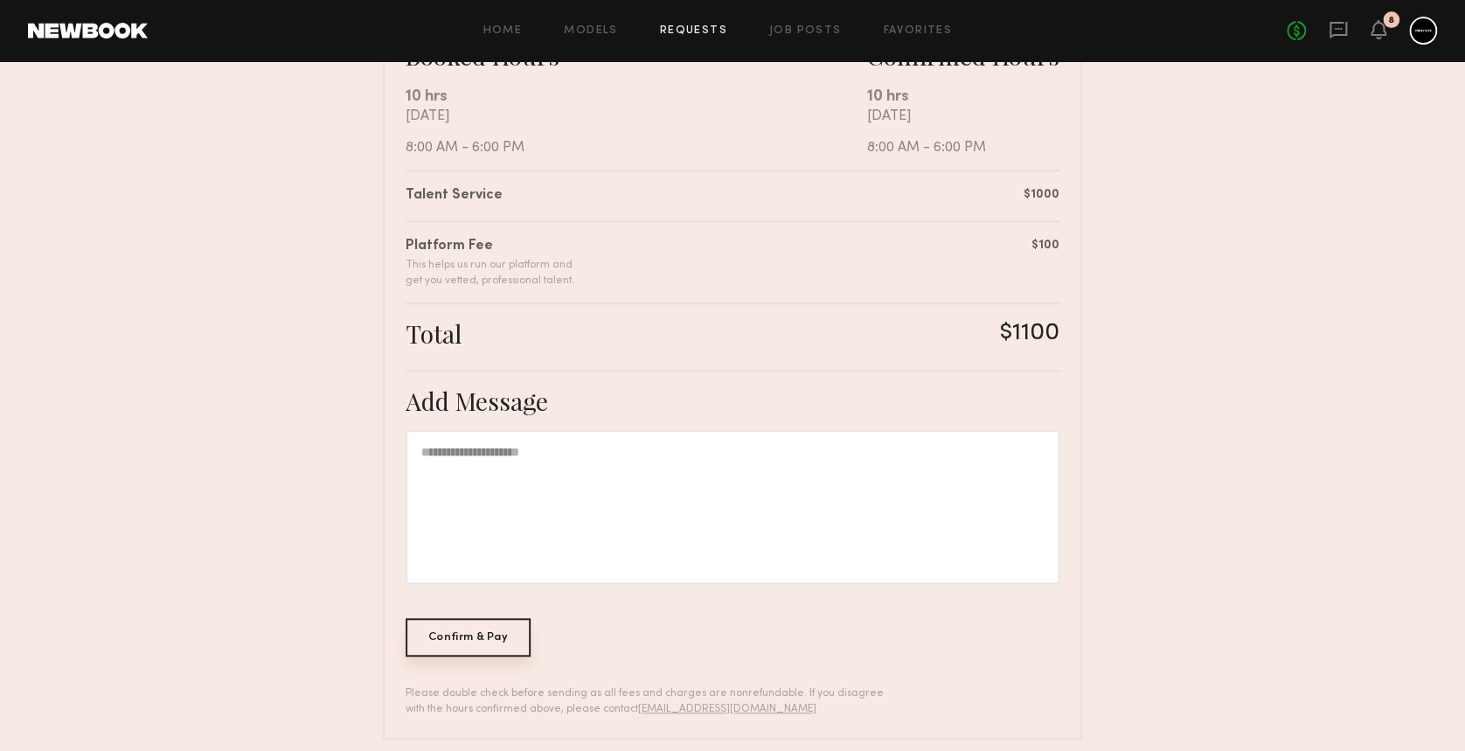
click at [444, 638] on div "Confirm & Pay" at bounding box center [468, 637] width 125 height 38
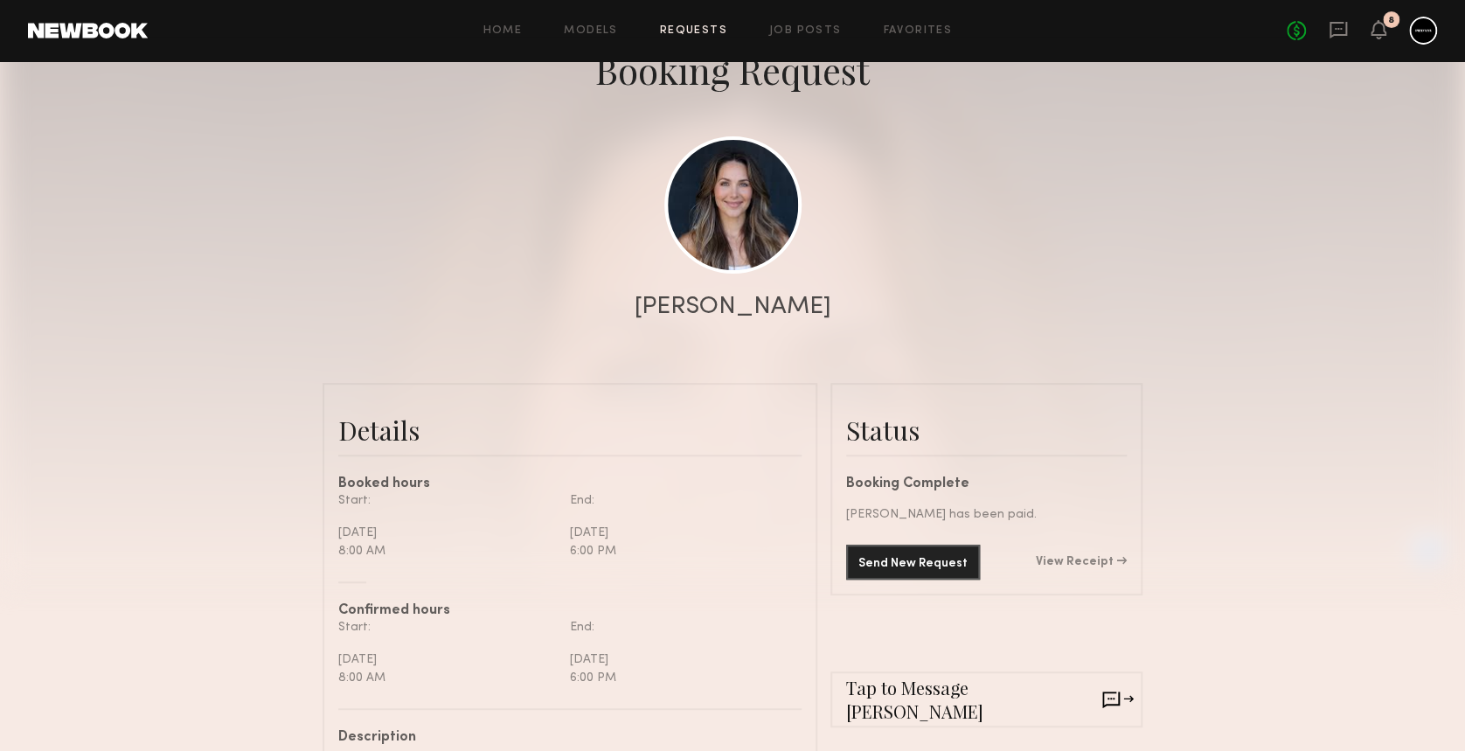
scroll to position [233, 0]
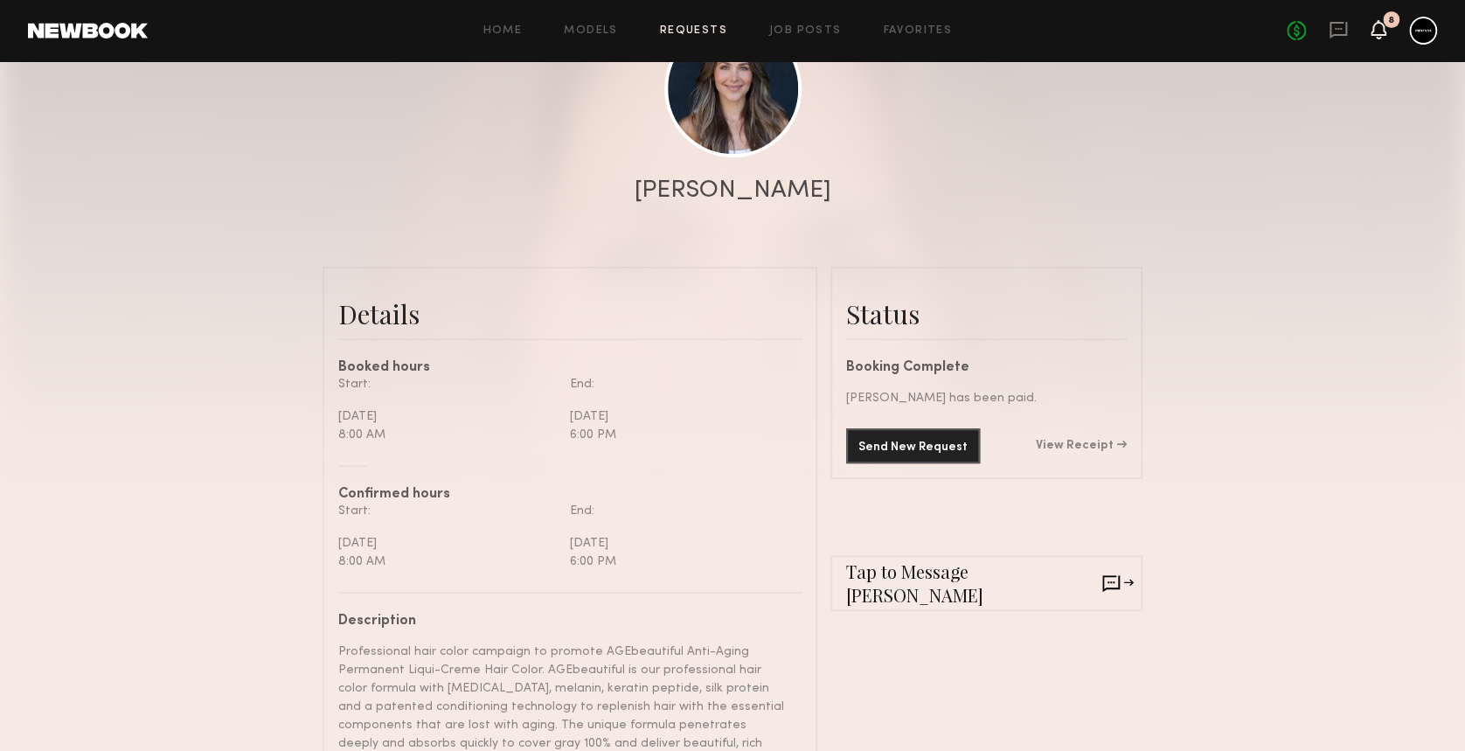
click at [1375, 32] on icon at bounding box center [1379, 29] width 14 height 12
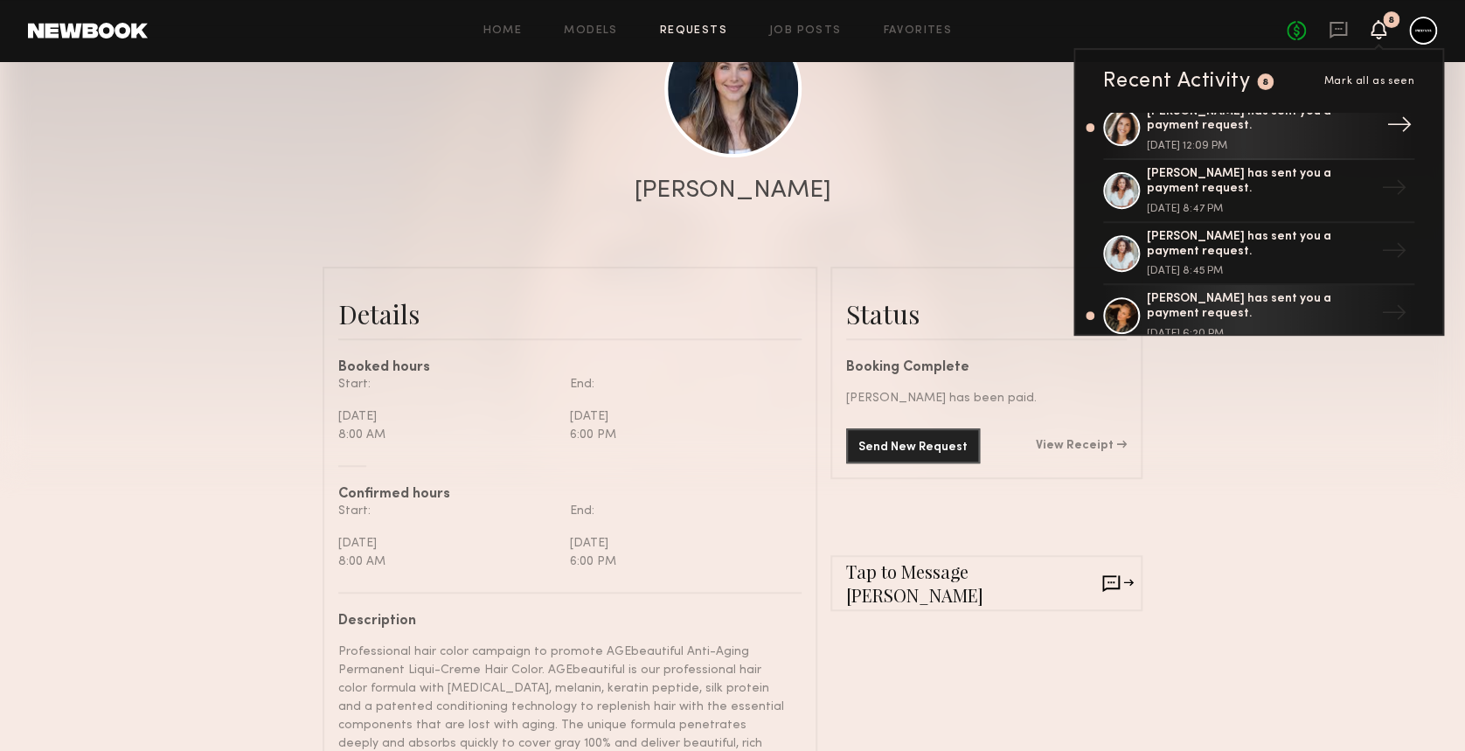
scroll to position [116, 0]
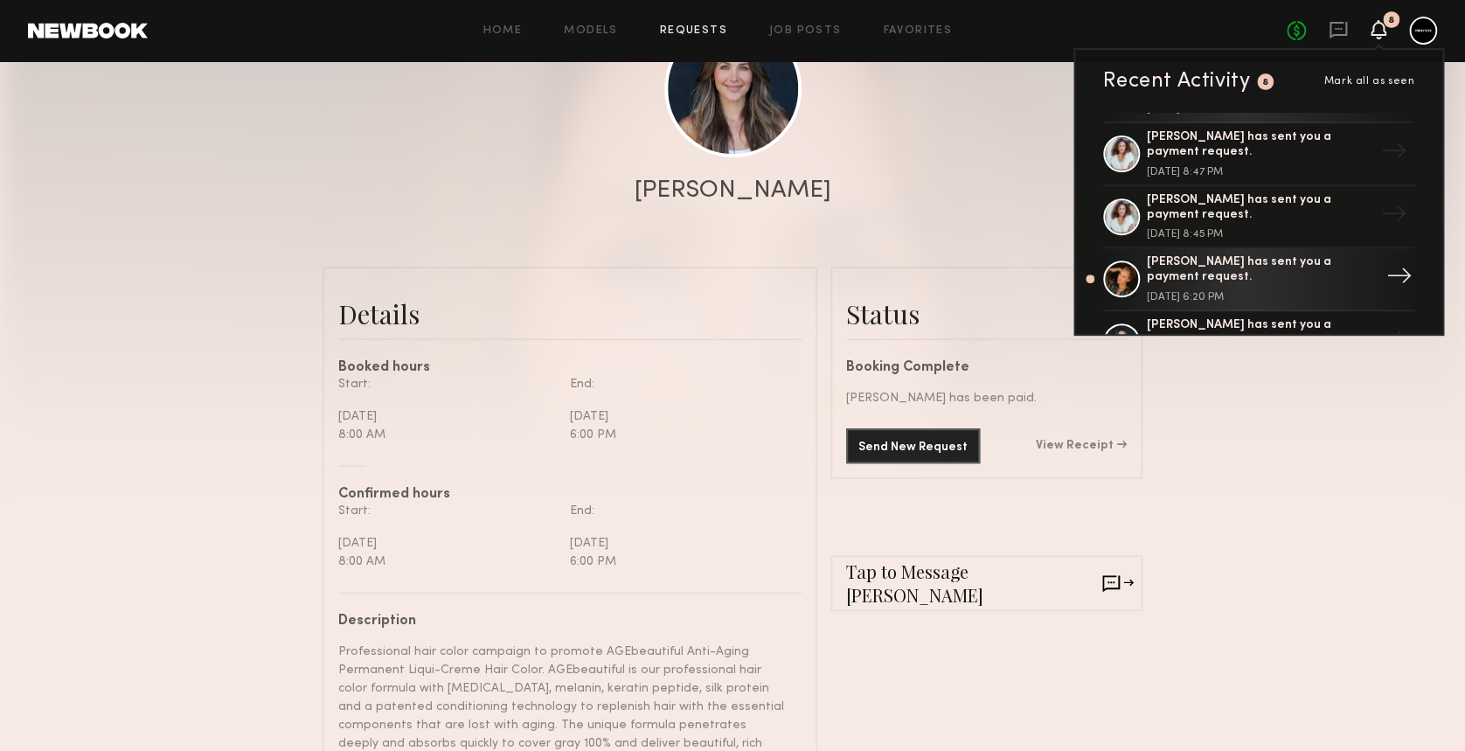
click at [1228, 263] on div "Sarah K. has sent you a payment request." at bounding box center [1260, 270] width 227 height 30
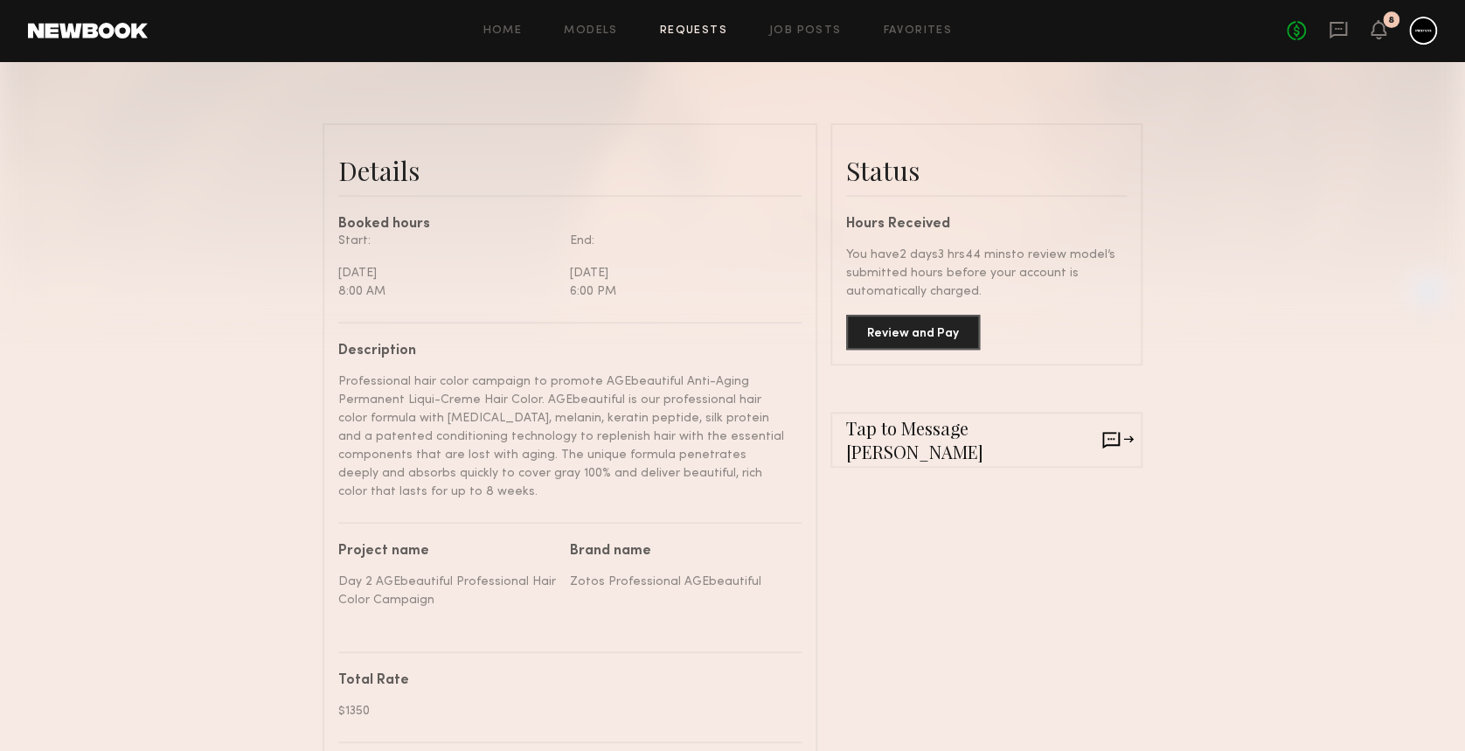
scroll to position [466, 0]
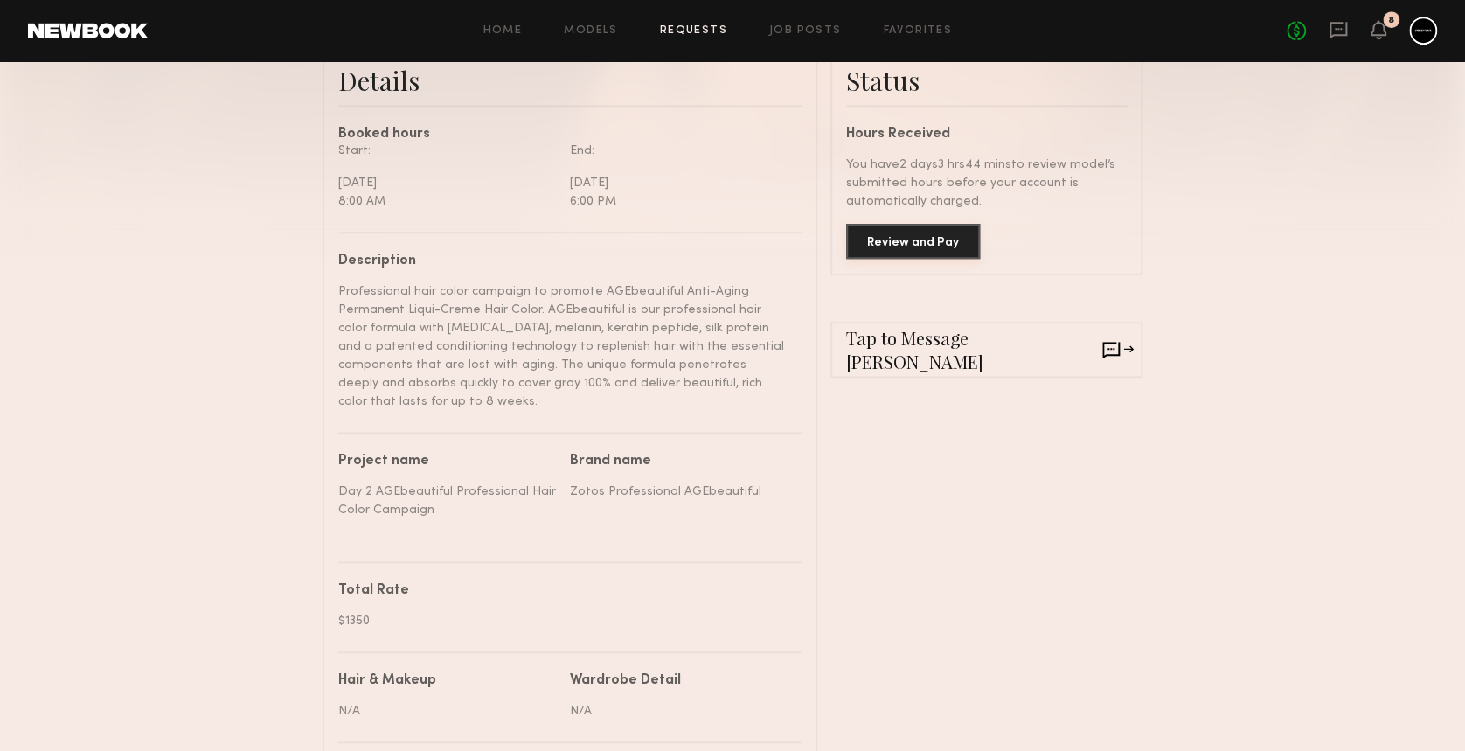
click at [885, 241] on button "Review and Pay" at bounding box center [913, 241] width 134 height 35
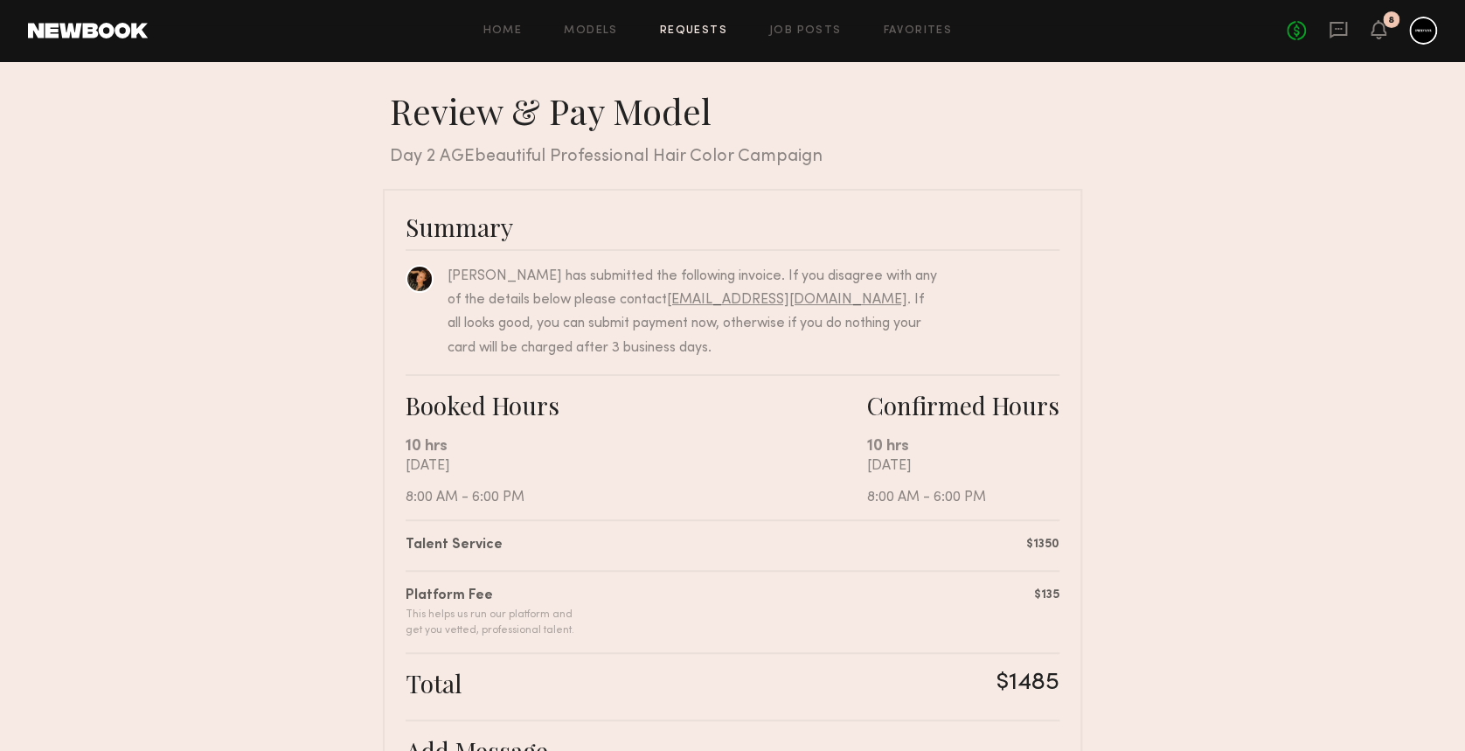
click at [1368, 37] on div "No fees up to $5,000 8" at bounding box center [1362, 31] width 150 height 28
click at [1371, 36] on icon at bounding box center [1379, 29] width 16 height 19
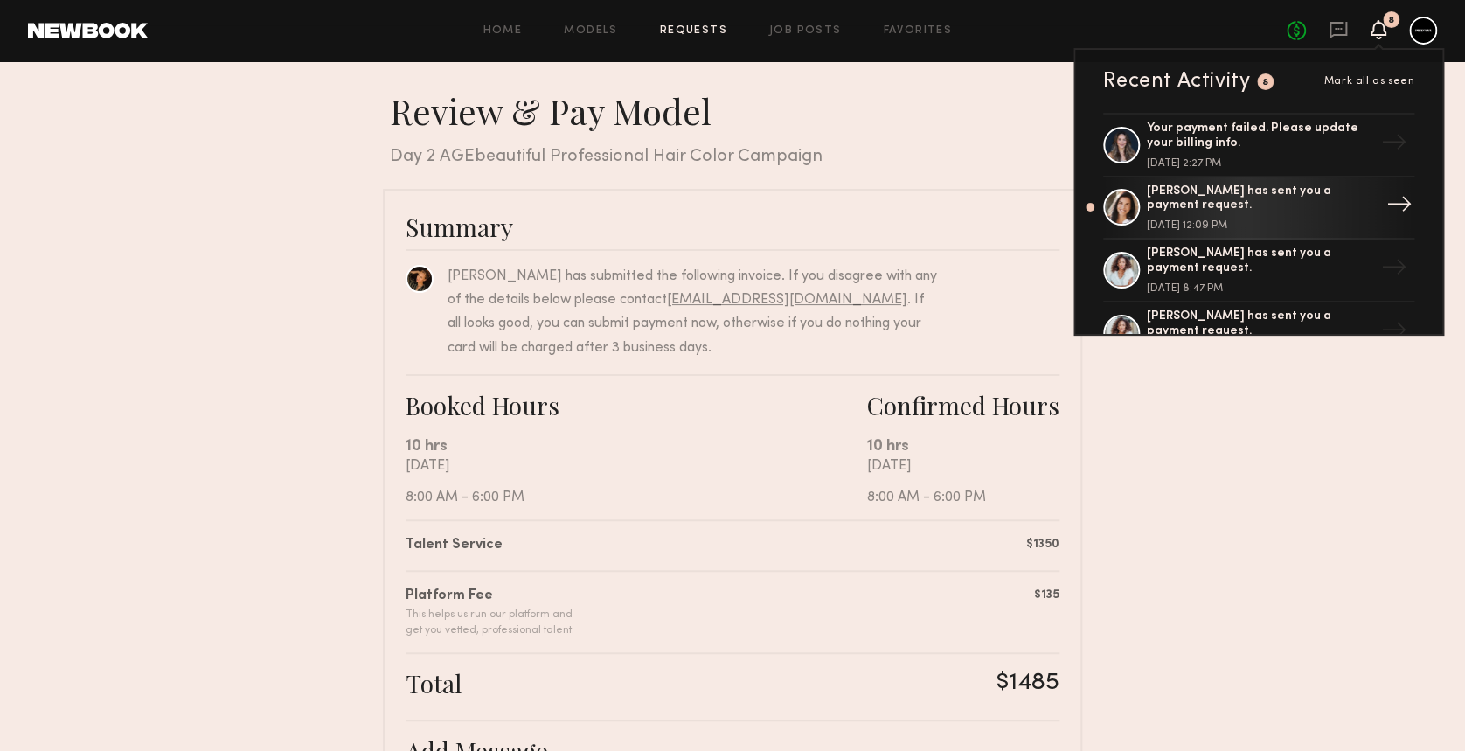
click at [1305, 210] on div "Cristina D. has sent you a payment request." at bounding box center [1260, 199] width 227 height 30
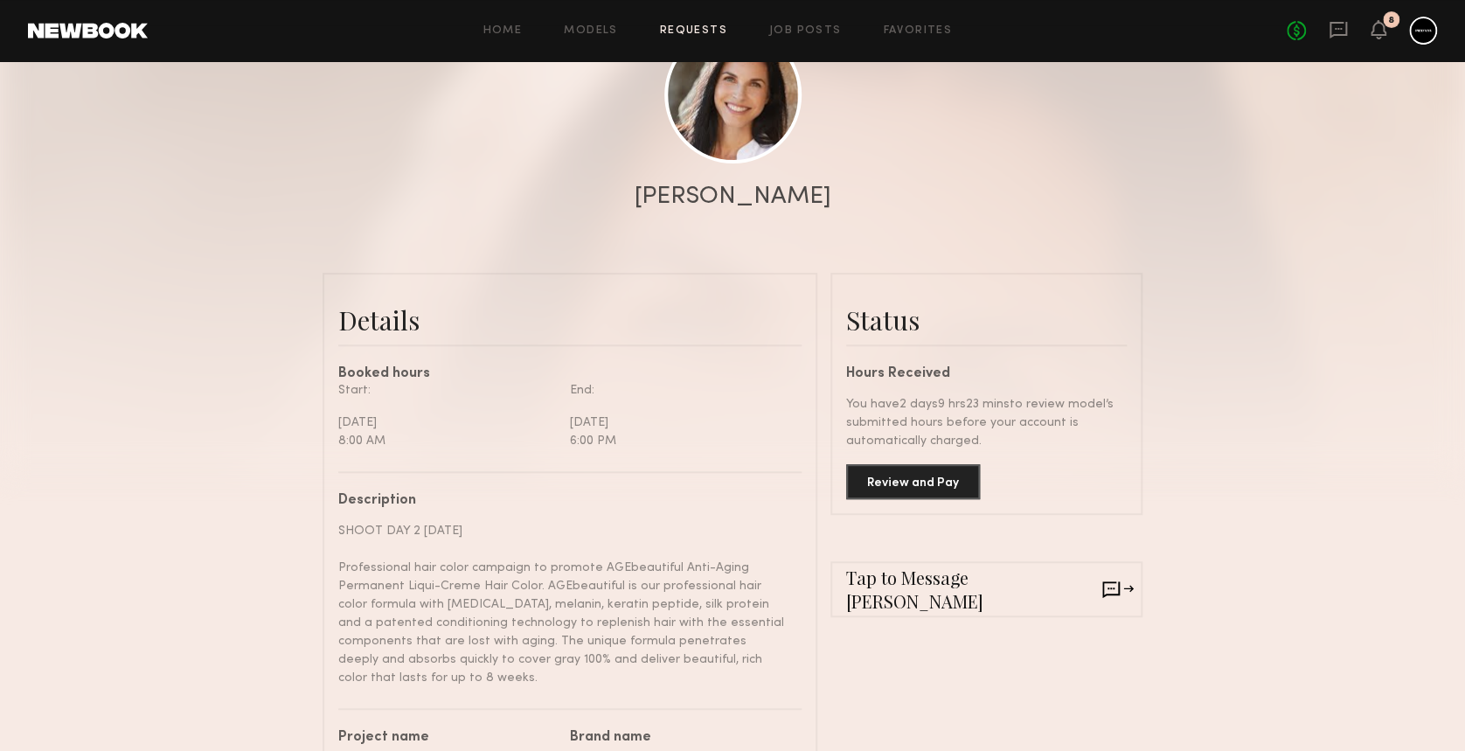
scroll to position [233, 0]
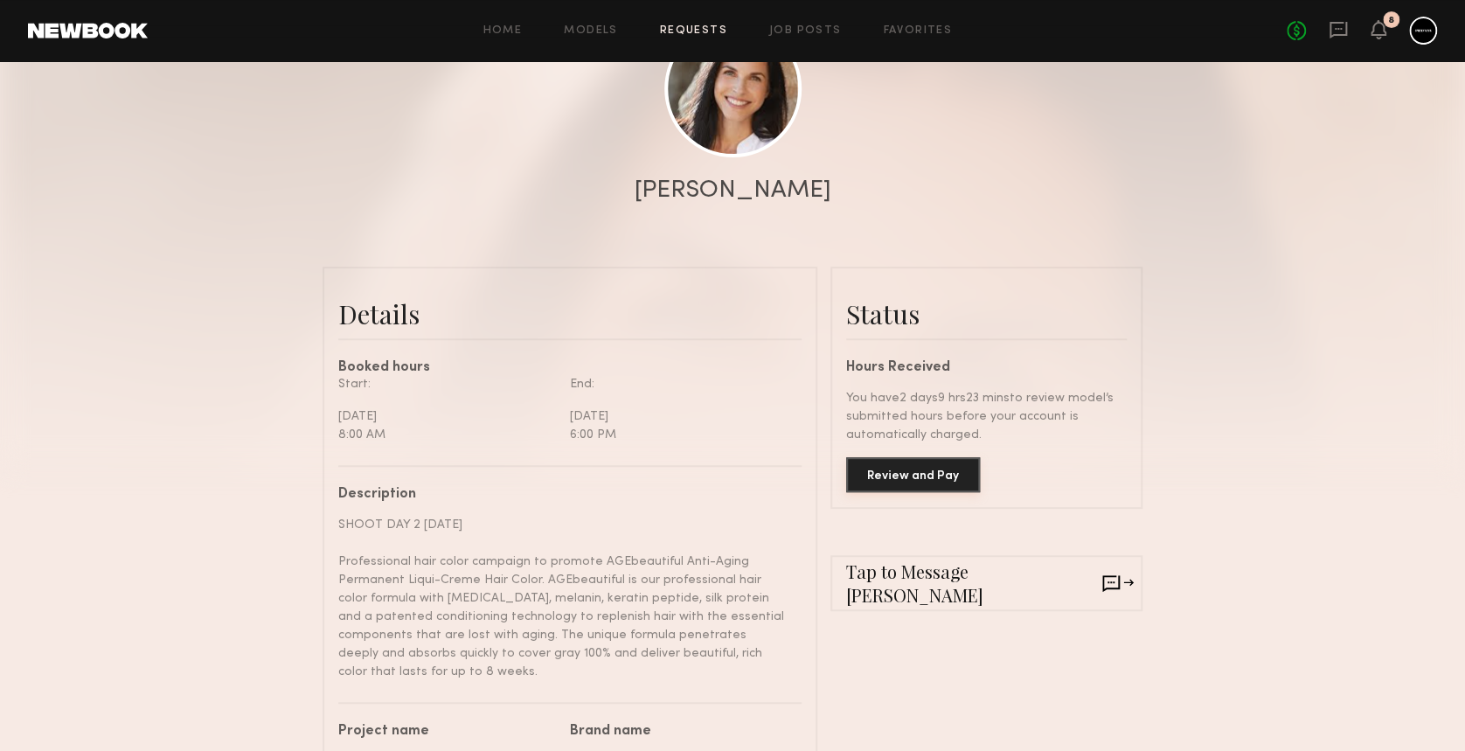
click at [910, 484] on button "Review and Pay" at bounding box center [913, 474] width 134 height 35
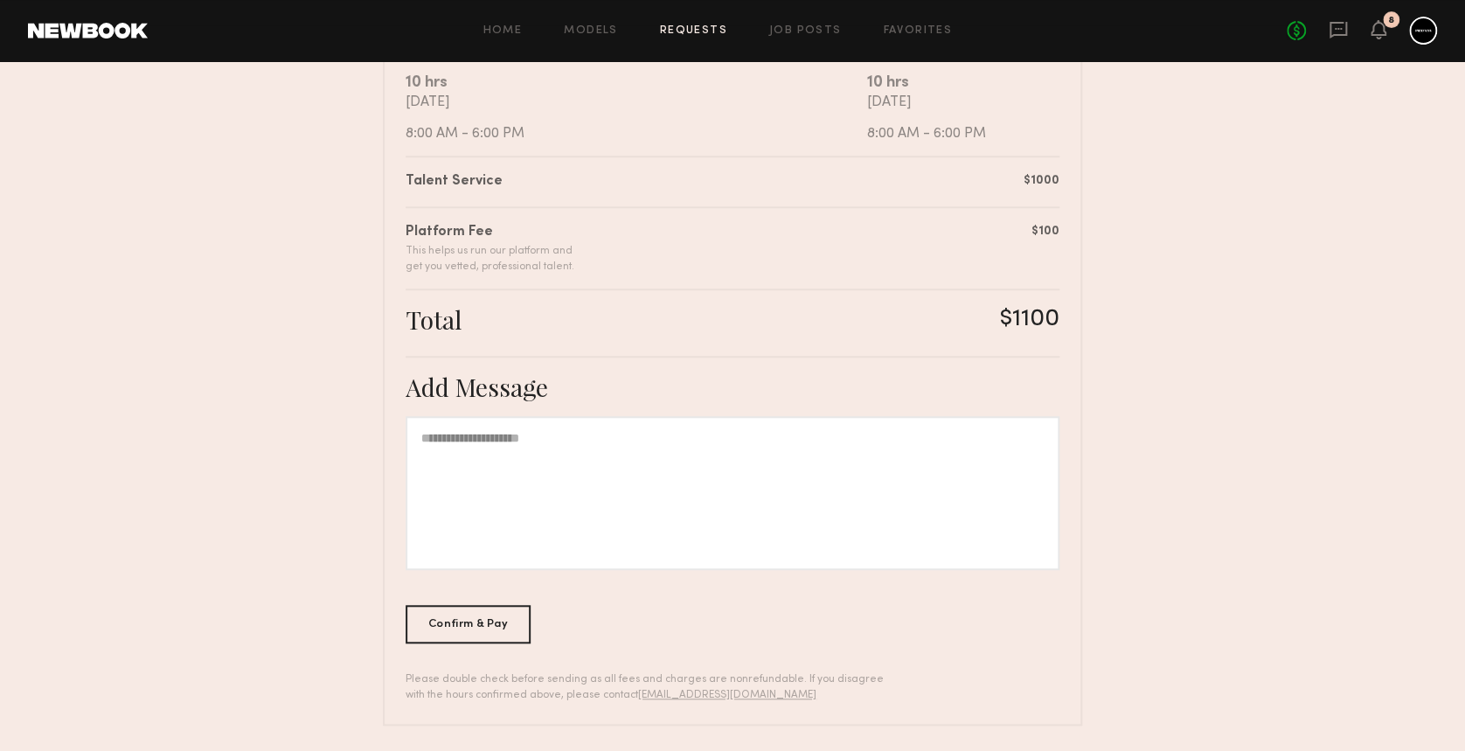
scroll to position [365, 0]
click at [466, 626] on div "Confirm & Pay" at bounding box center [468, 622] width 125 height 38
